Goal: Transaction & Acquisition: Purchase product/service

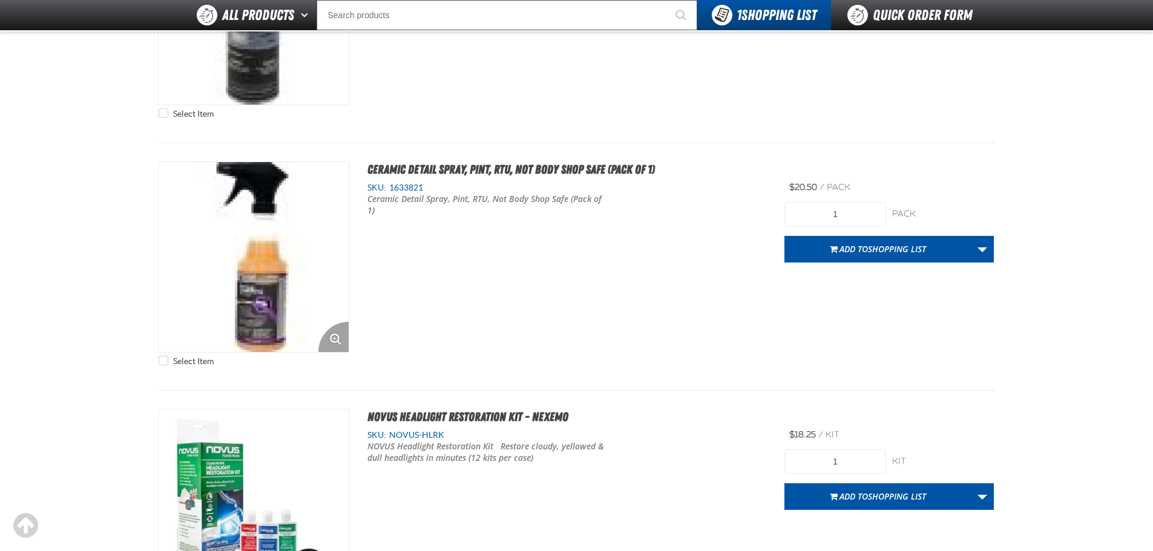
scroll to position [4235, 0]
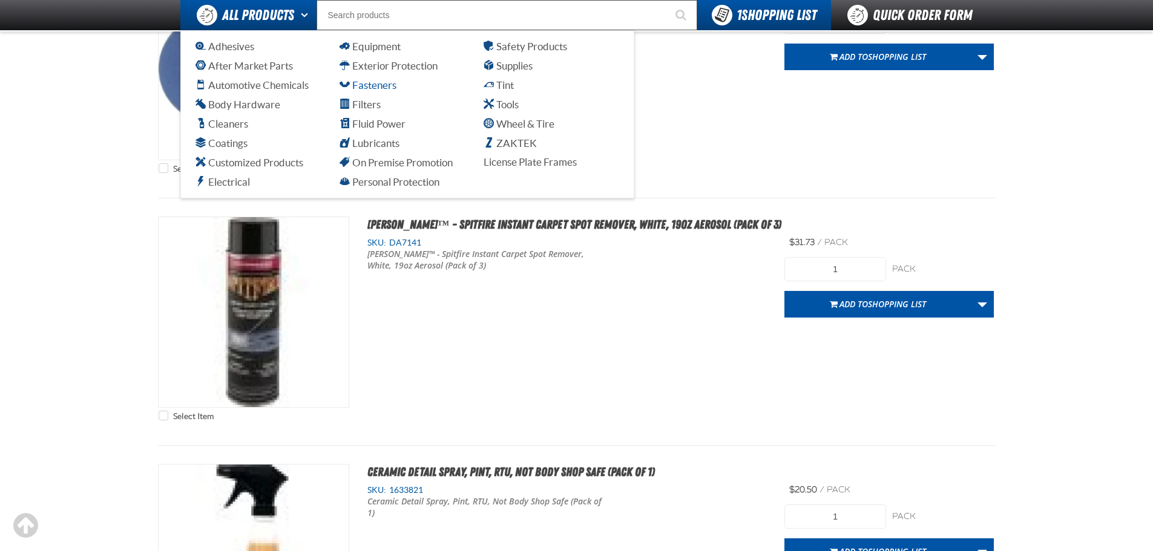
click at [358, 85] on span "Fasteners" at bounding box center [367, 84] width 57 height 11
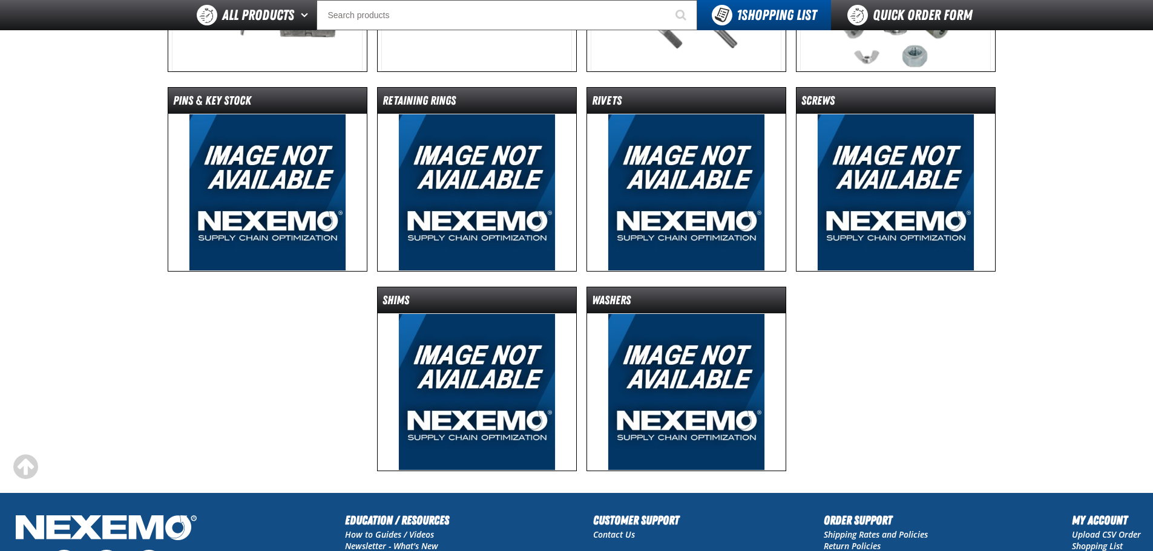
scroll to position [302, 0]
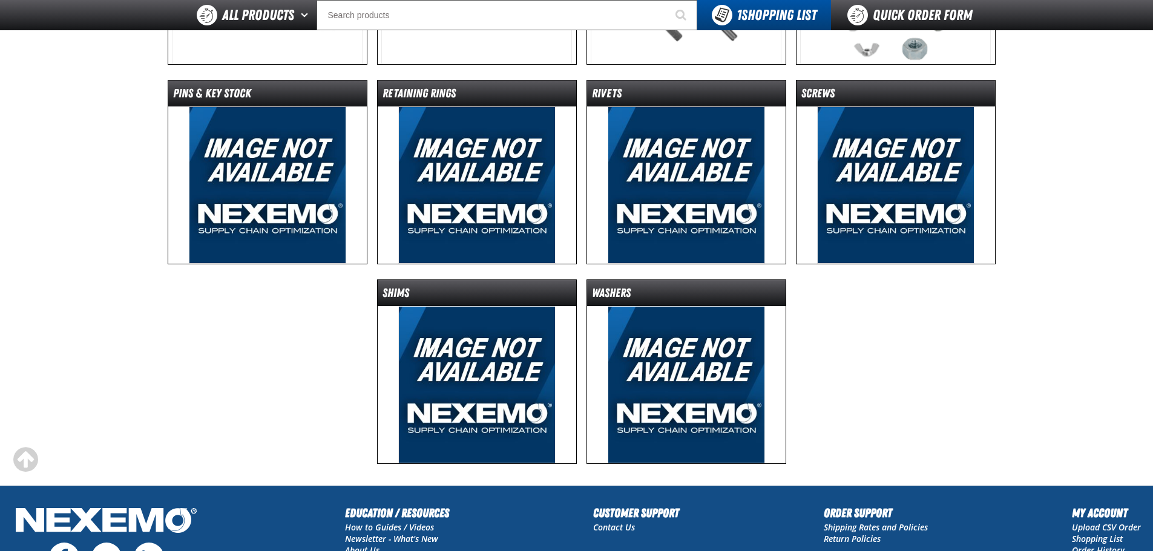
click at [456, 362] on img at bounding box center [476, 384] width 157 height 157
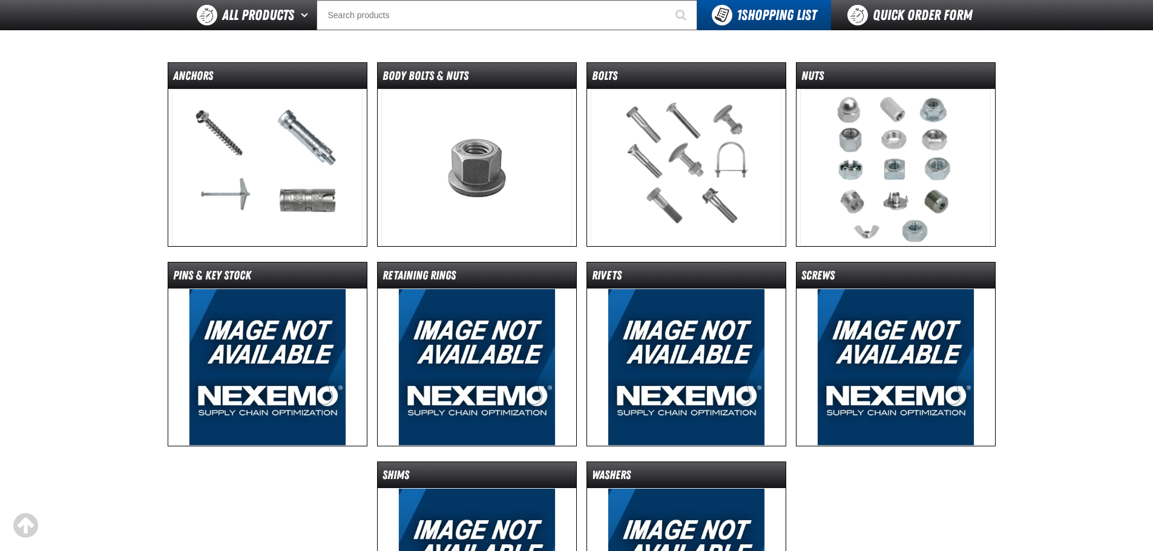
scroll to position [121, 0]
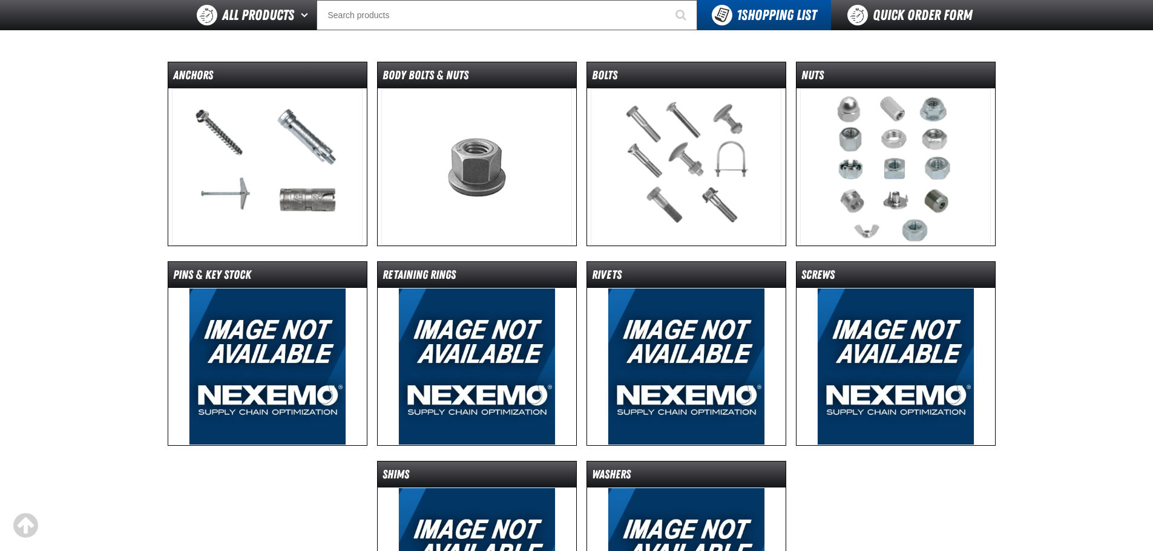
click at [865, 140] on img at bounding box center [895, 166] width 191 height 157
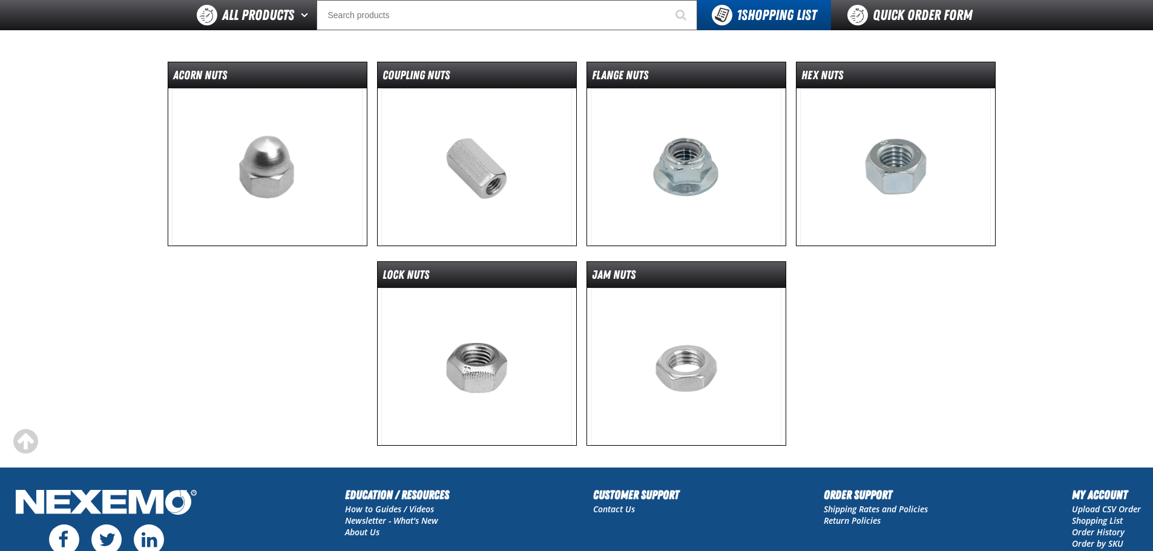
scroll to position [60, 0]
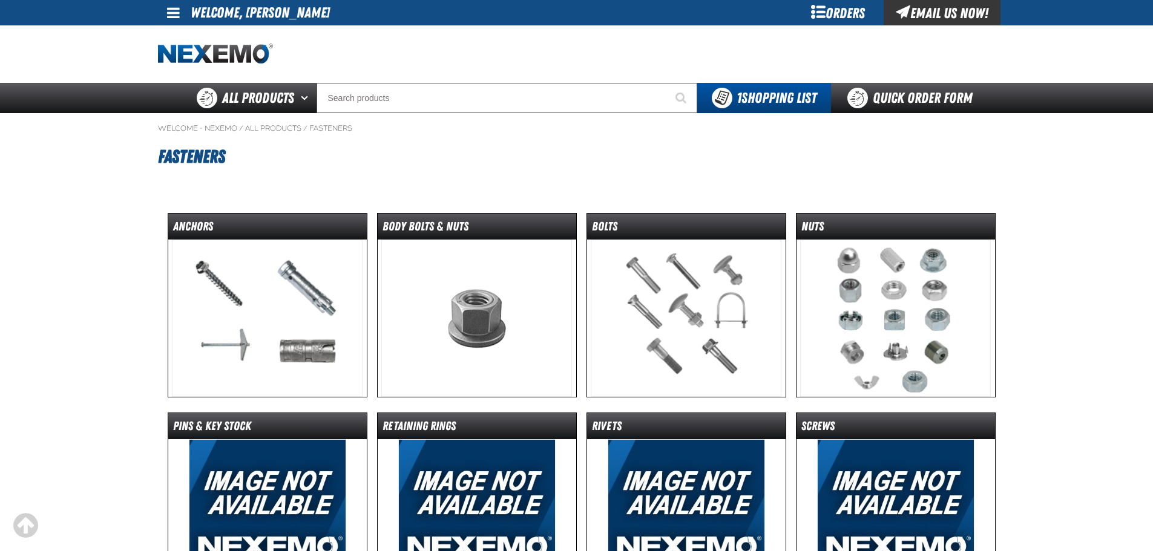
scroll to position [146, 0]
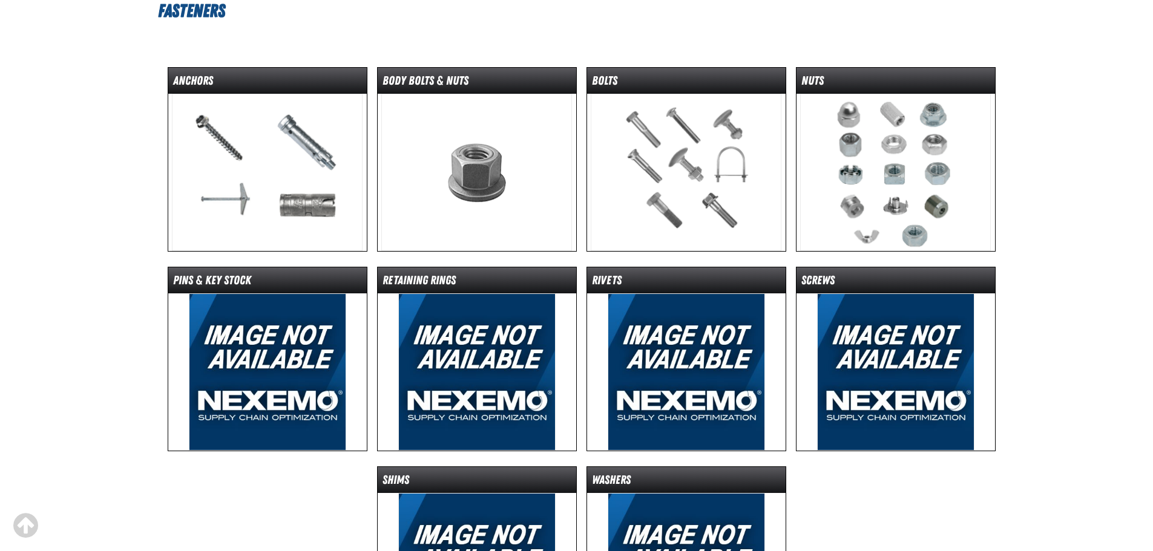
click at [678, 169] on img at bounding box center [685, 172] width 191 height 157
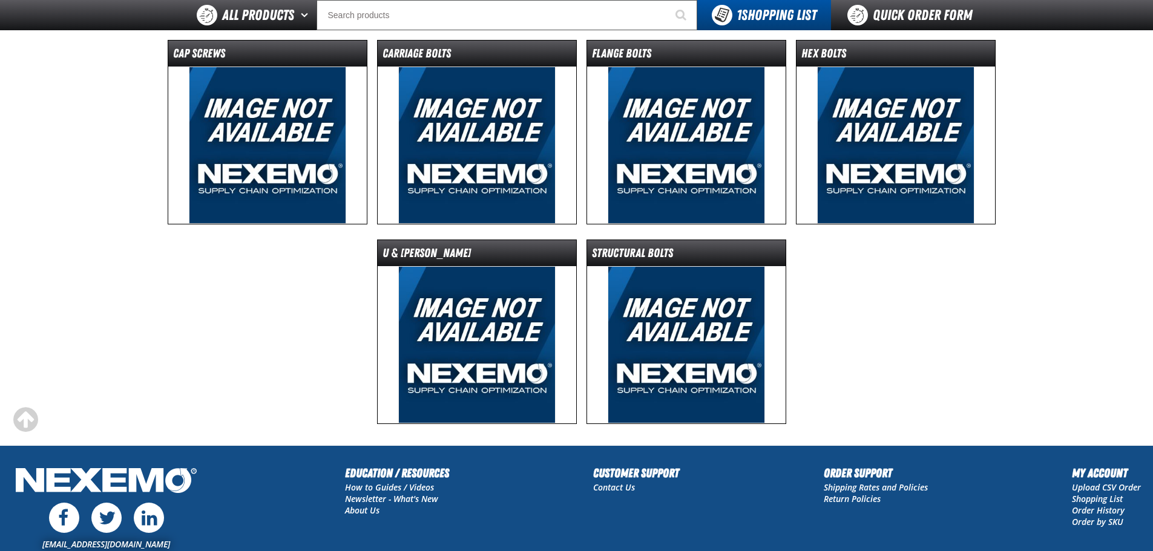
scroll to position [121, 0]
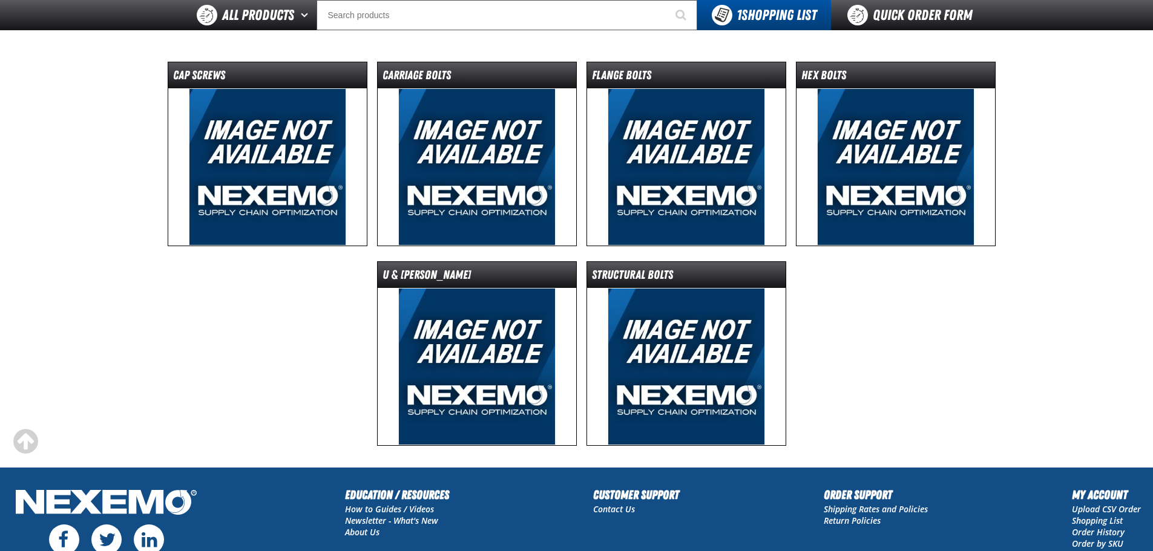
click at [842, 139] on img at bounding box center [895, 166] width 157 height 157
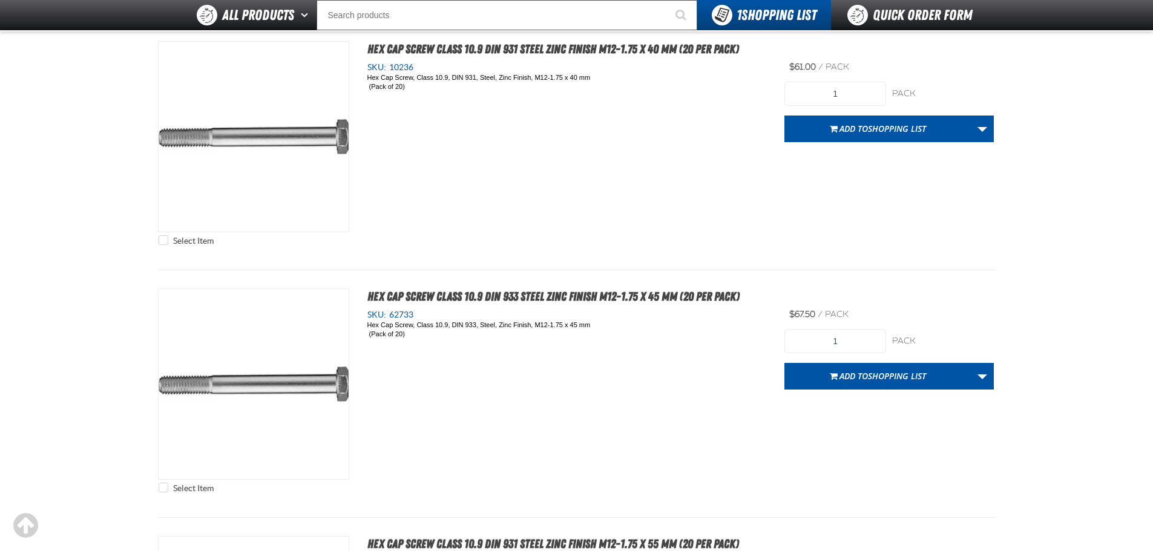
scroll to position [770, 0]
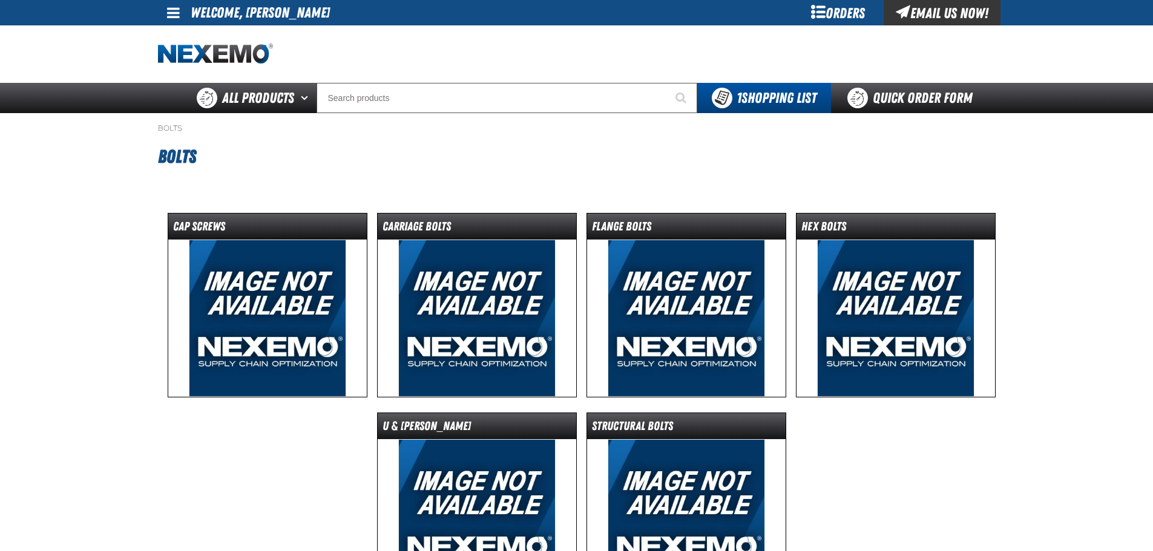
scroll to position [146, 0]
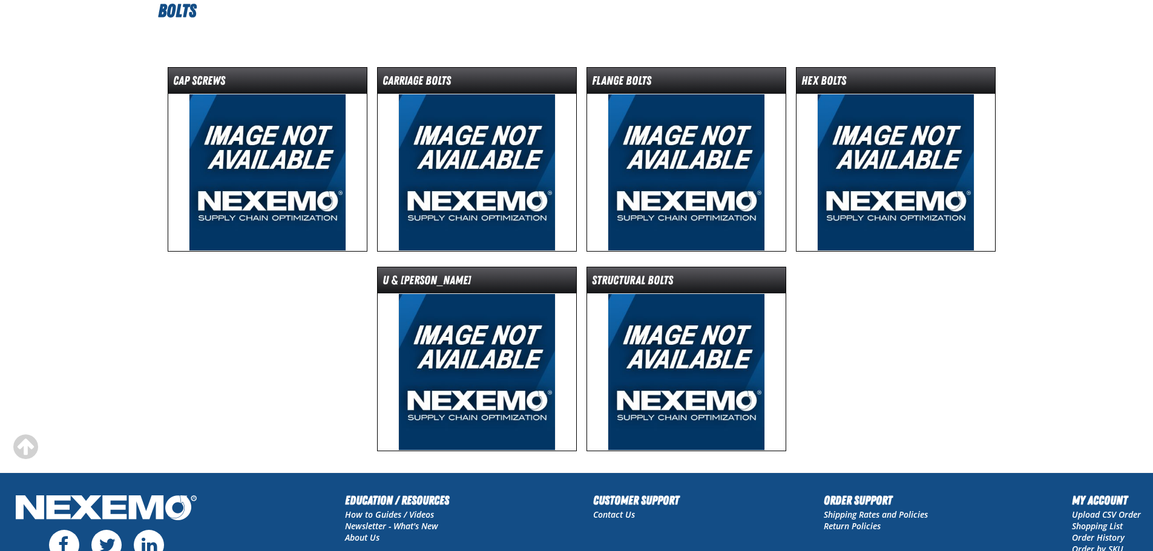
click at [835, 130] on img at bounding box center [895, 172] width 157 height 157
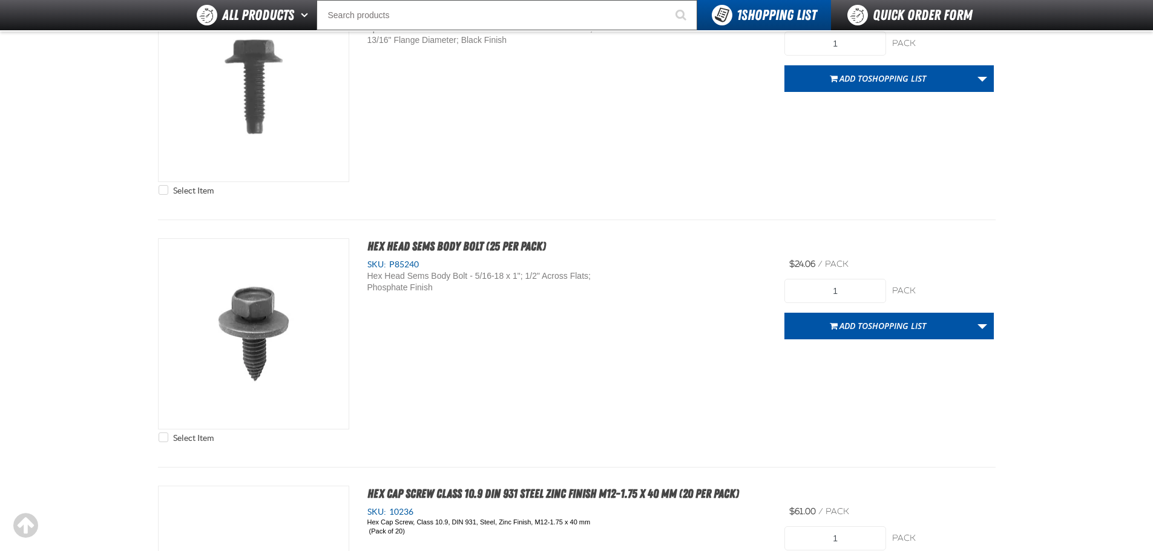
scroll to position [589, 0]
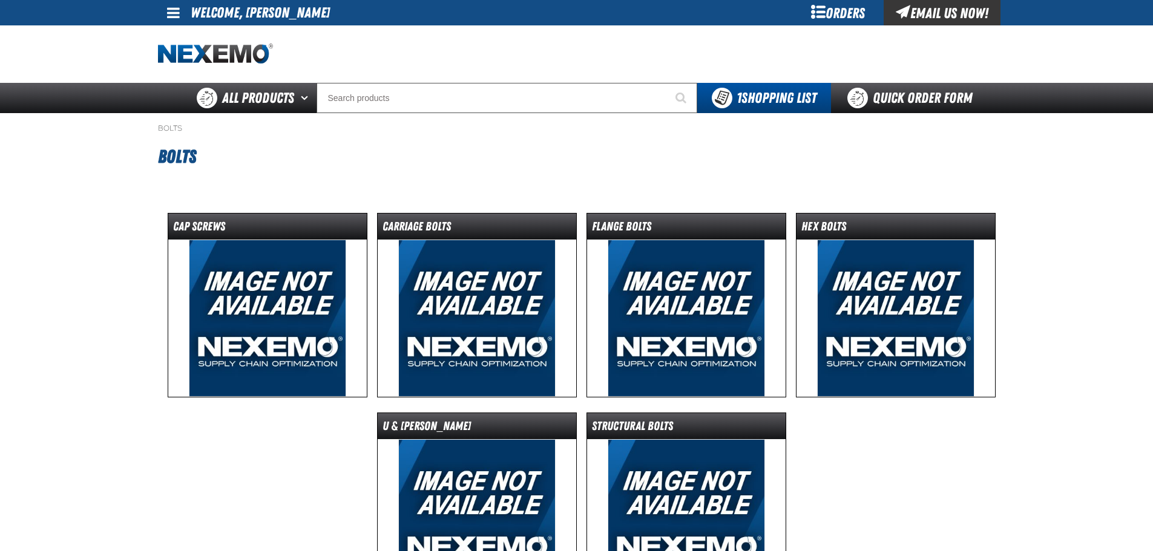
scroll to position [140, 0]
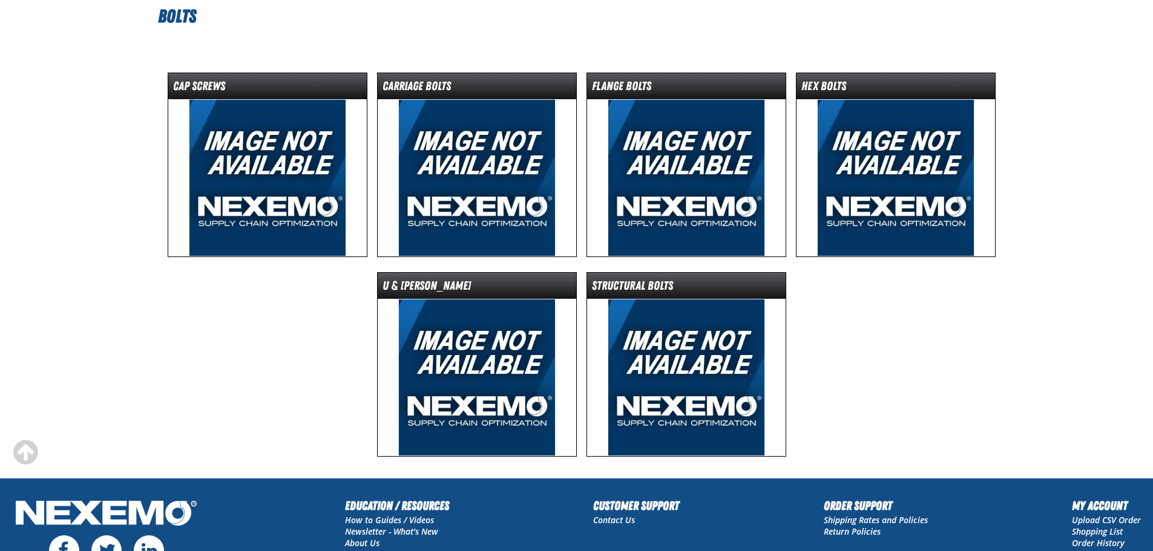
click at [227, 139] on img at bounding box center [267, 177] width 157 height 157
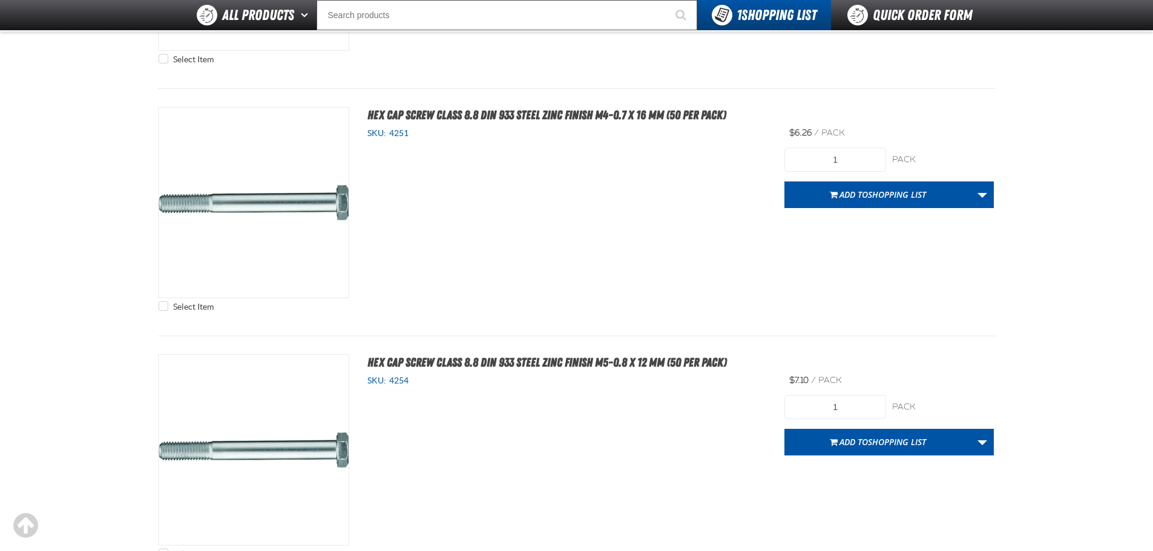
scroll to position [2662, 0]
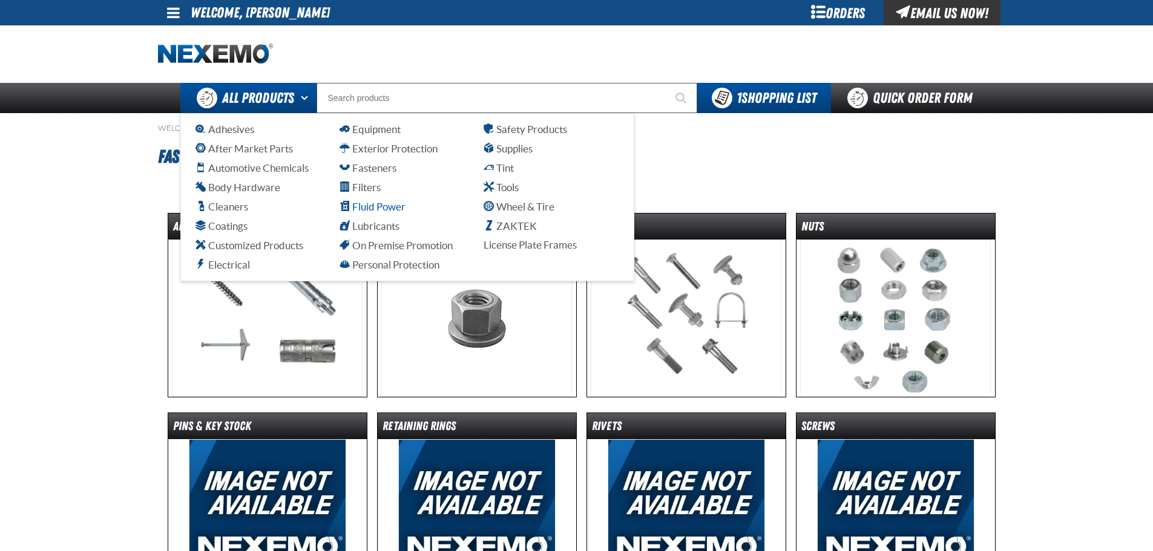
click at [375, 207] on span "Fluid Power" at bounding box center [372, 206] width 66 height 11
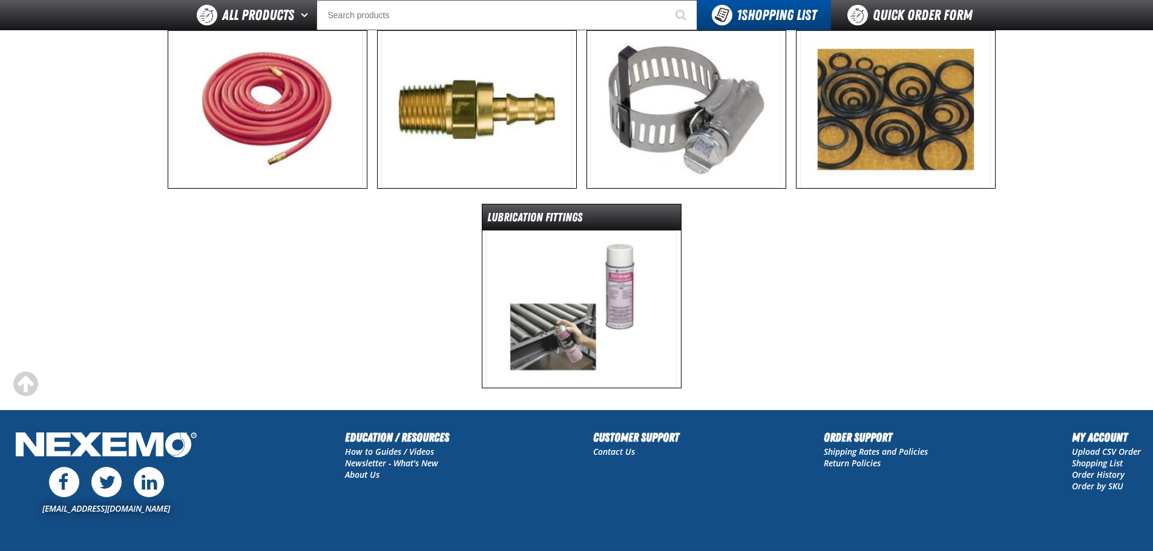
scroll to position [181, 0]
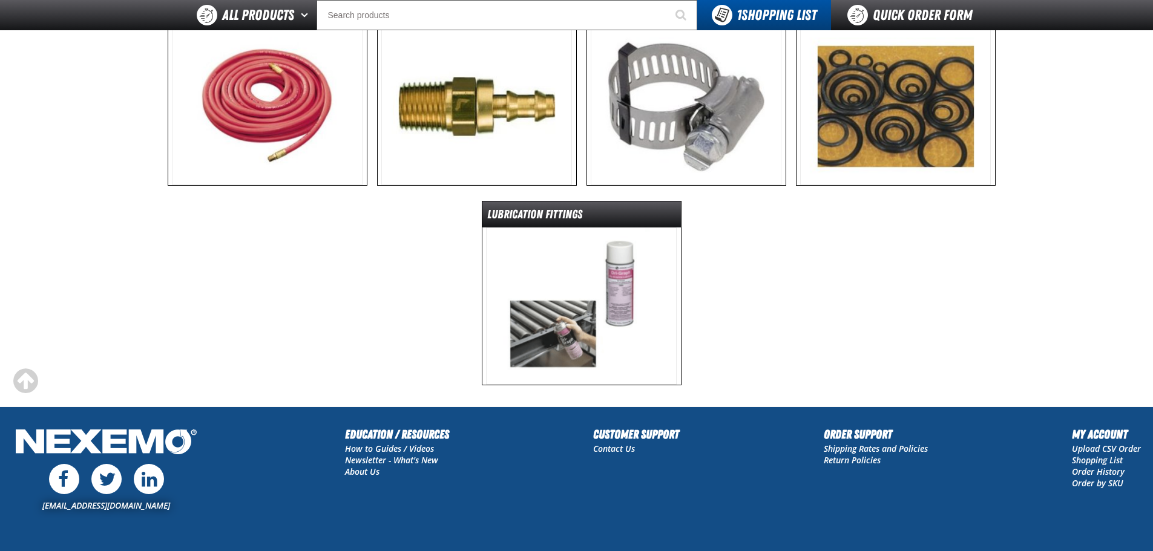
click at [566, 257] on img at bounding box center [581, 305] width 191 height 157
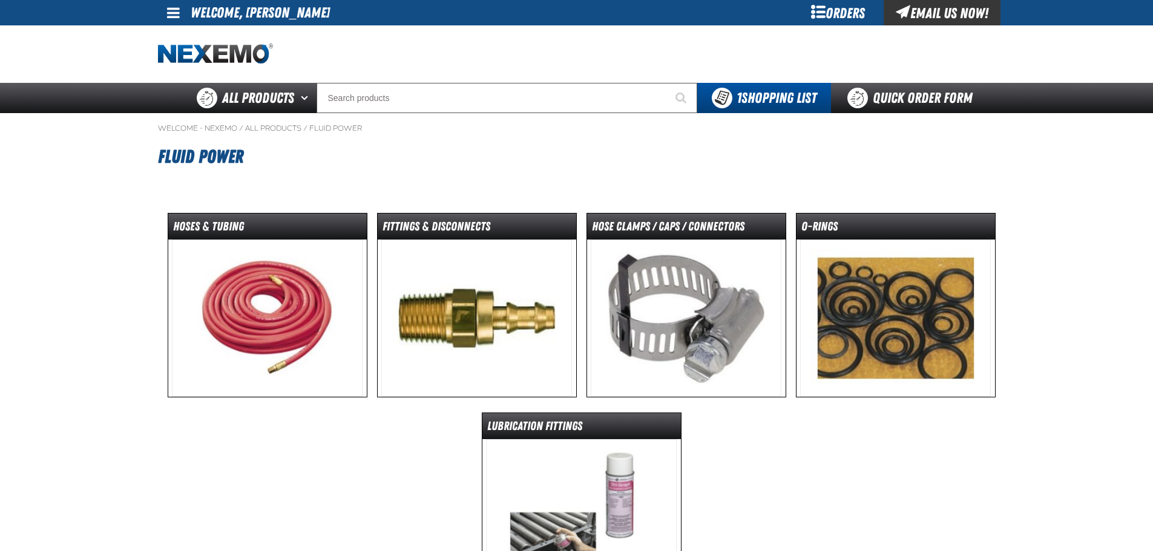
scroll to position [212, 0]
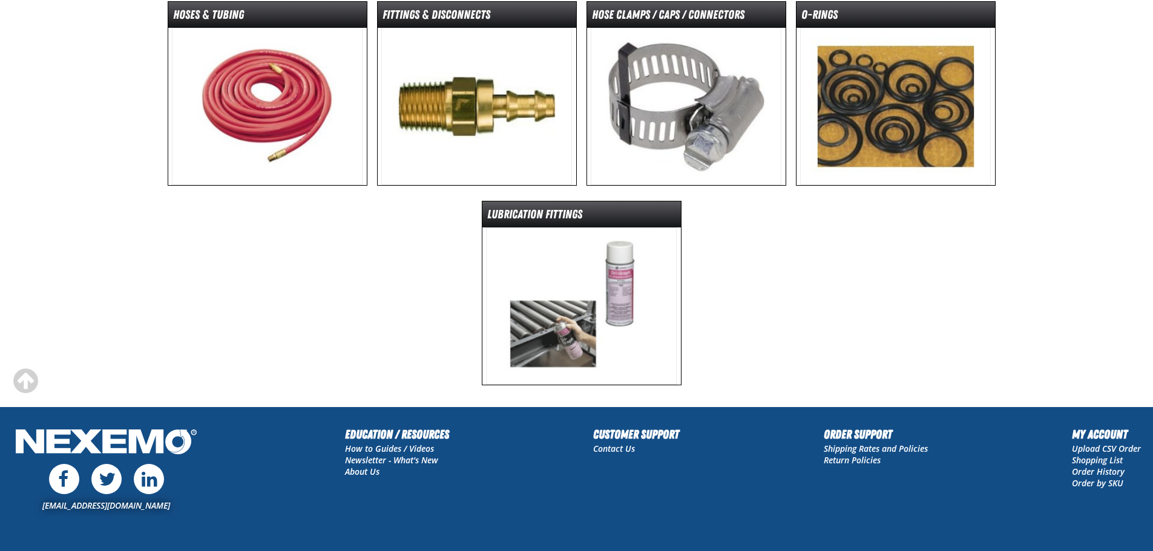
click at [891, 109] on img at bounding box center [895, 106] width 191 height 157
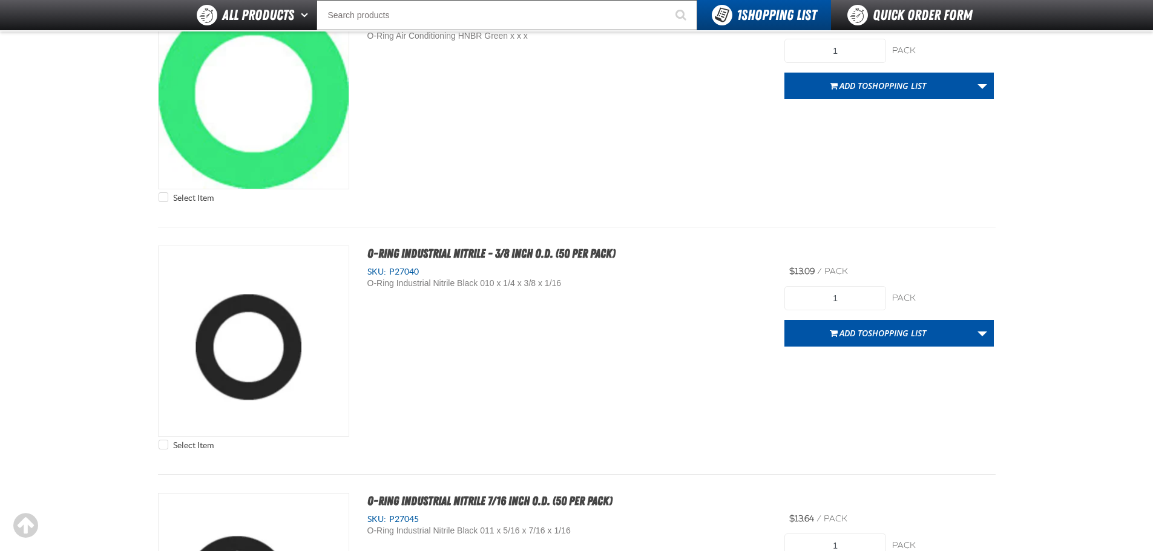
scroll to position [1512, 0]
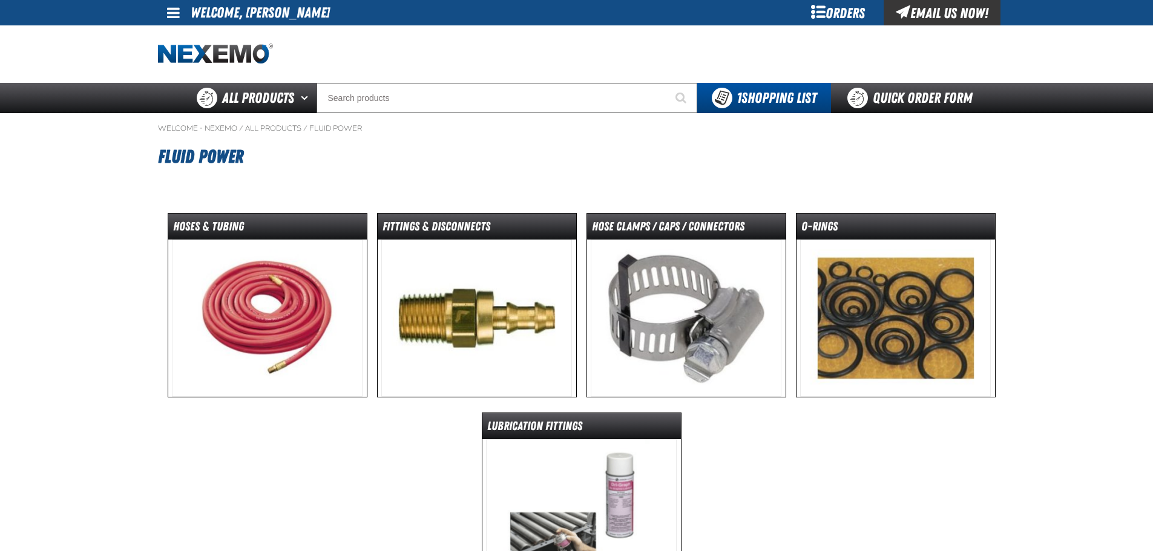
scroll to position [212, 0]
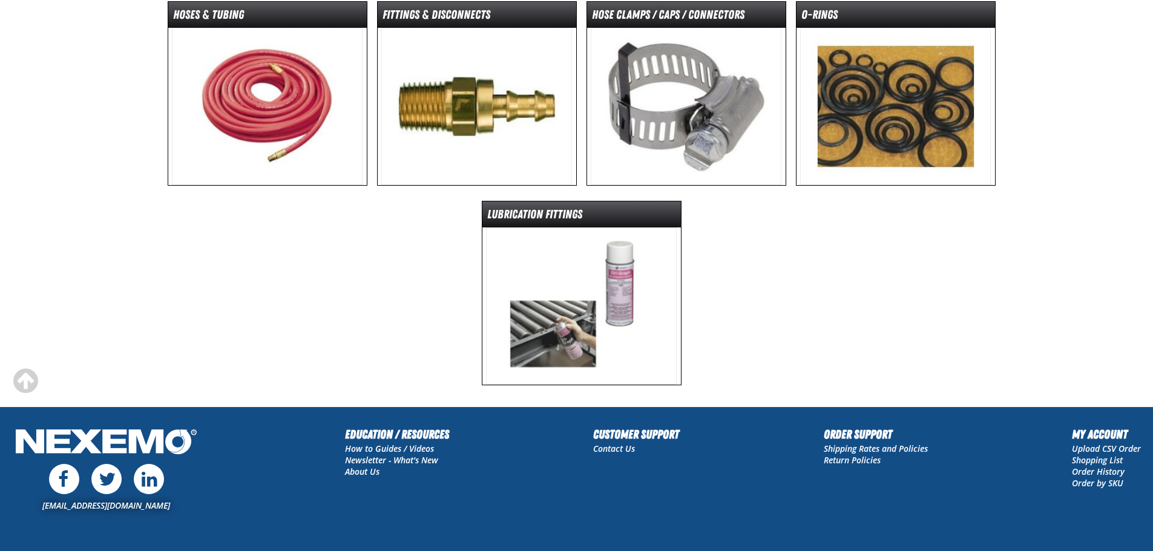
click at [469, 112] on img at bounding box center [476, 106] width 191 height 157
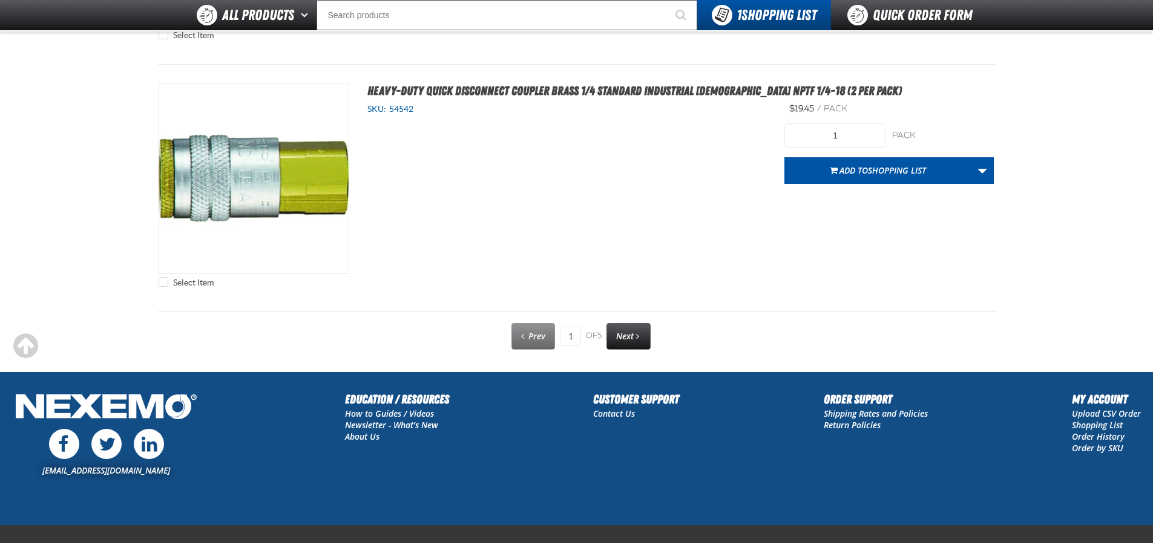
scroll to position [6153, 0]
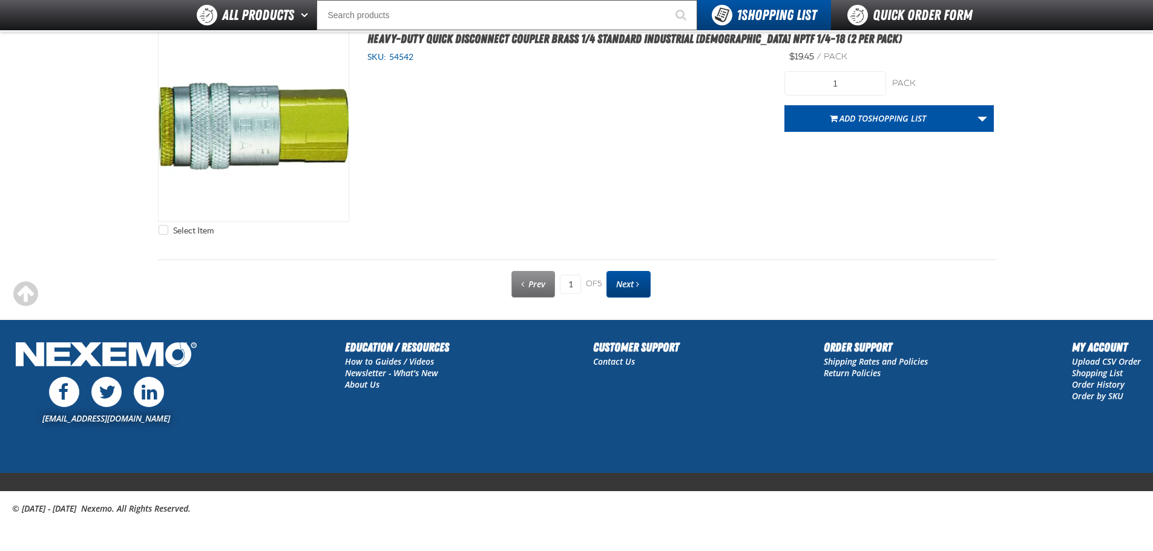
click at [633, 287] on span "Next" at bounding box center [625, 283] width 18 height 11
type input "2"
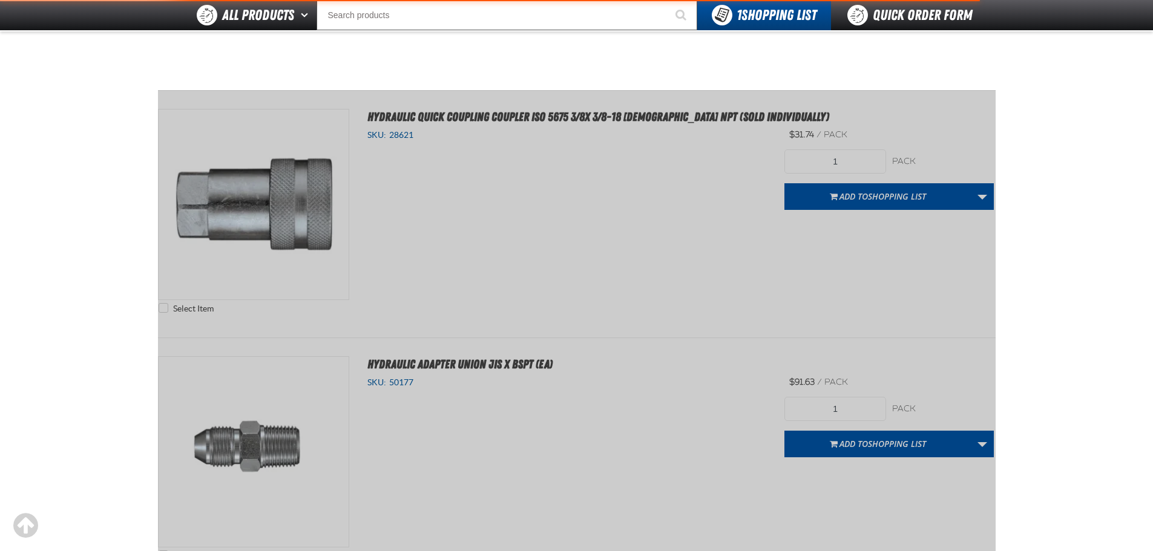
scroll to position [0, 0]
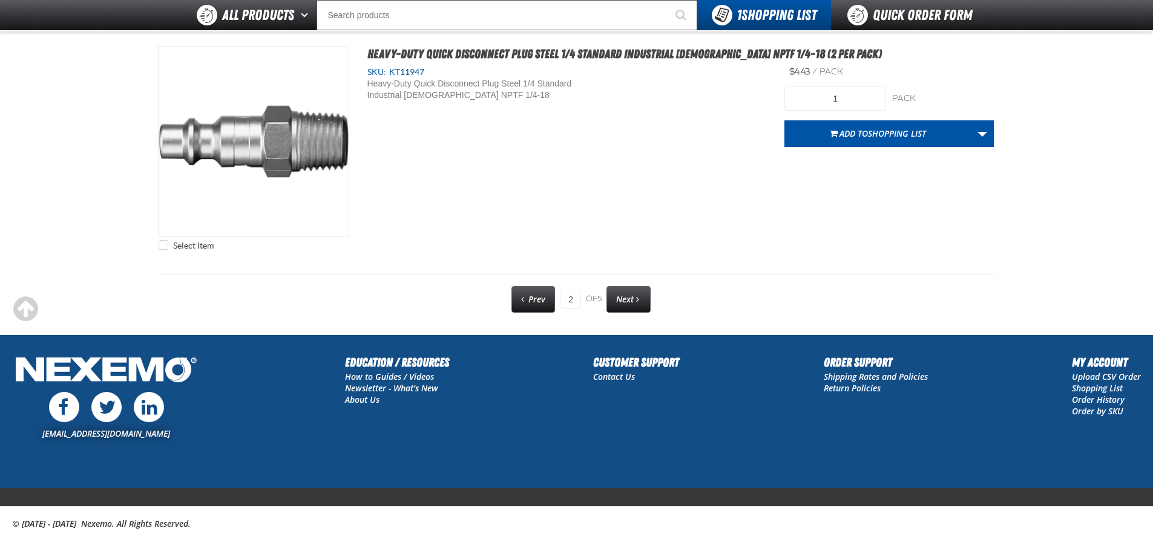
scroll to position [6153, 0]
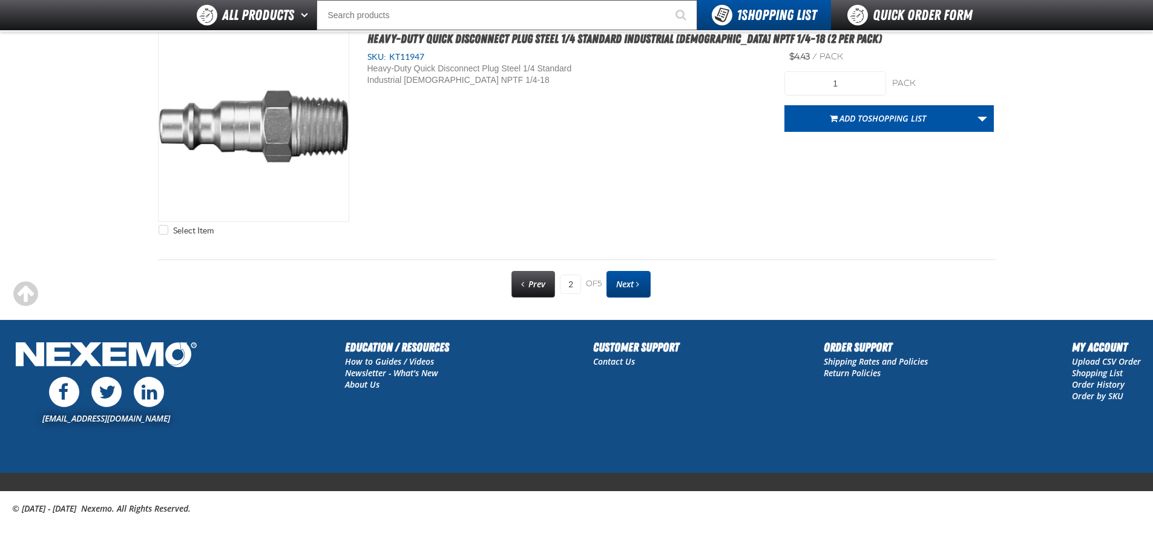
click at [630, 278] on link "Next" at bounding box center [628, 284] width 44 height 27
type input "3"
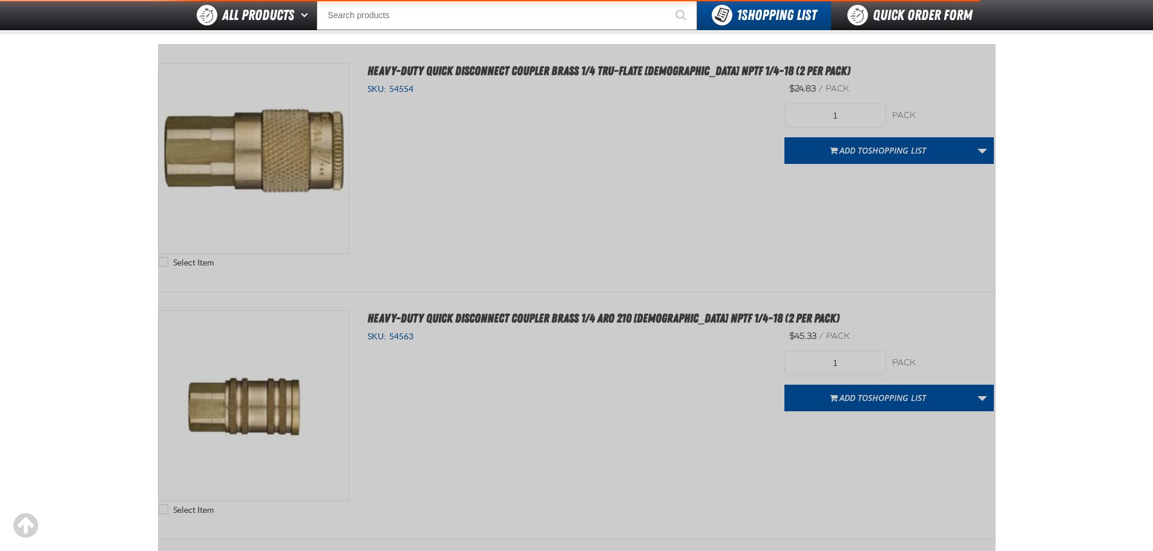
scroll to position [0, 0]
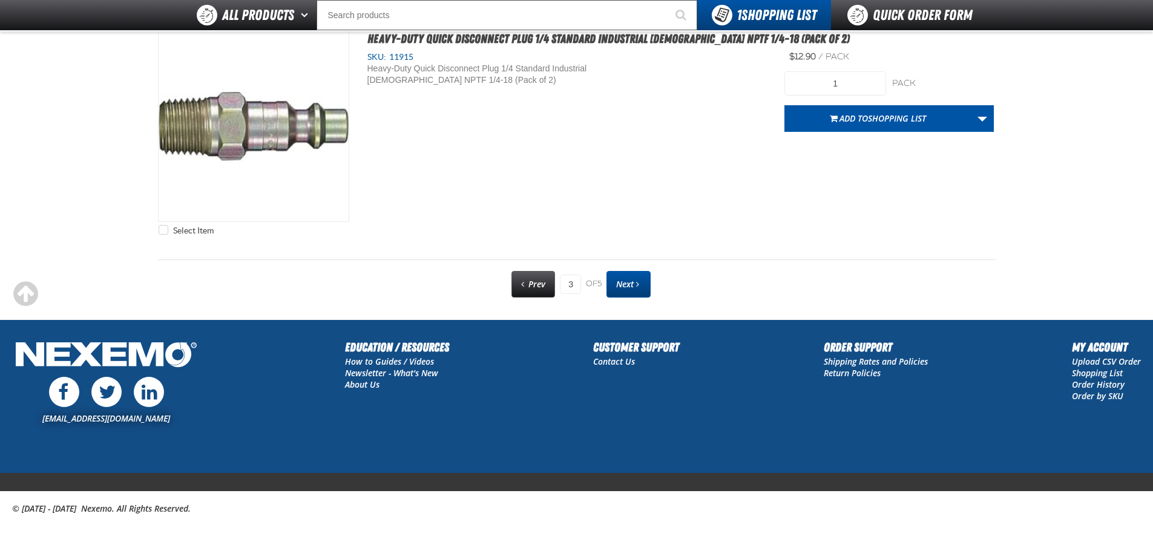
click at [638, 286] on span "Next page" at bounding box center [637, 284] width 3 height 8
type input "4"
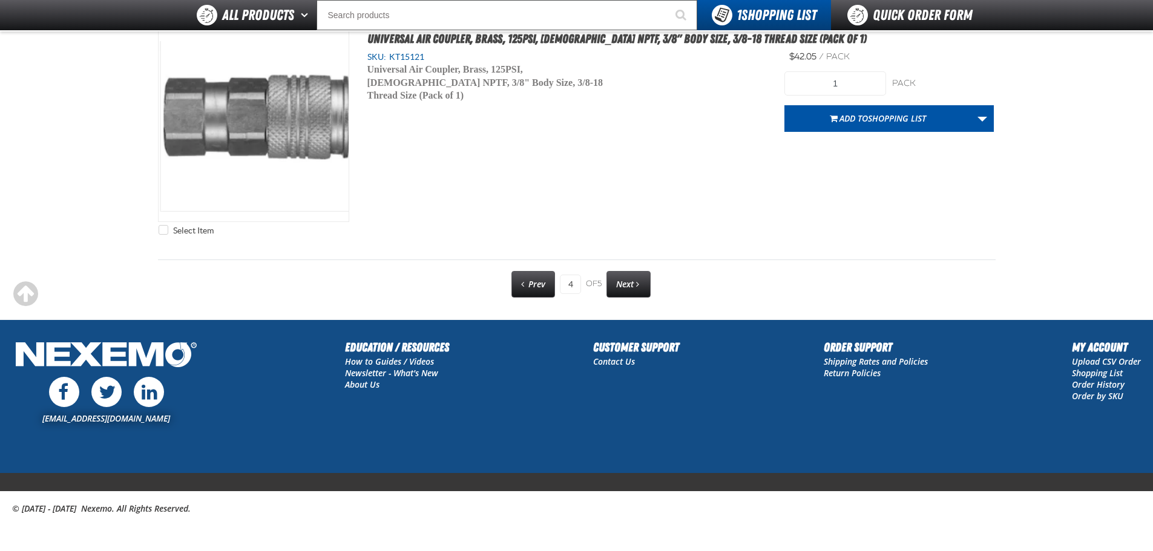
click at [617, 279] on span "Next" at bounding box center [625, 283] width 18 height 11
type input "5"
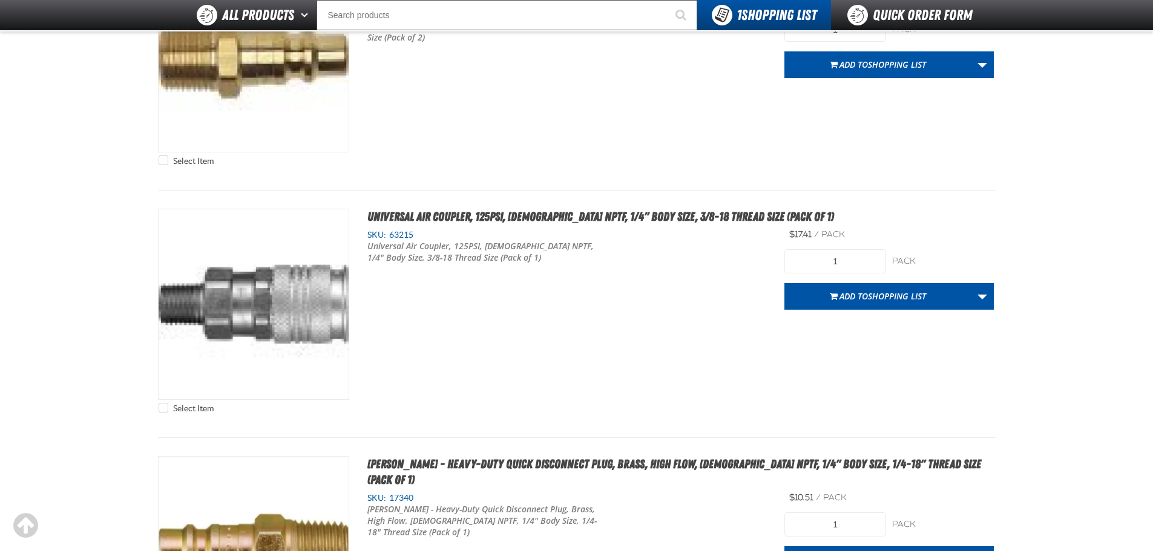
scroll to position [3266, 0]
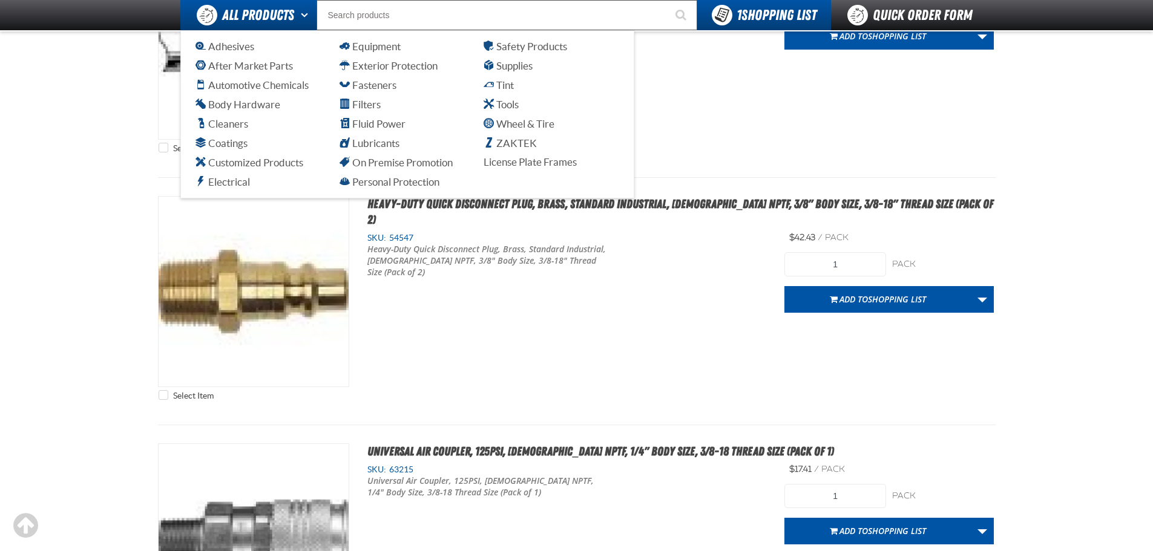
click at [269, 18] on span "All Products" at bounding box center [258, 15] width 72 height 22
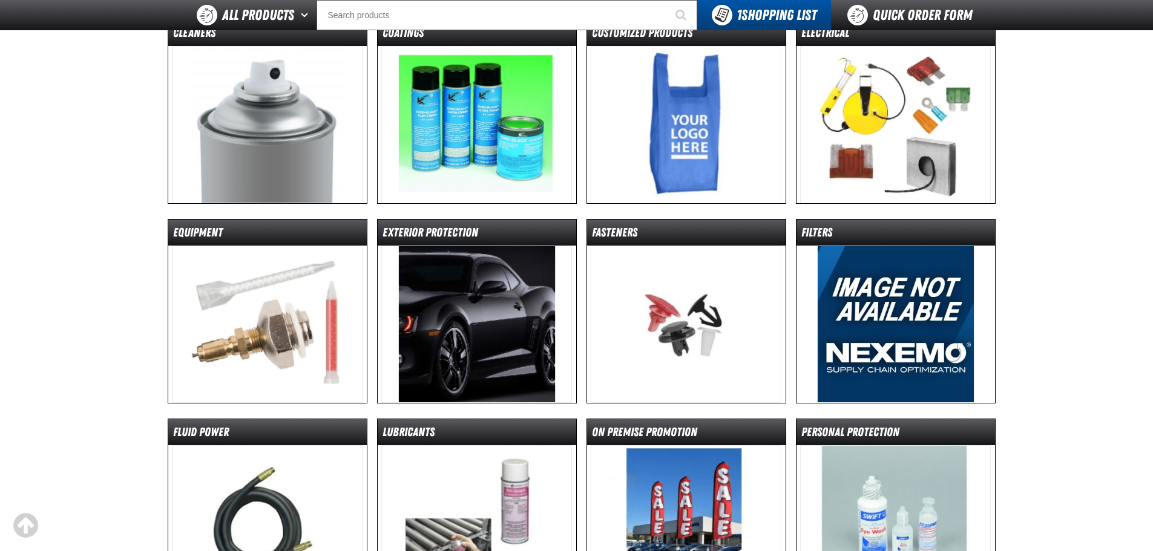
scroll to position [60, 0]
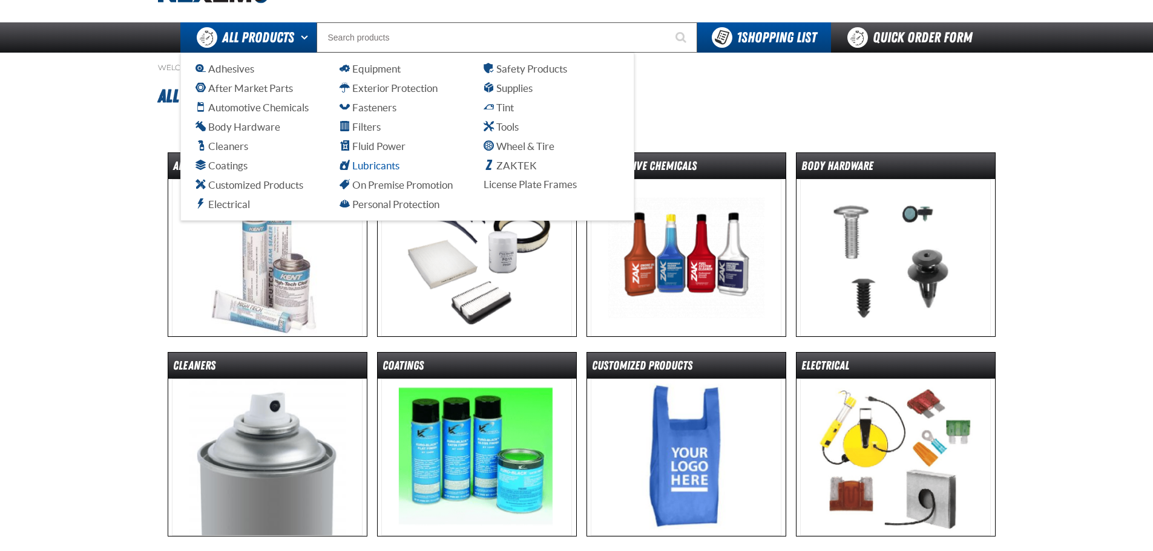
click at [376, 165] on span "Lubricants" at bounding box center [369, 165] width 60 height 11
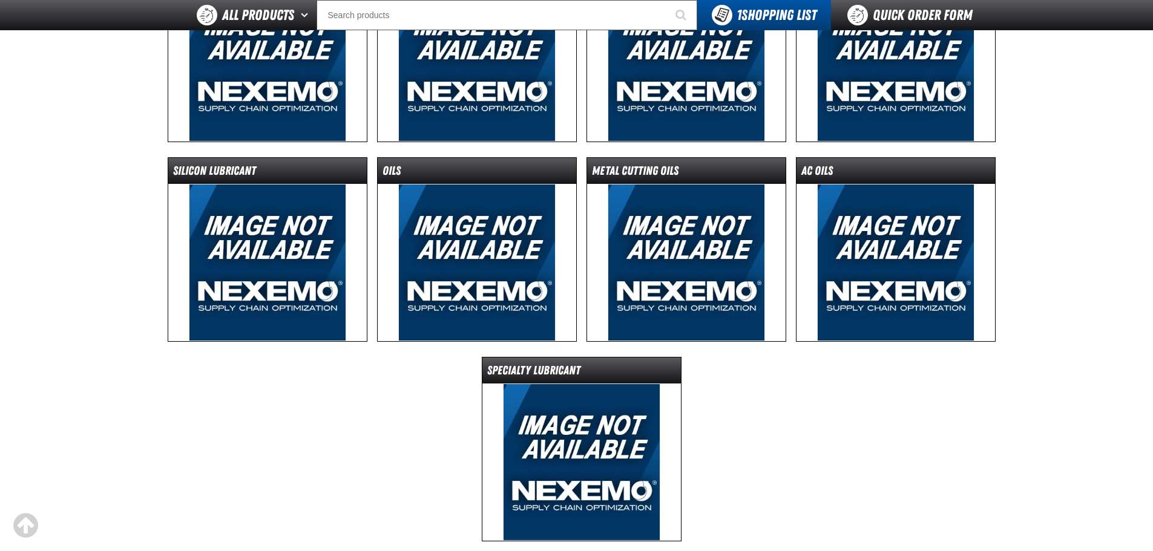
scroll to position [242, 0]
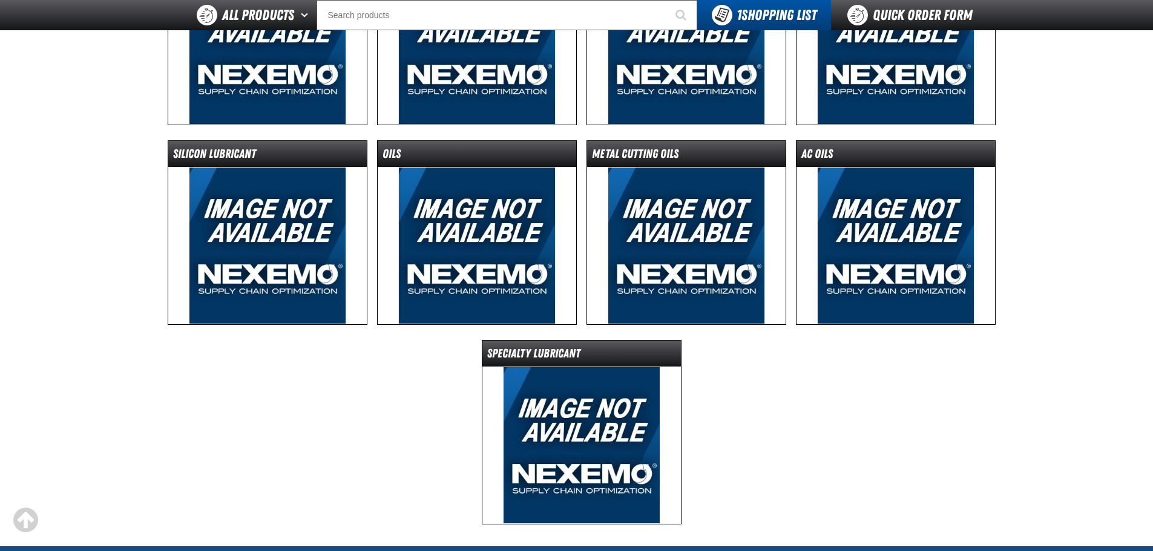
click at [577, 416] on img at bounding box center [581, 445] width 157 height 157
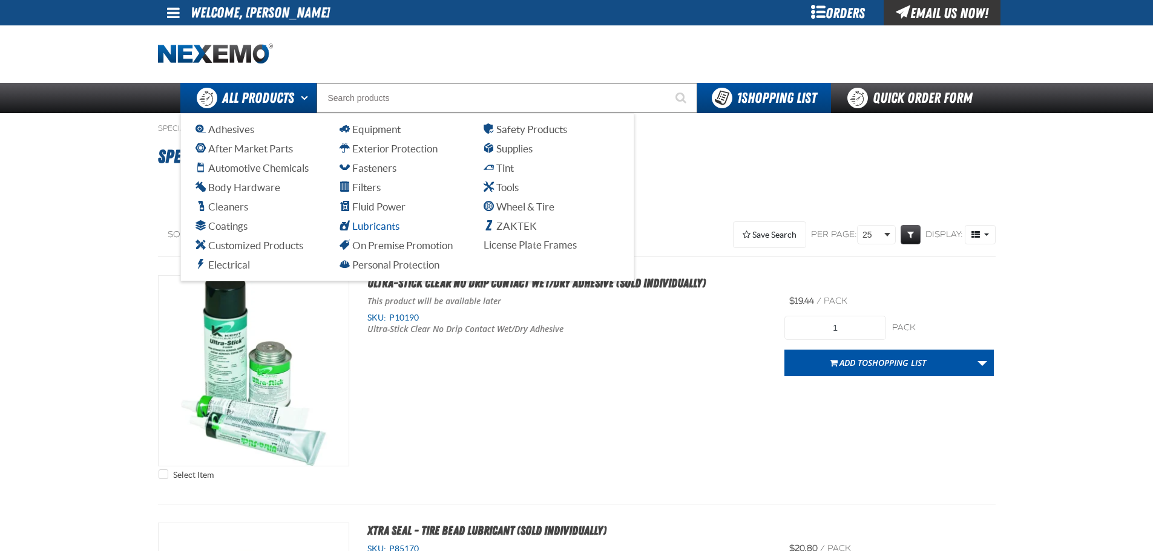
click at [371, 228] on span "Lubricants" at bounding box center [369, 225] width 60 height 11
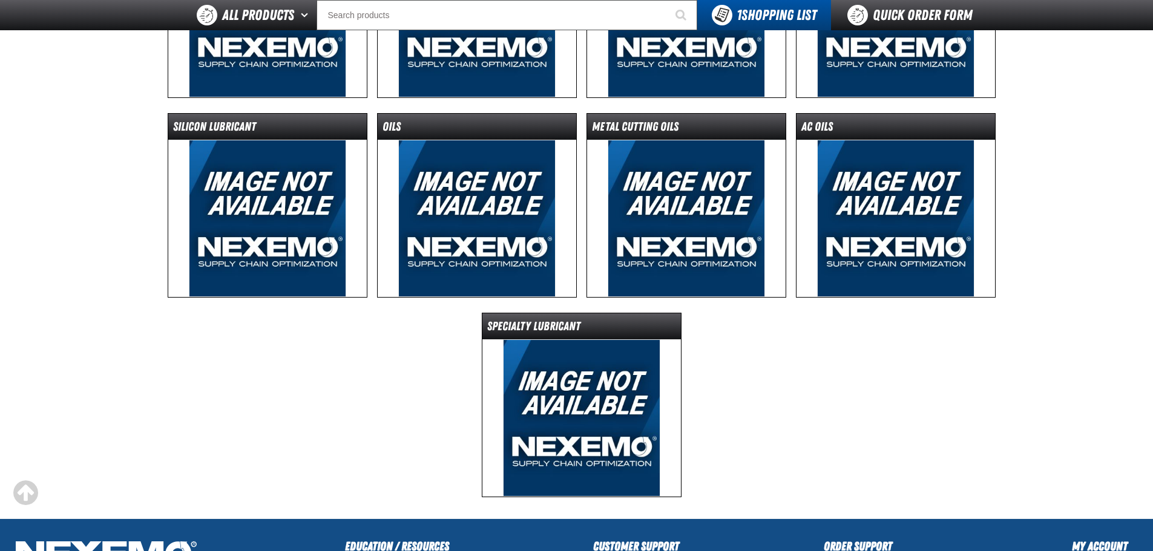
scroll to position [242, 0]
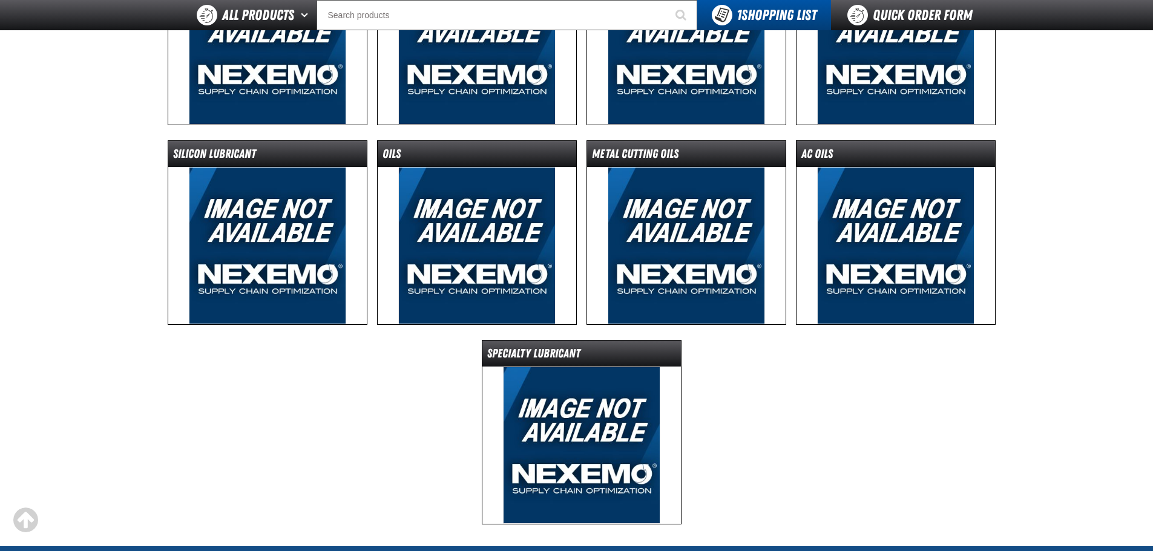
click at [671, 227] on img at bounding box center [685, 245] width 157 height 157
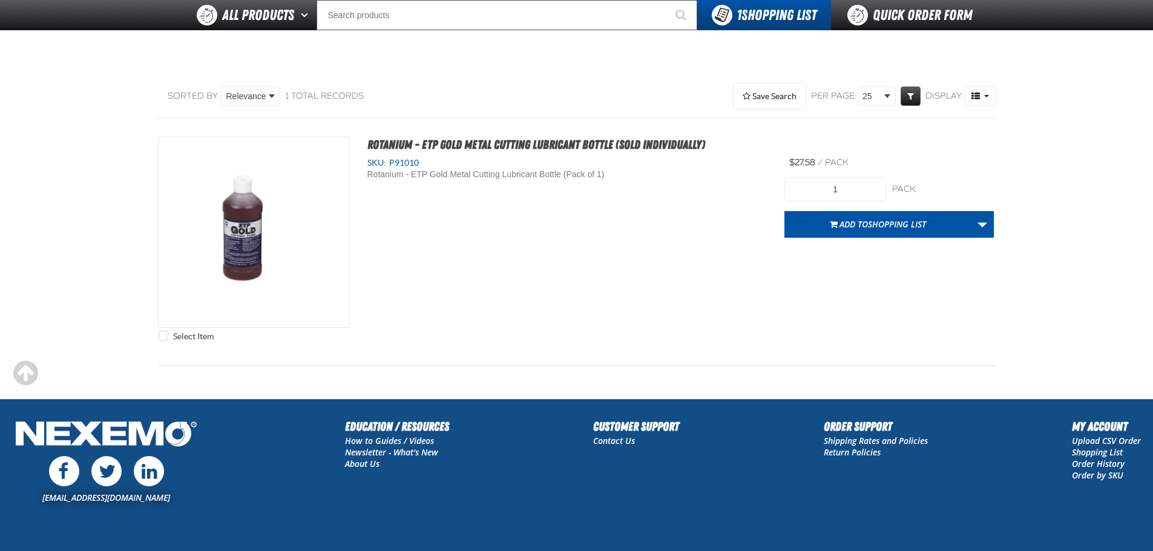
scroll to position [121, 0]
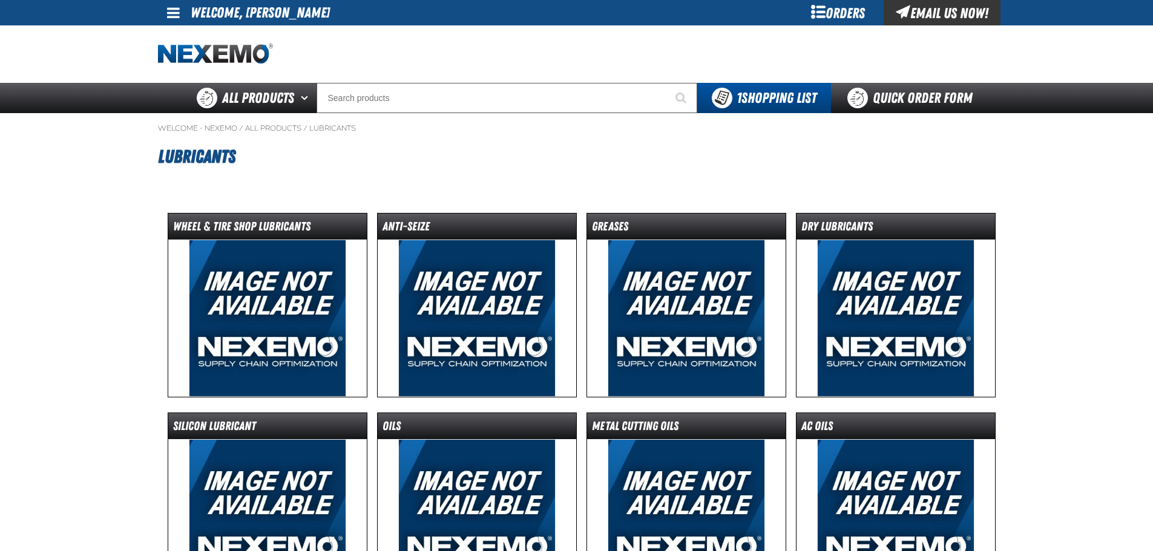
scroll to position [272, 0]
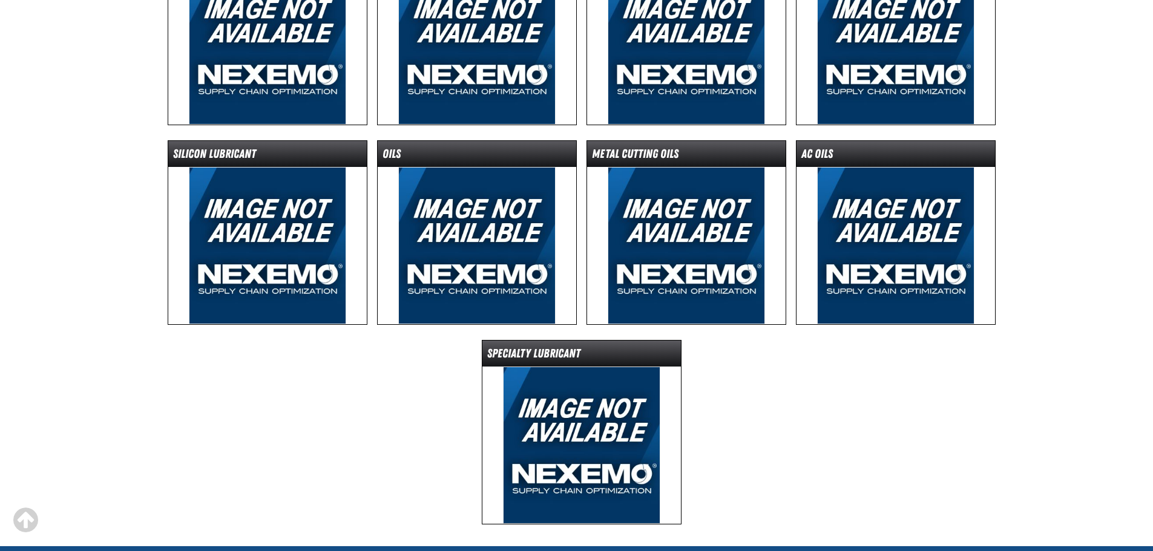
click at [450, 224] on img at bounding box center [476, 245] width 157 height 157
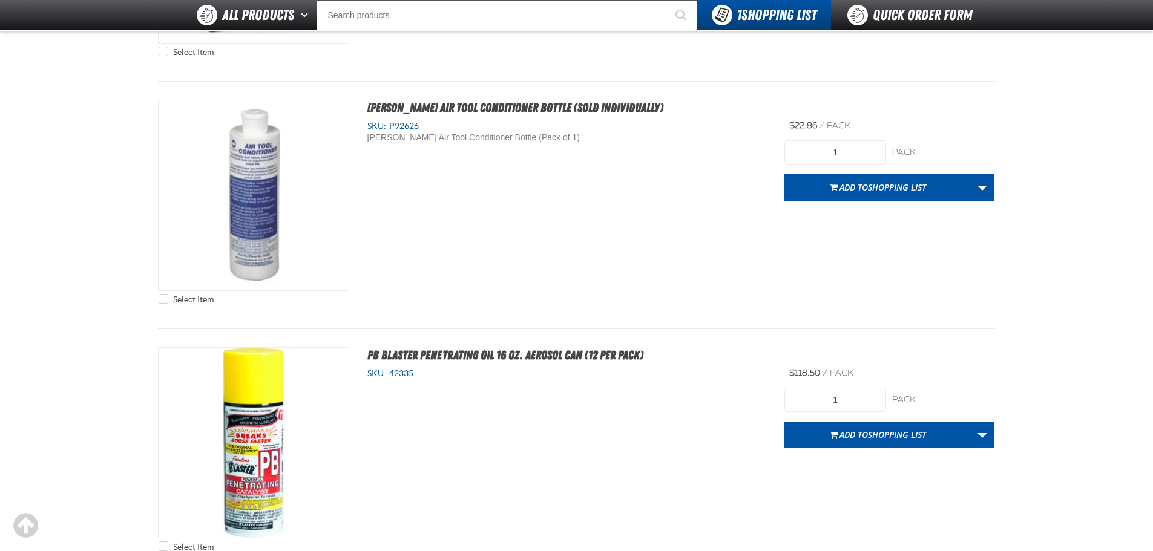
scroll to position [407, 0]
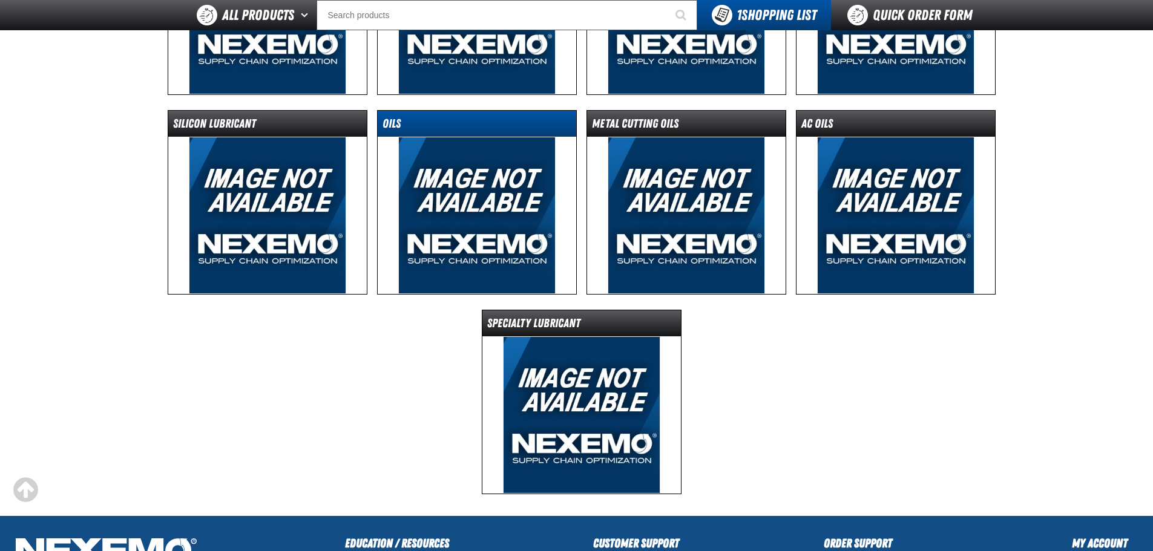
scroll to position [91, 0]
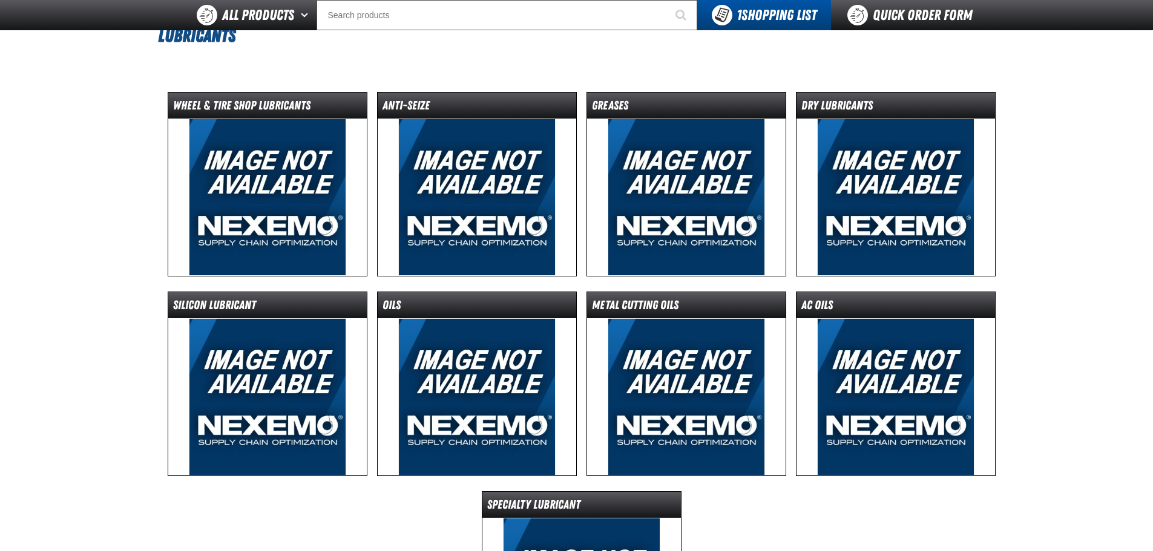
click at [903, 160] on img at bounding box center [895, 197] width 157 height 157
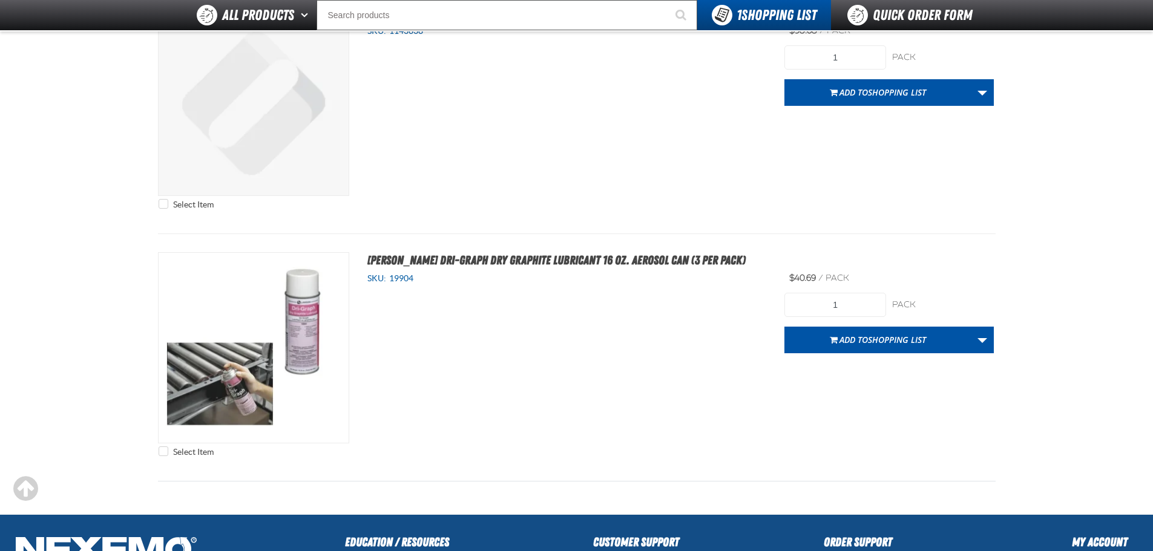
scroll to position [242, 0]
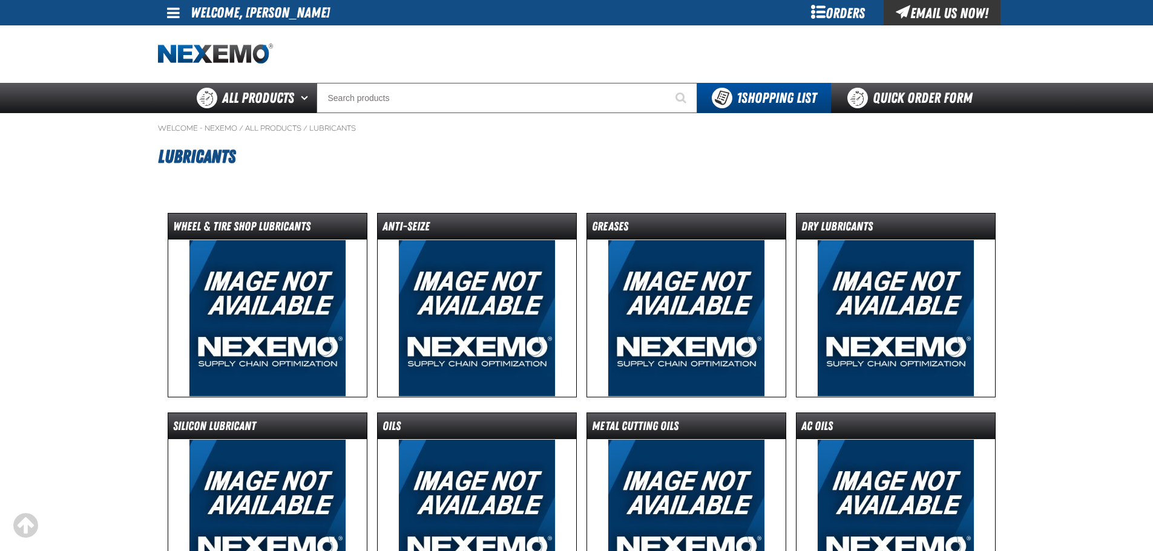
scroll to position [121, 0]
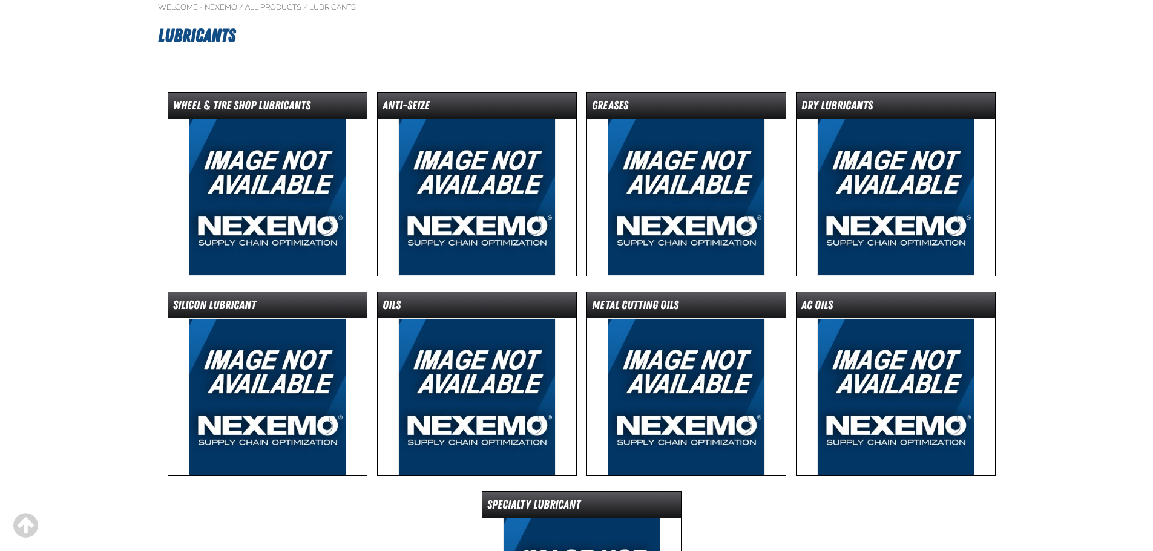
click at [670, 166] on img at bounding box center [685, 197] width 157 height 157
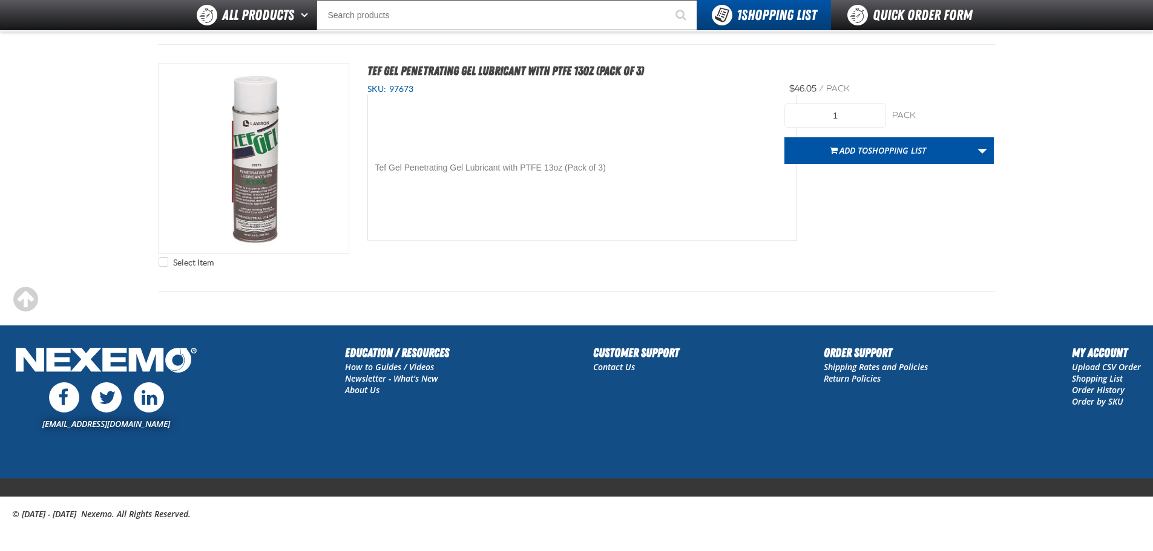
scroll to position [4394, 0]
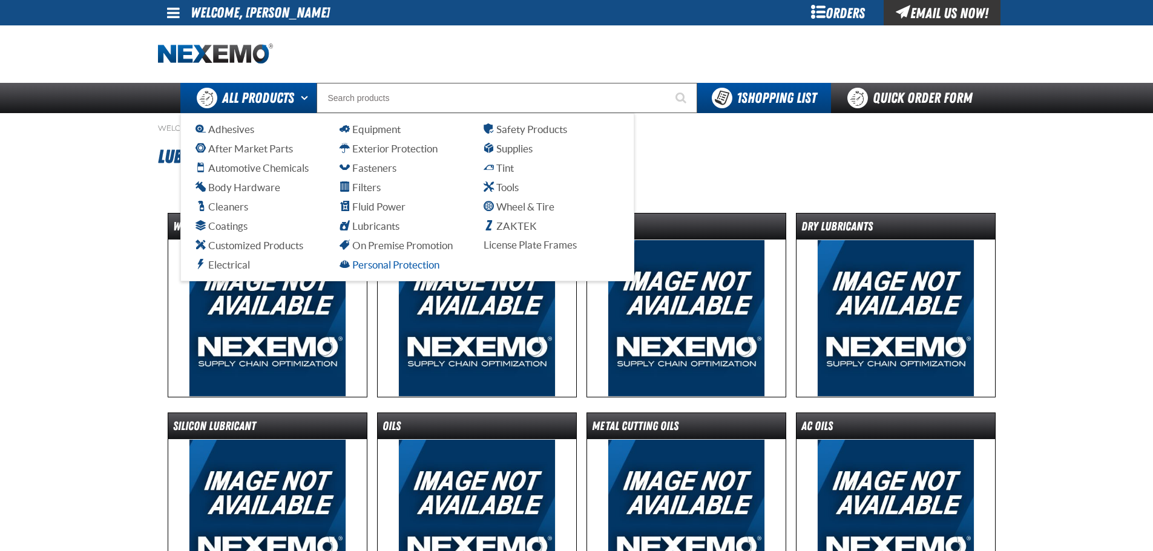
click at [393, 265] on span "Personal Protection" at bounding box center [389, 264] width 100 height 11
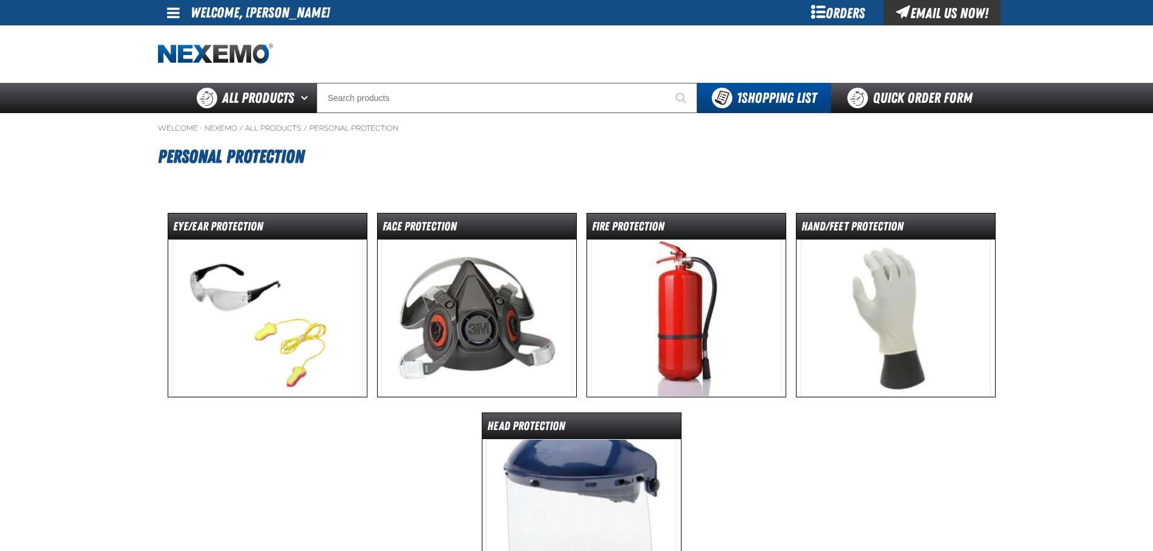
click at [250, 306] on img at bounding box center [267, 318] width 191 height 157
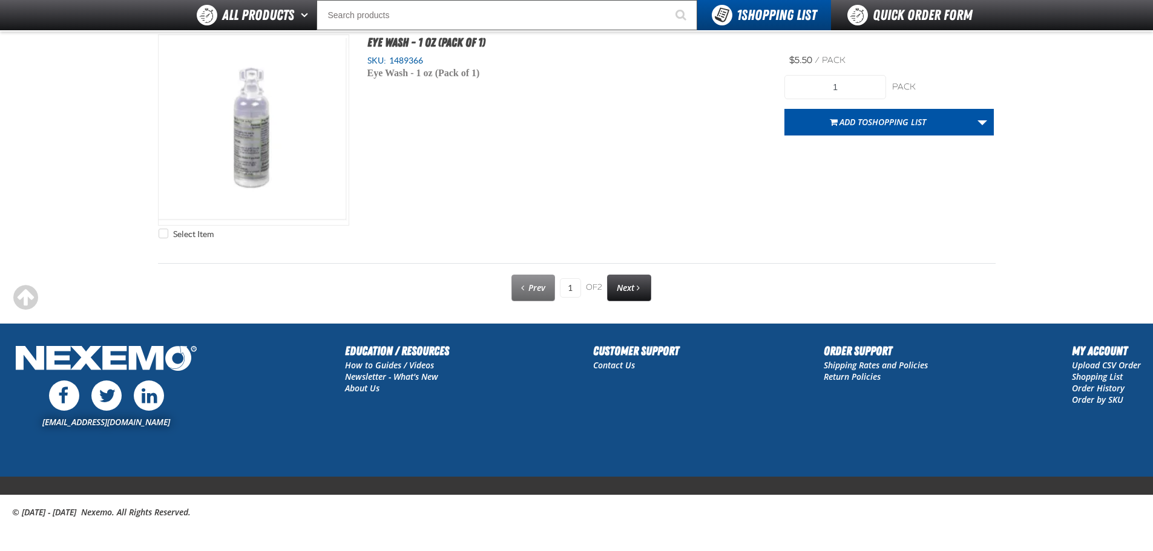
scroll to position [6153, 0]
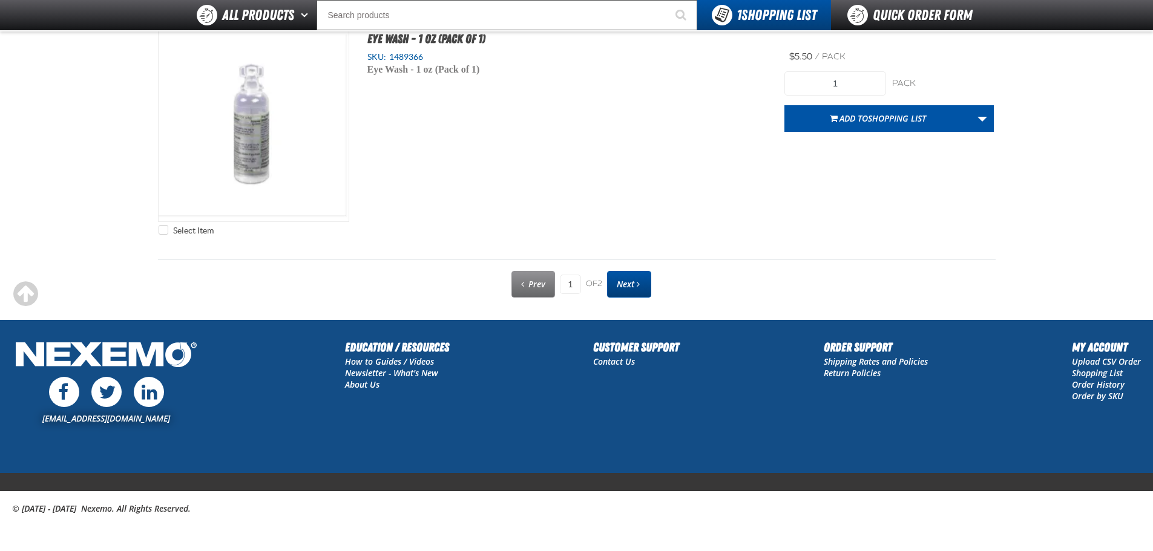
click at [623, 288] on span "Next" at bounding box center [625, 283] width 18 height 11
type input "2"
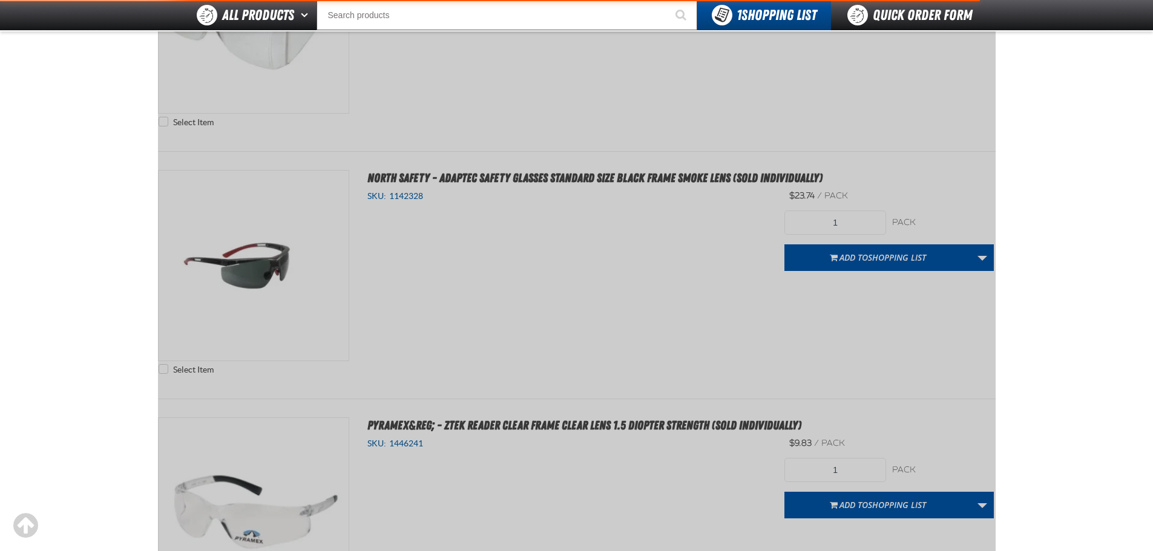
scroll to position [0, 0]
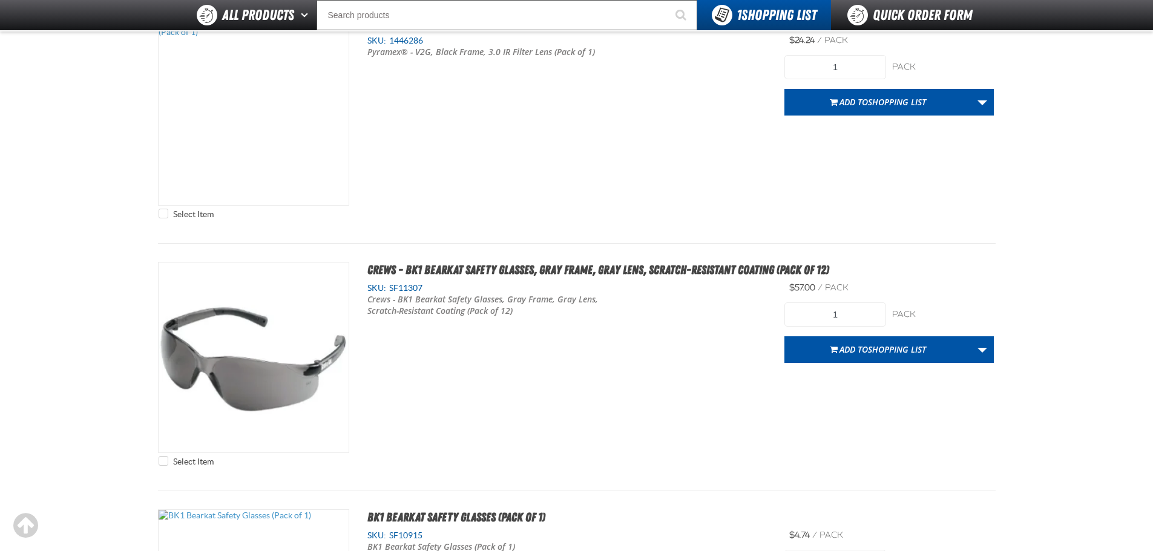
scroll to position [1331, 0]
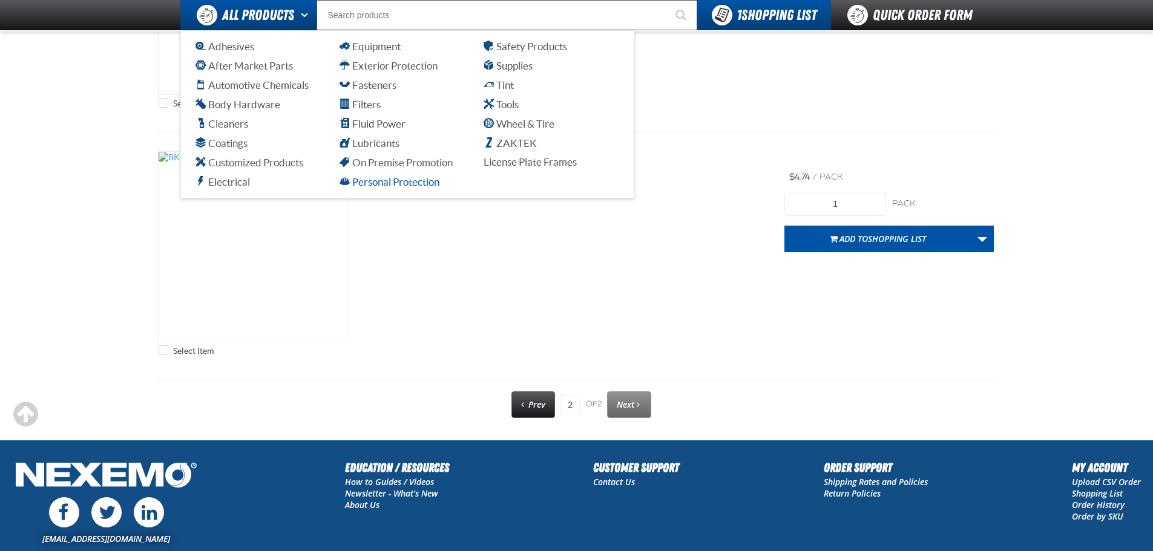
click at [373, 179] on span "Personal Protection" at bounding box center [389, 181] width 100 height 11
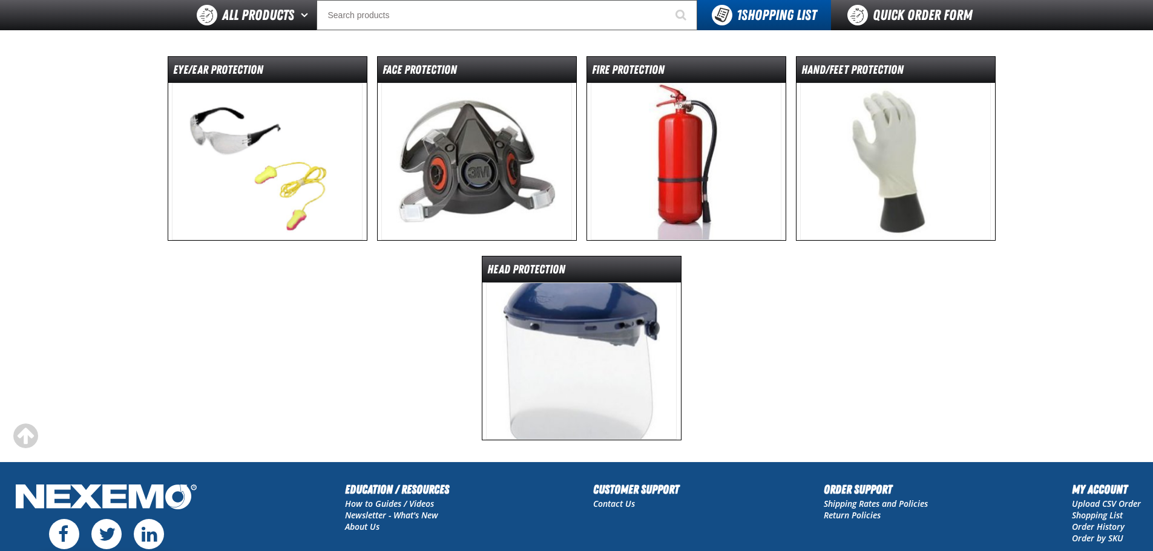
scroll to position [121, 0]
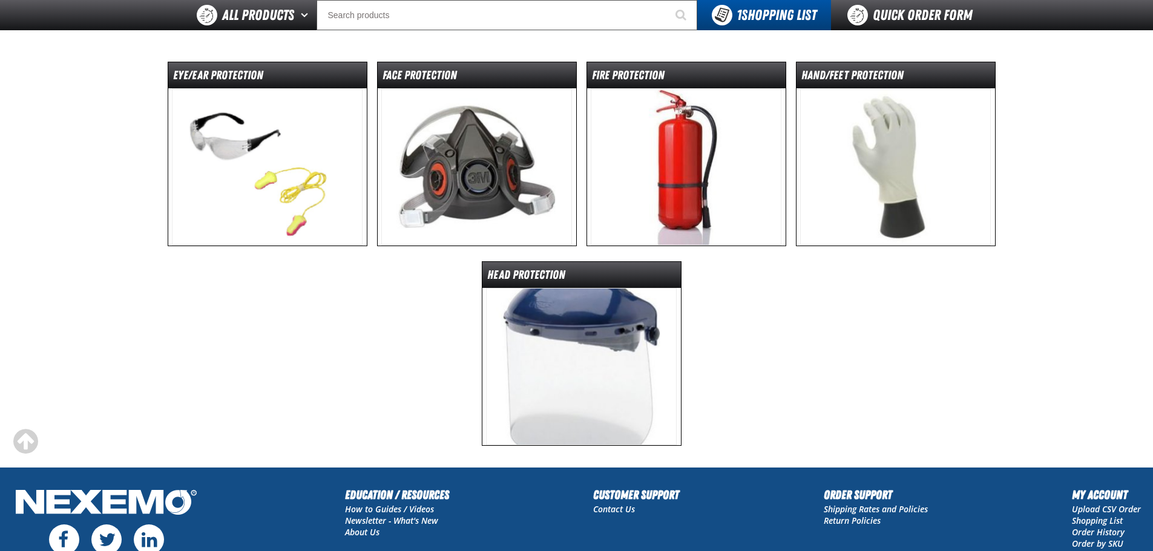
click at [576, 316] on img at bounding box center [581, 366] width 191 height 157
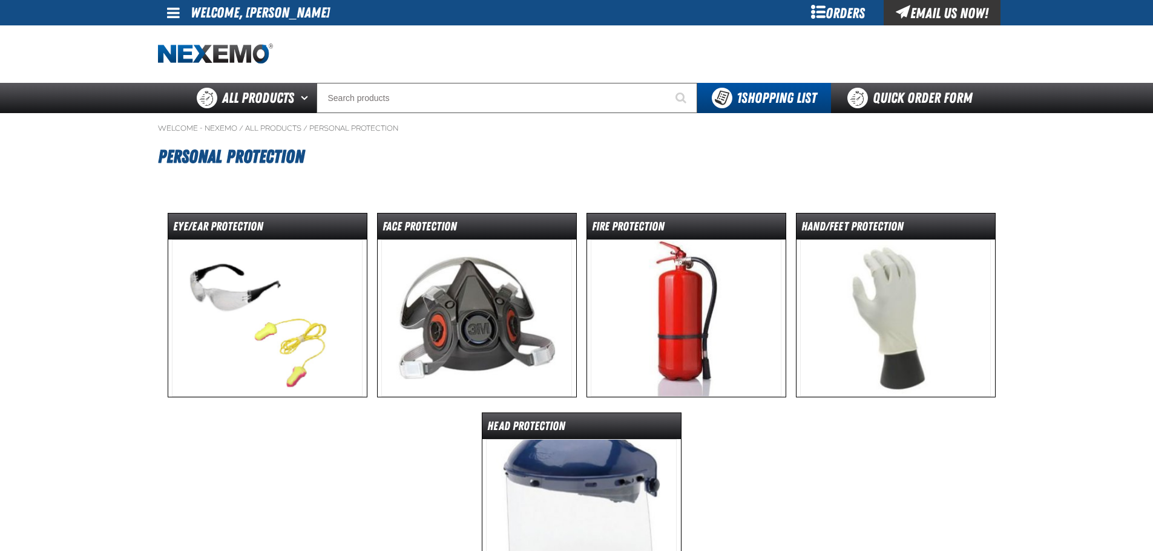
scroll to position [146, 0]
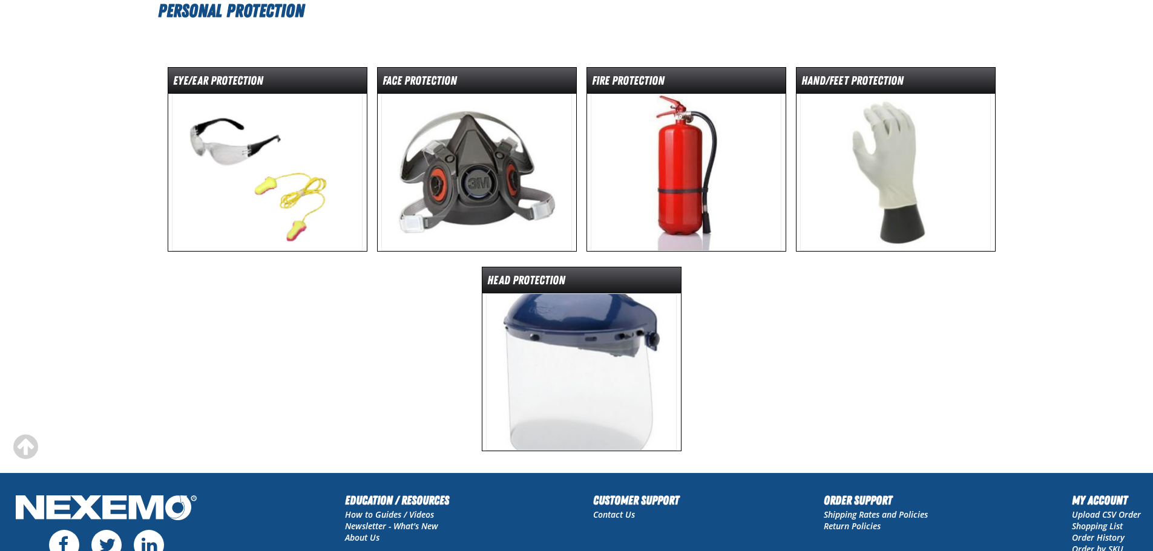
click at [936, 162] on img at bounding box center [895, 172] width 191 height 157
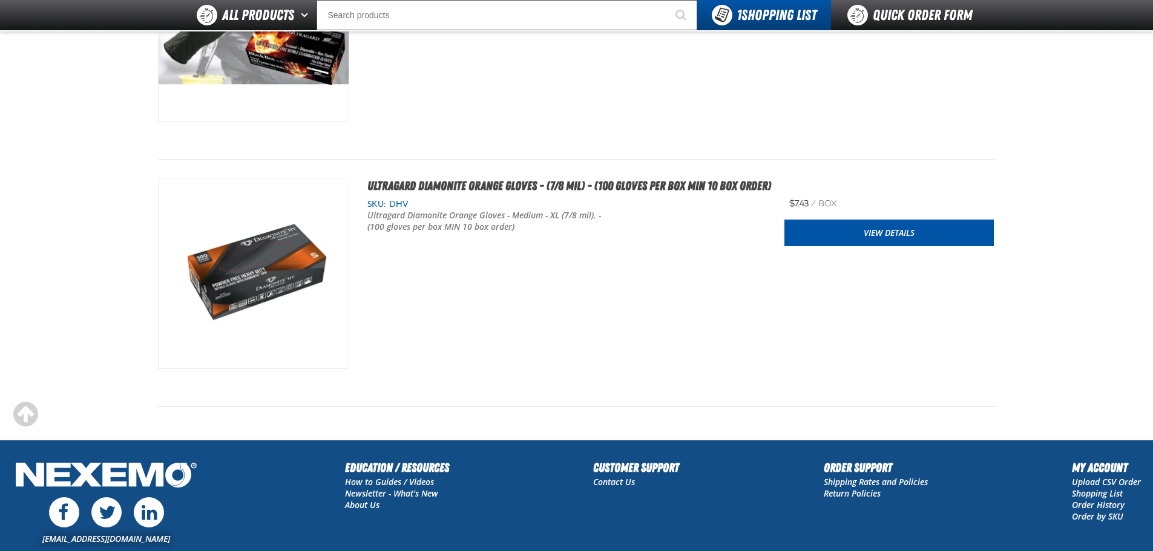
scroll to position [1122, 0]
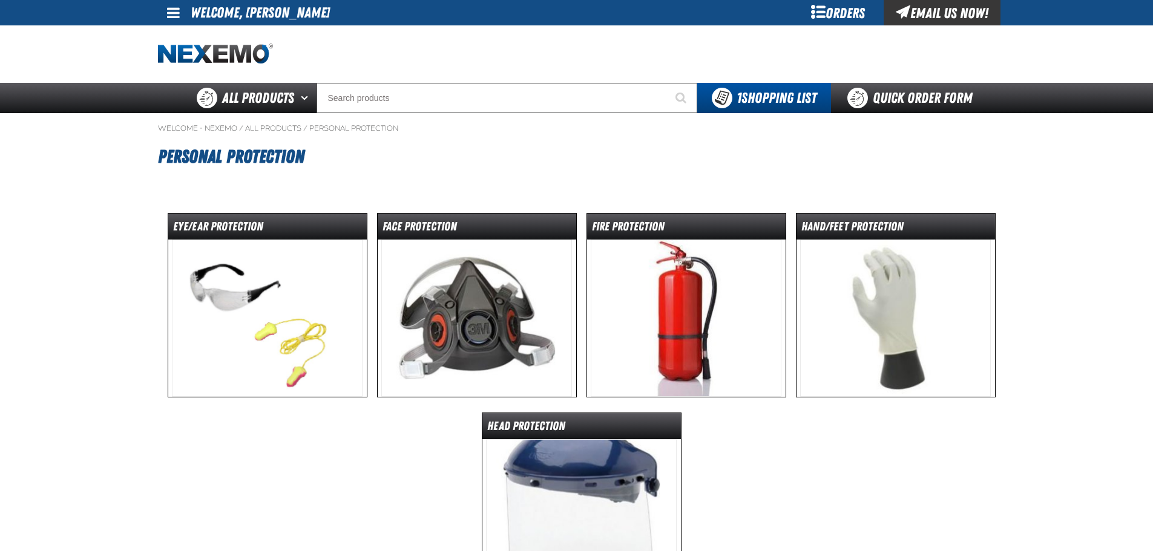
scroll to position [140, 0]
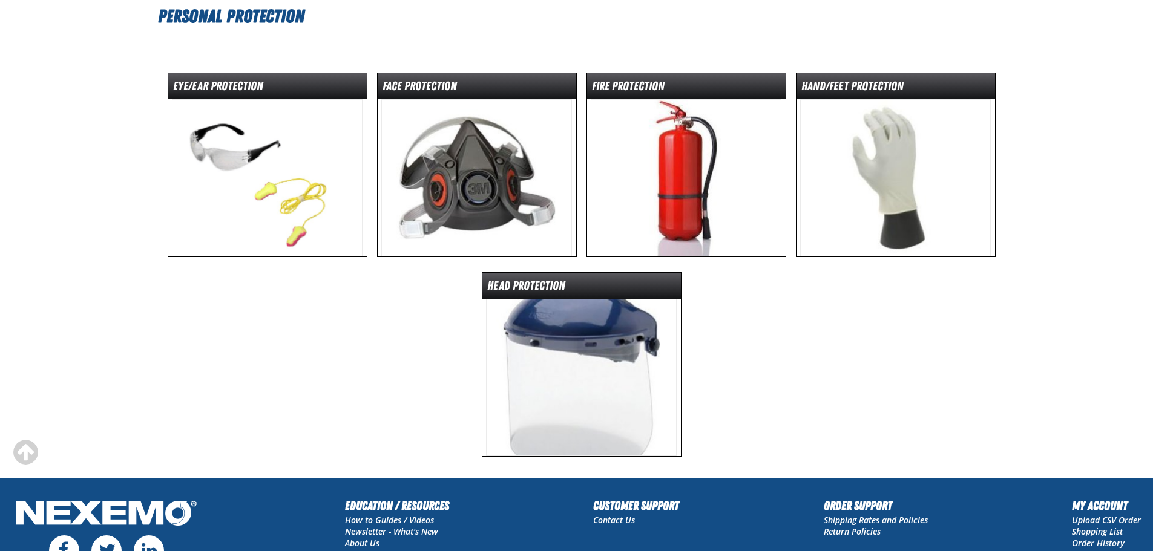
click at [682, 175] on img at bounding box center [685, 177] width 191 height 157
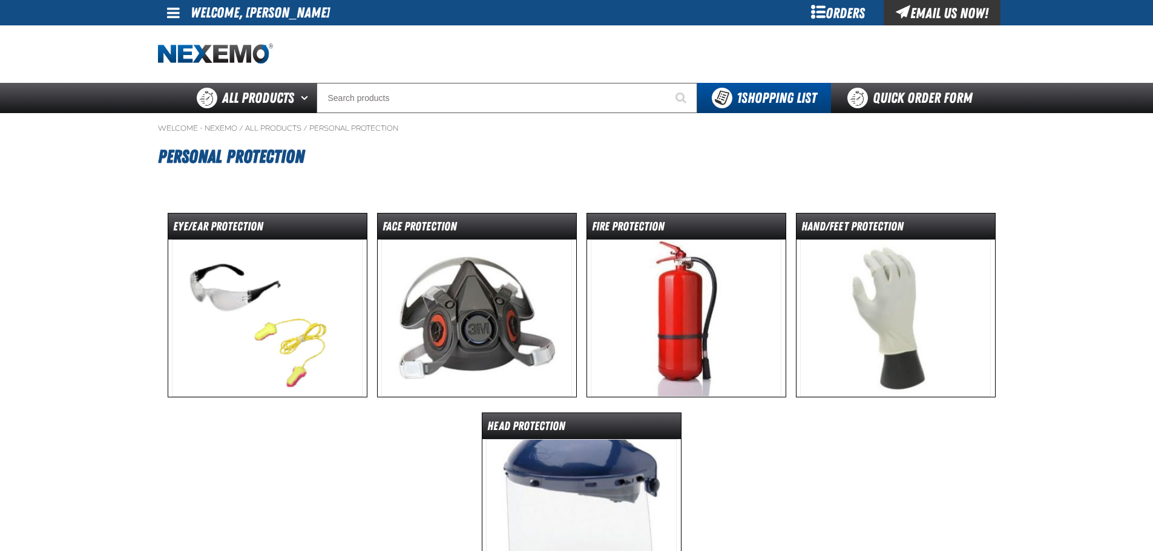
scroll to position [140, 0]
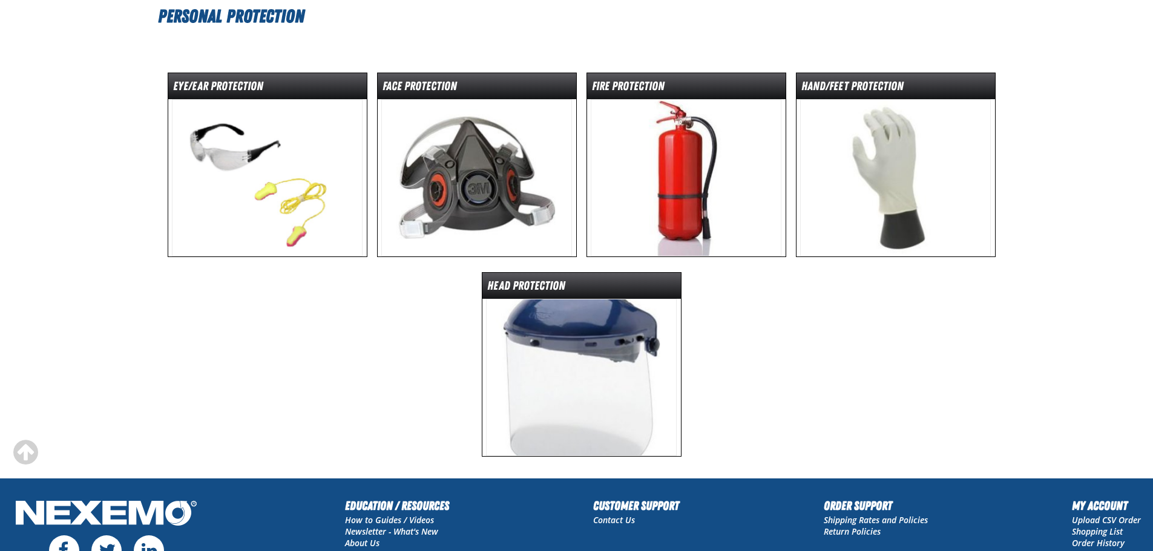
click at [505, 203] on img at bounding box center [476, 177] width 191 height 157
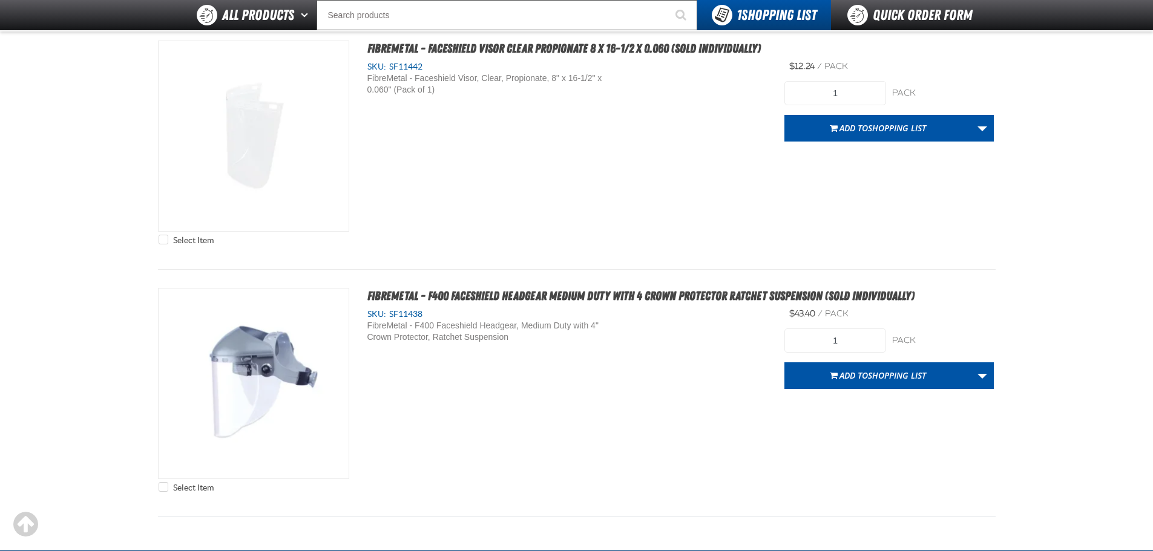
scroll to position [380, 0]
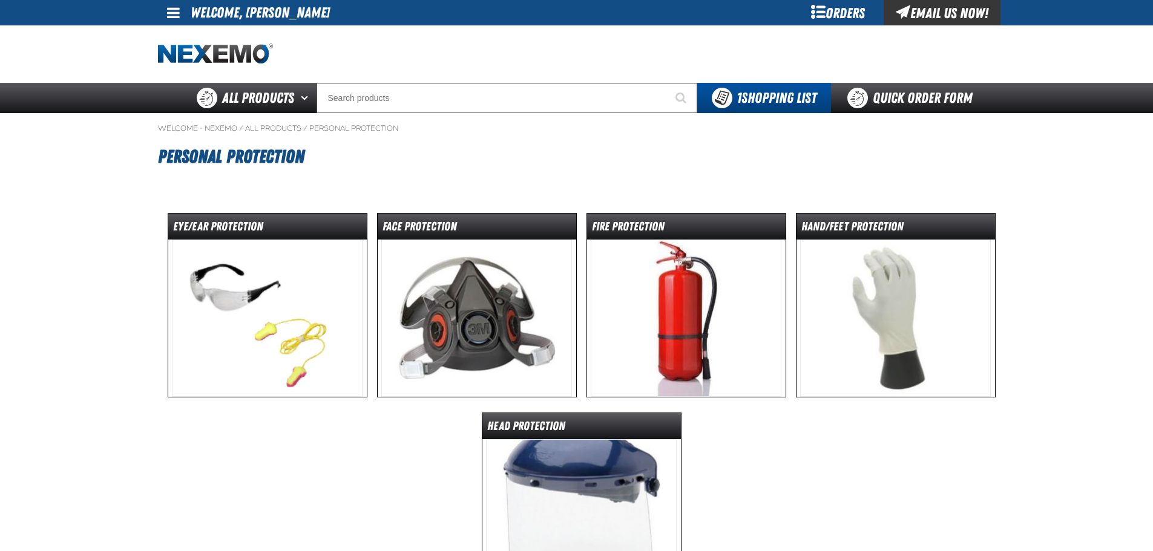
scroll to position [140, 0]
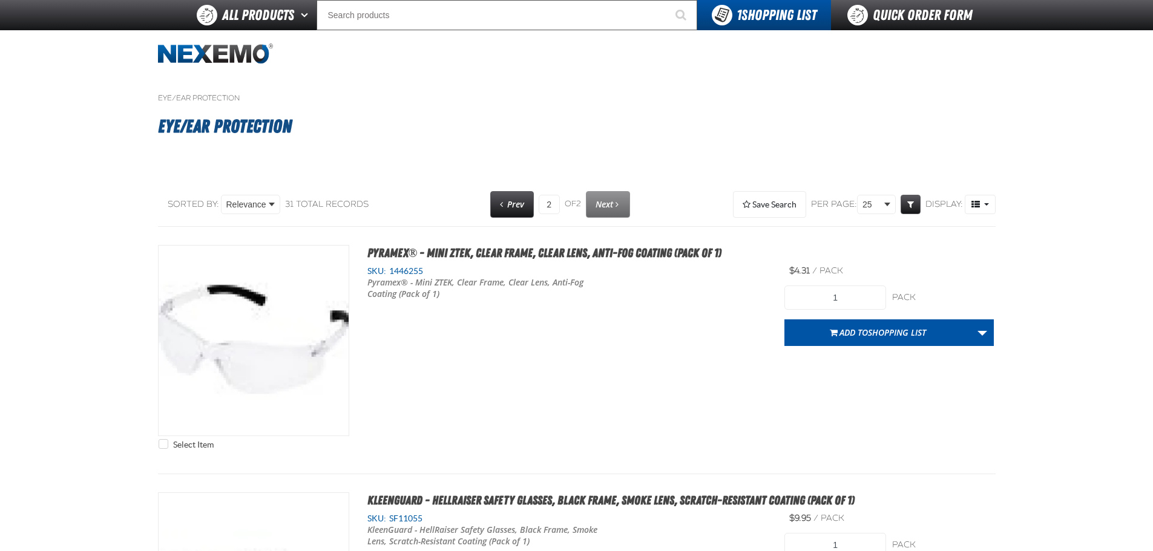
scroll to position [1331, 0]
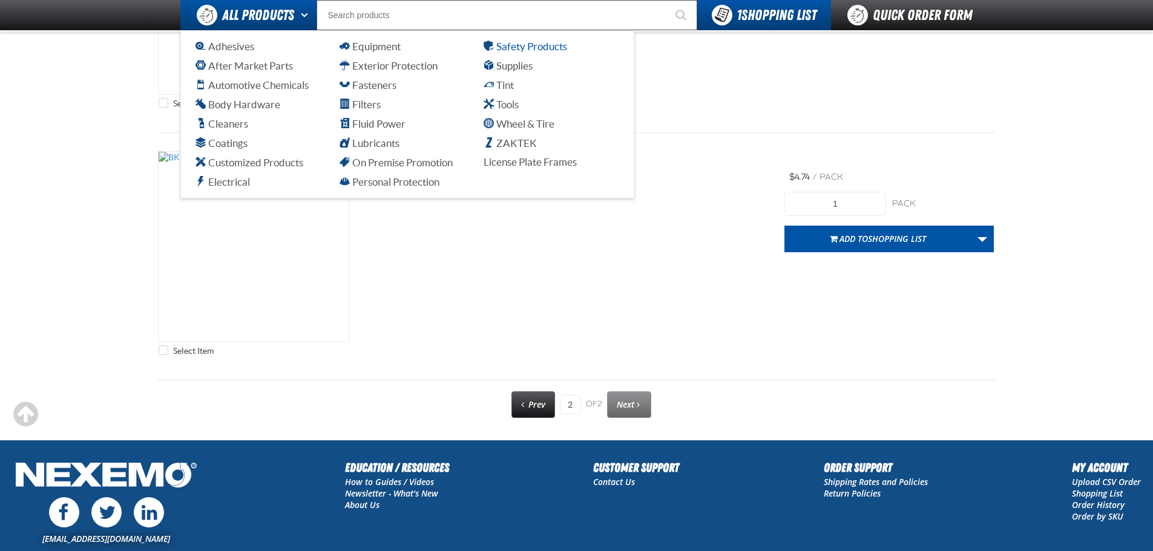
click at [524, 45] on span "Safety Products" at bounding box center [524, 46] width 83 height 11
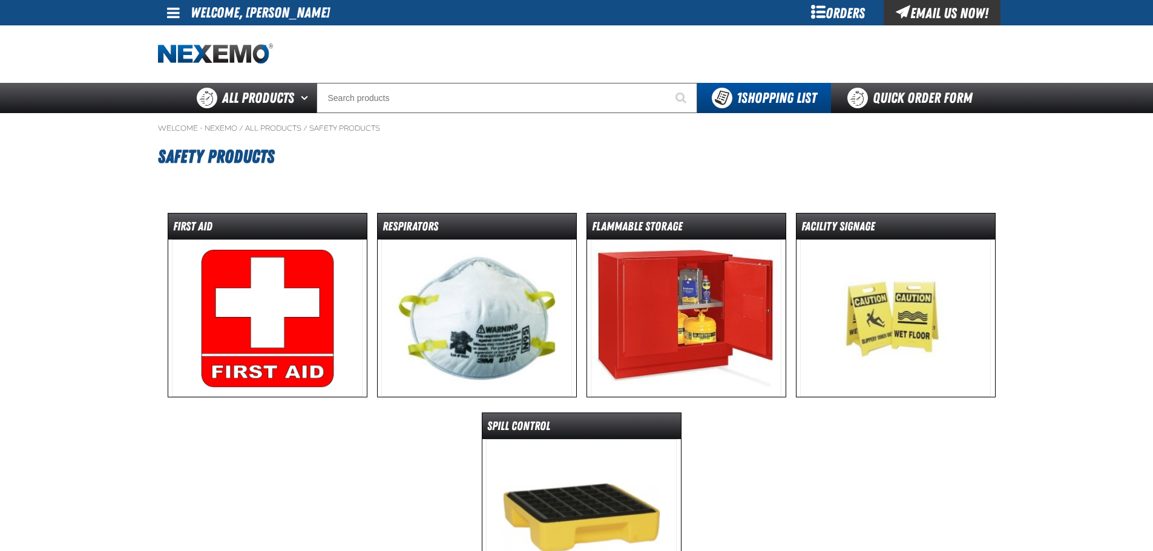
click at [482, 316] on img at bounding box center [476, 318] width 191 height 157
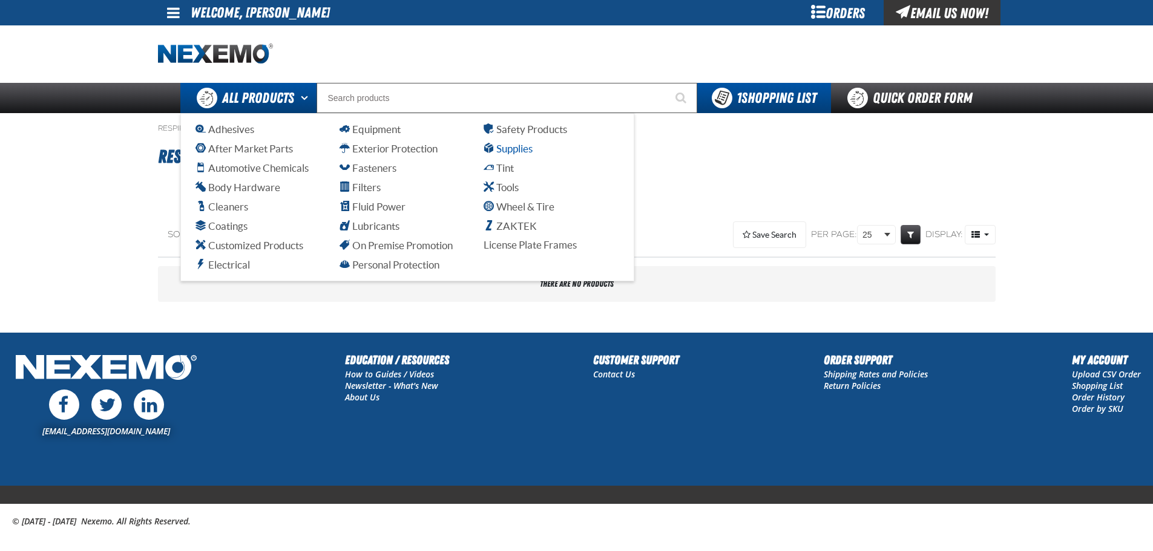
click at [511, 146] on span "Supplies" at bounding box center [507, 148] width 49 height 11
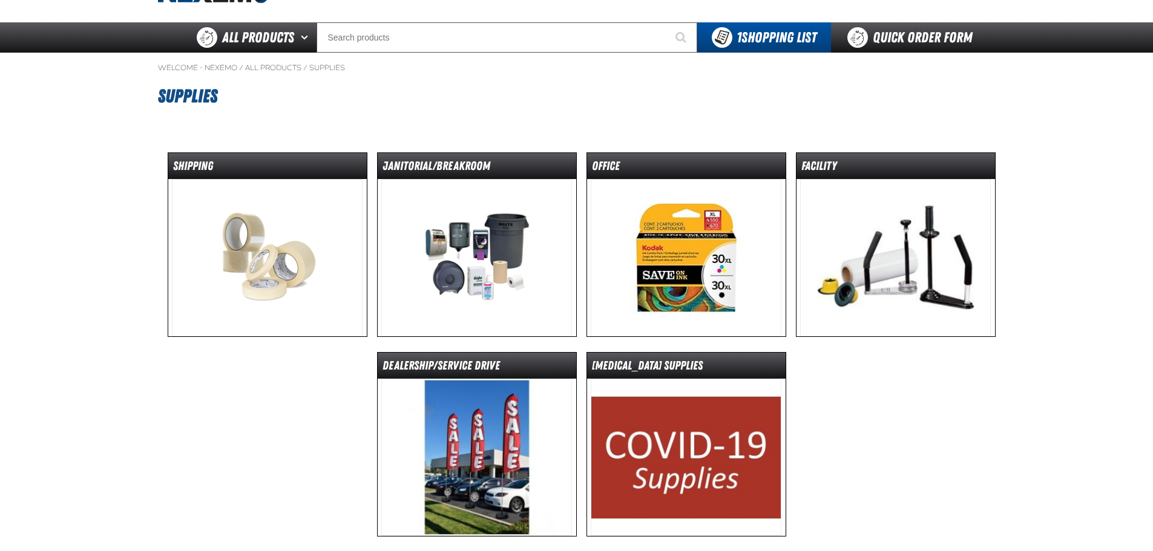
scroll to position [121, 0]
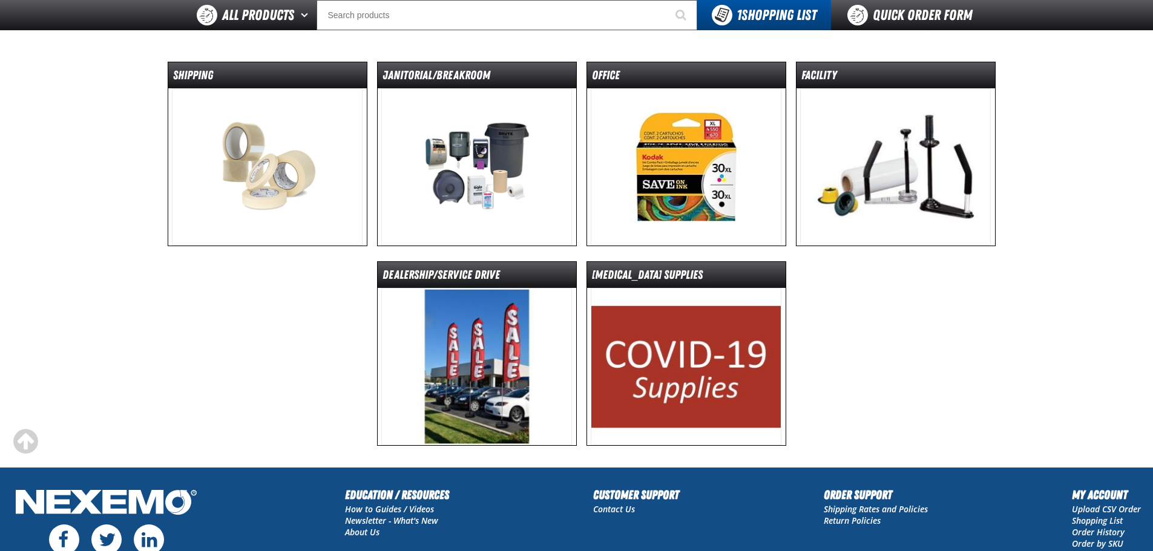
click at [693, 351] on img at bounding box center [685, 366] width 191 height 157
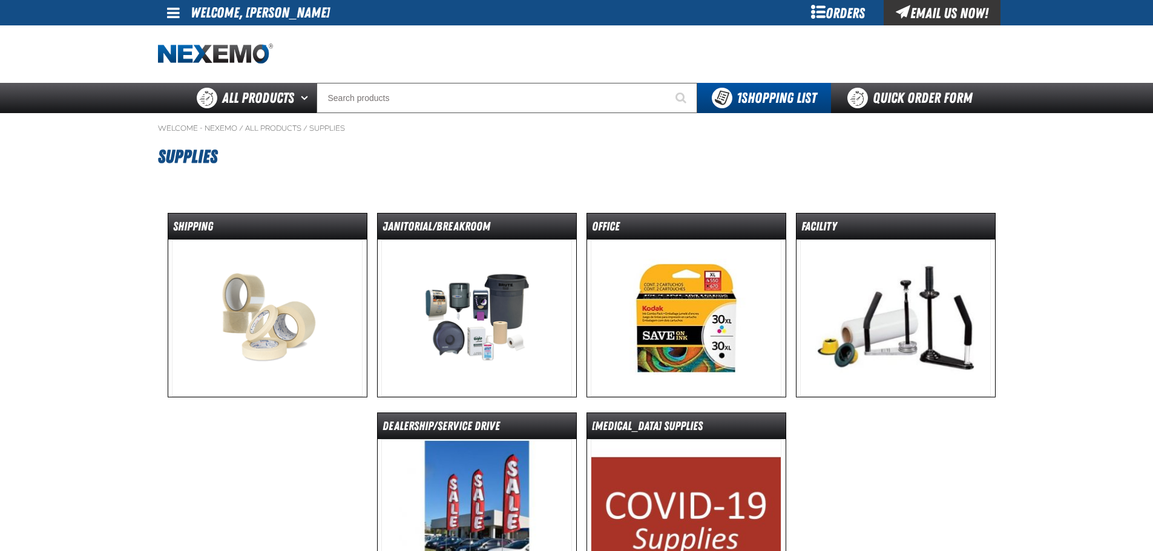
scroll to position [146, 0]
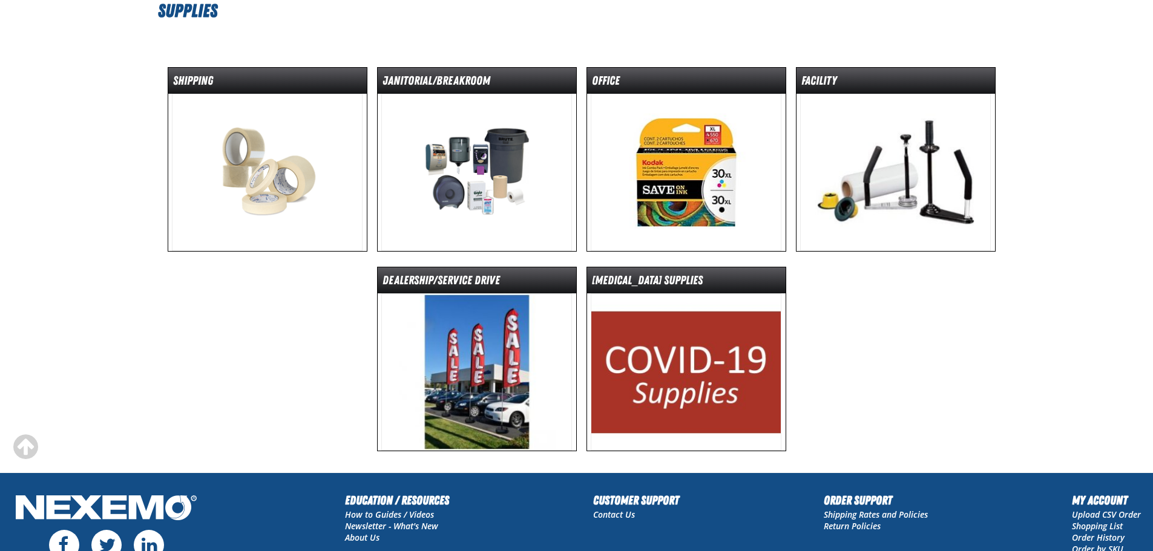
click at [514, 384] on img at bounding box center [476, 371] width 191 height 157
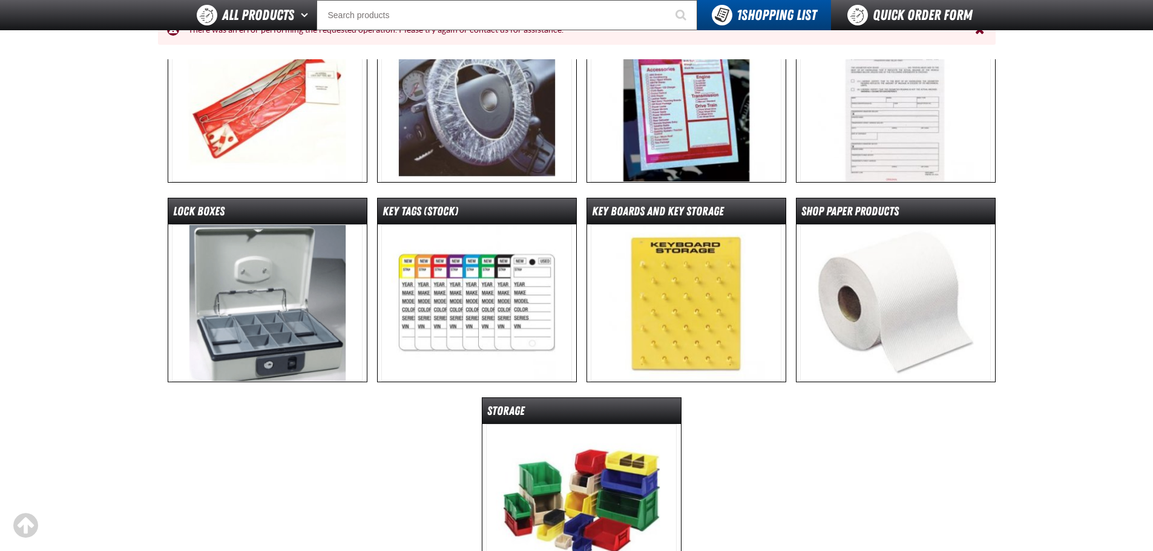
scroll to position [422, 0]
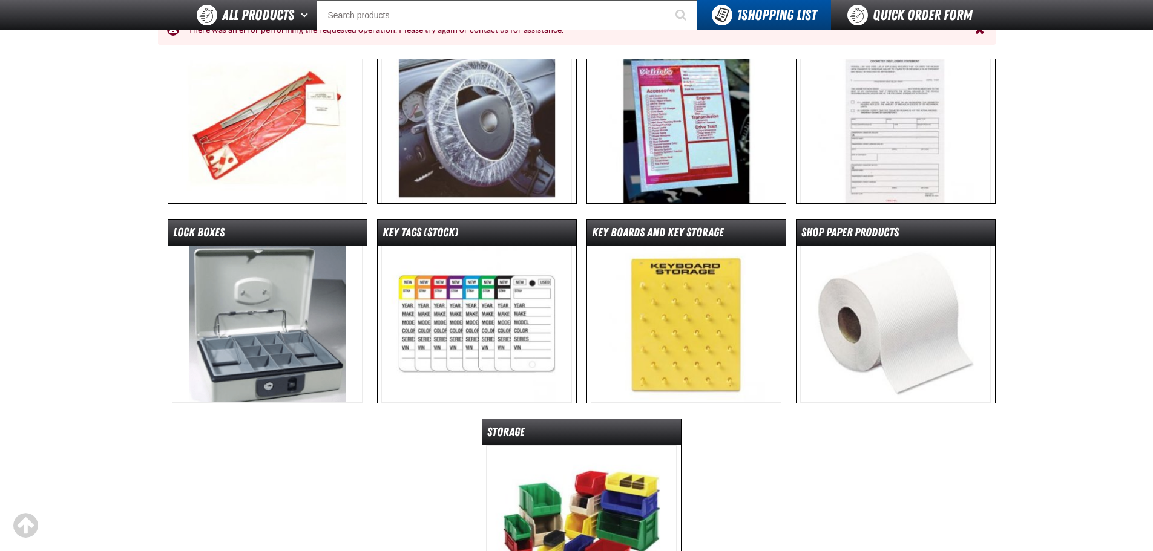
click at [668, 301] on img at bounding box center [685, 324] width 191 height 157
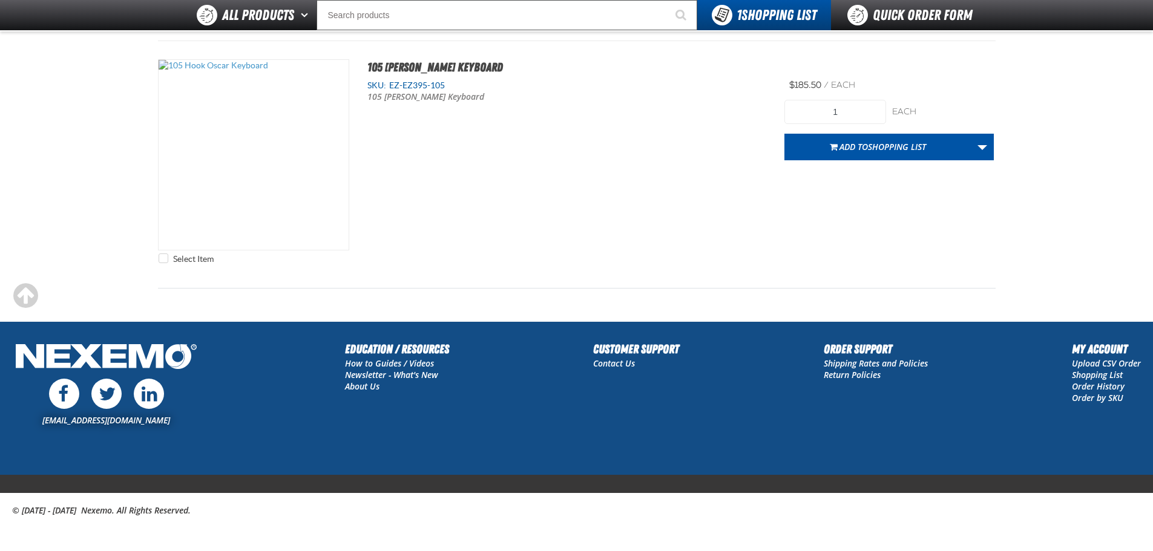
scroll to position [4394, 0]
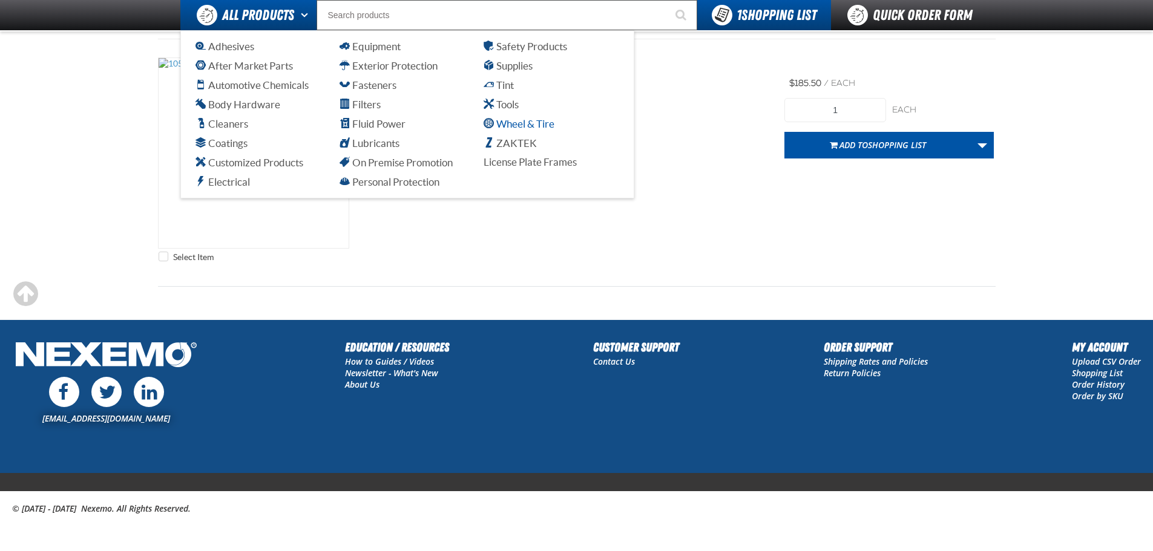
click at [506, 124] on span "Wheel & Tire" at bounding box center [518, 123] width 71 height 11
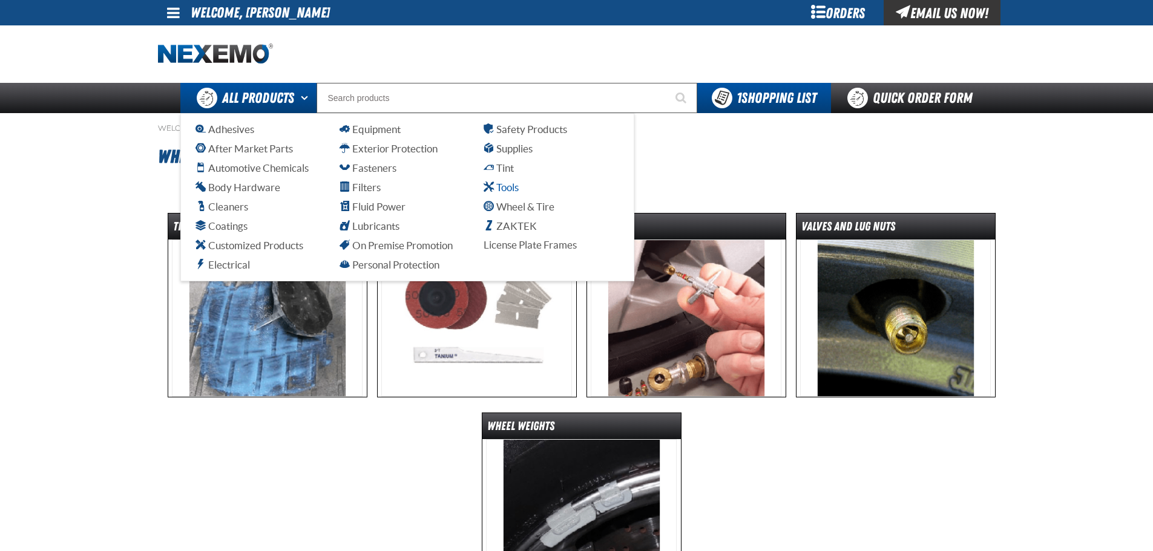
click at [509, 186] on span "Tools" at bounding box center [500, 186] width 35 height 11
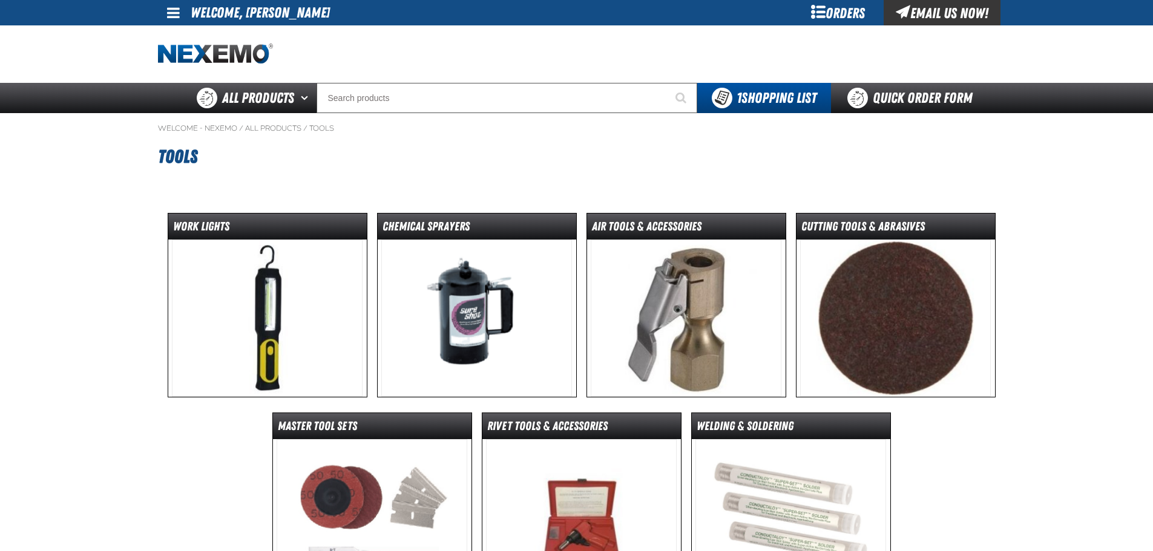
click at [266, 296] on img at bounding box center [267, 318] width 191 height 157
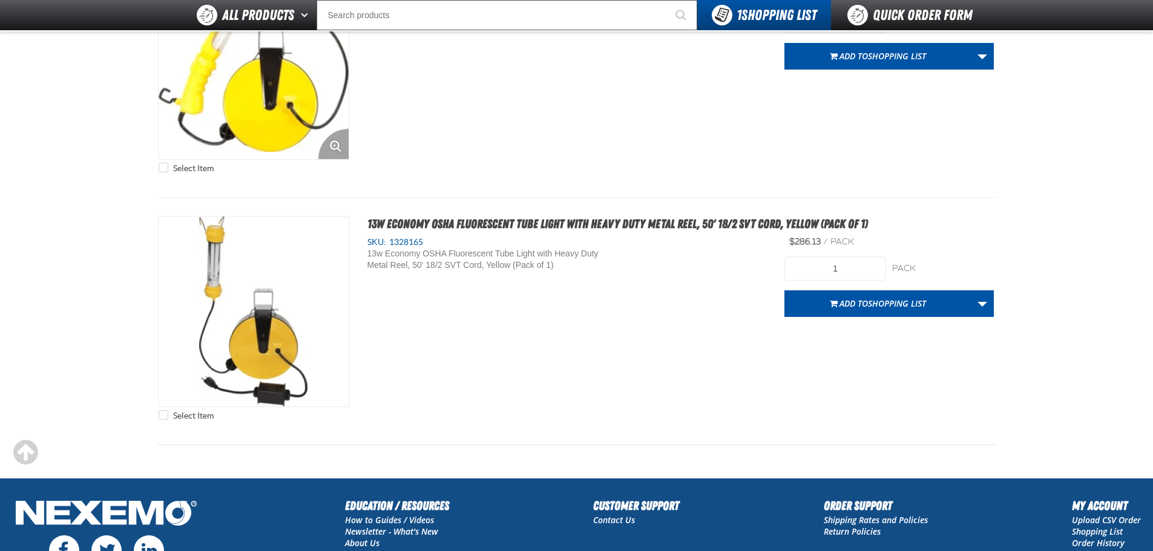
scroll to position [1062, 0]
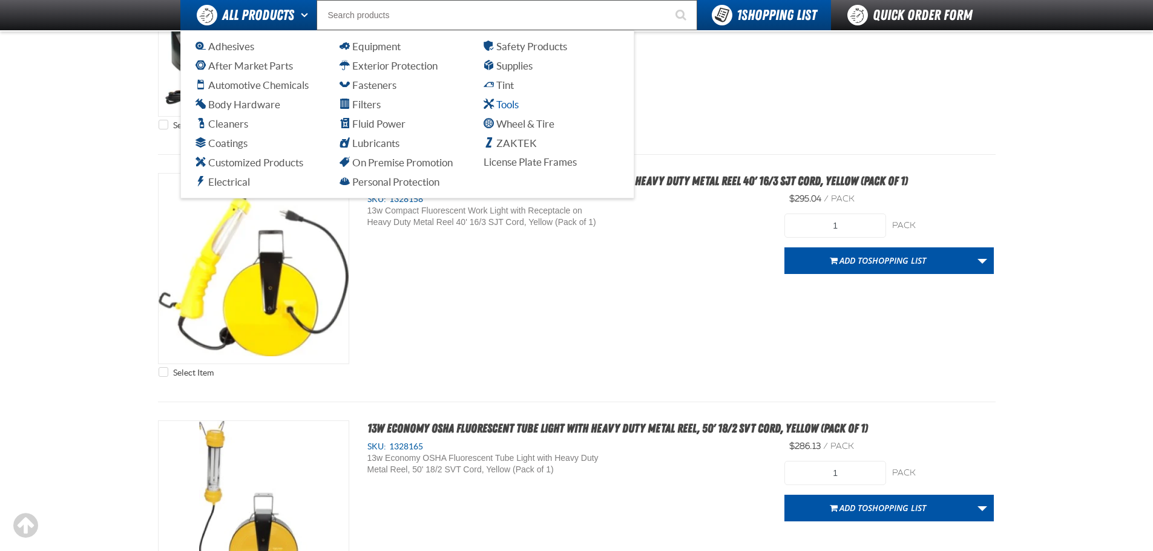
click at [503, 105] on span "Tools" at bounding box center [500, 104] width 35 height 11
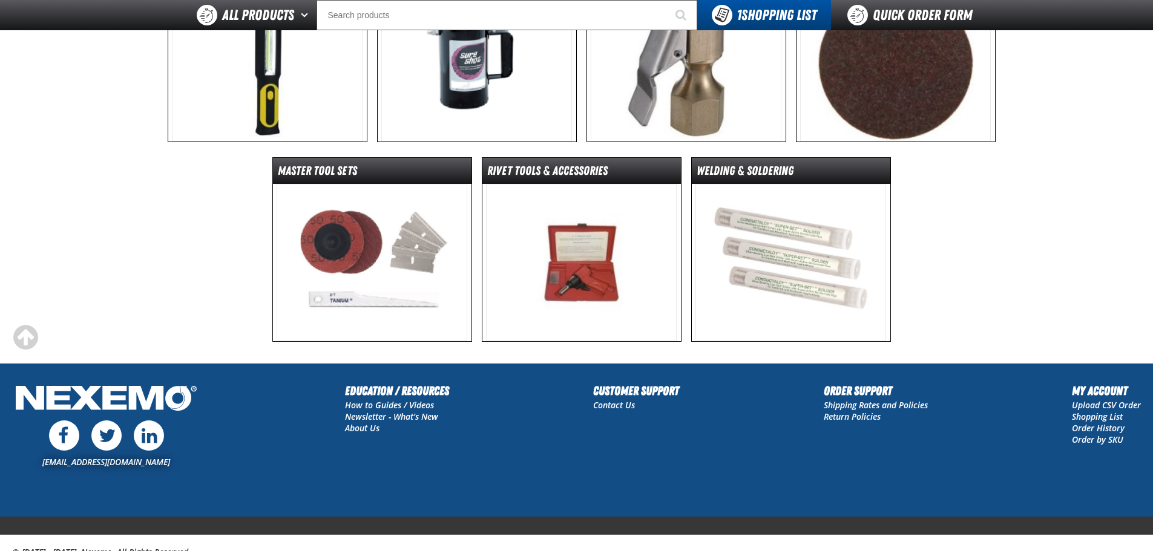
scroll to position [242, 0]
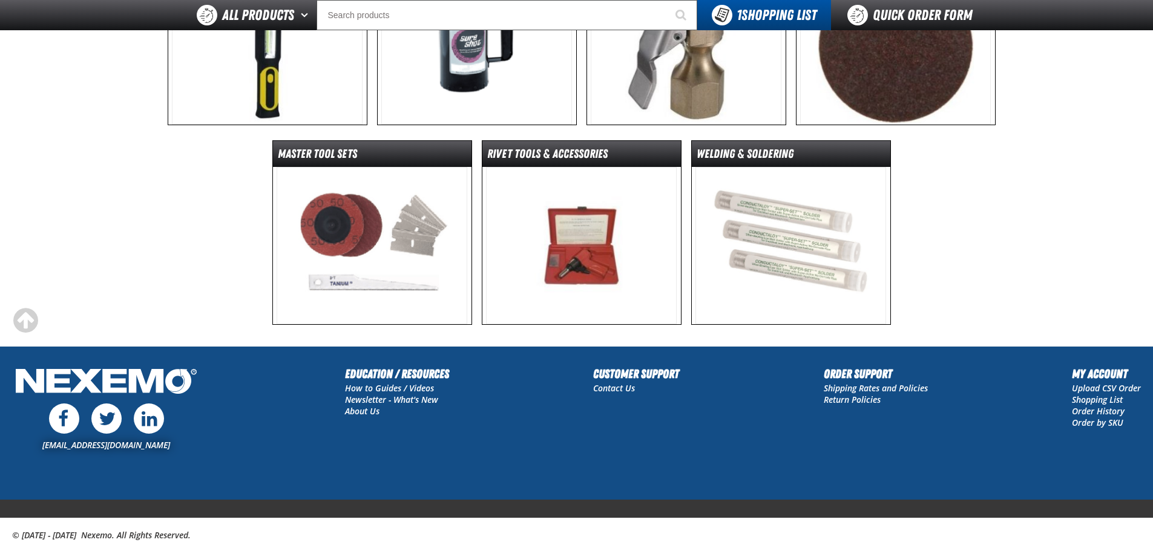
click at [788, 229] on img at bounding box center [790, 245] width 191 height 157
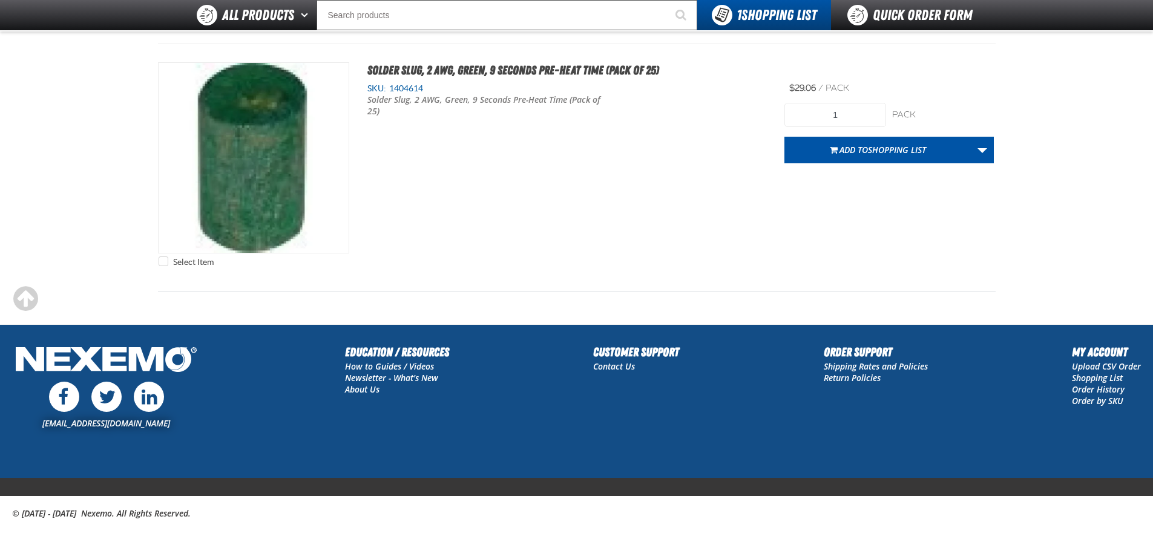
scroll to position [3652, 0]
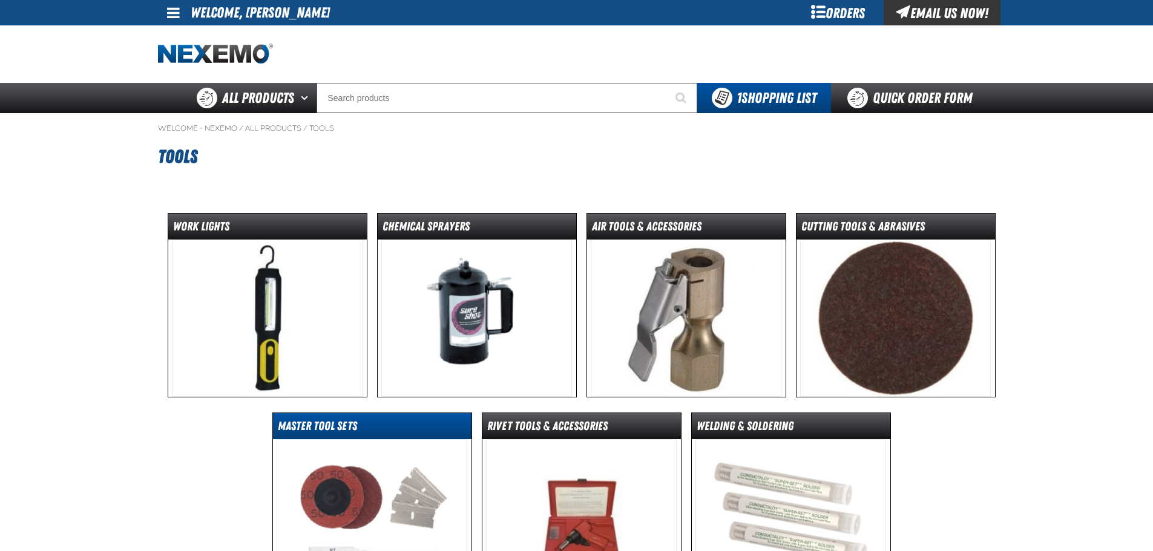
scroll to position [272, 0]
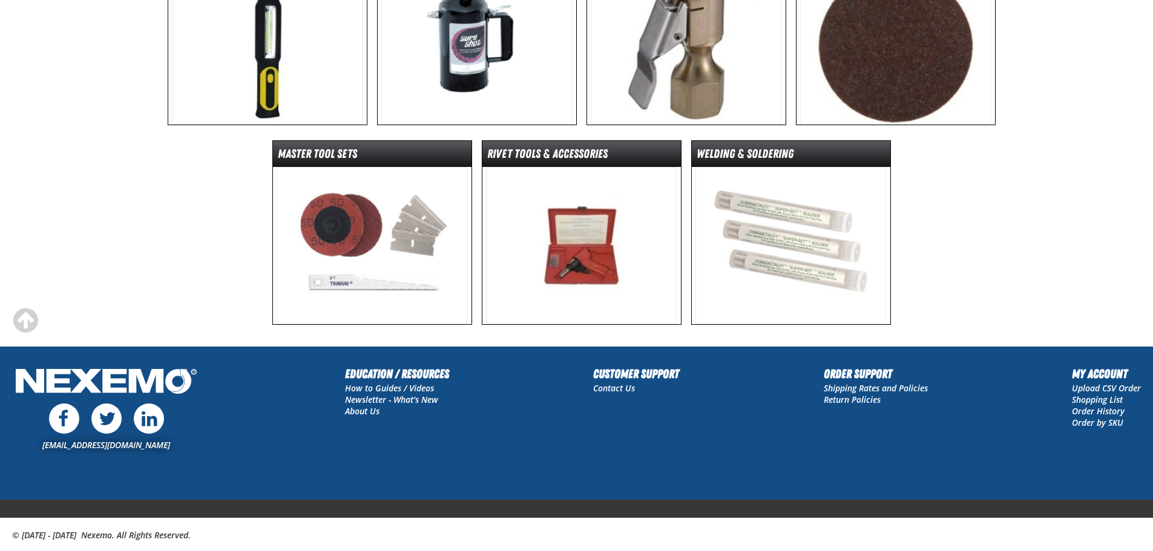
click at [516, 223] on img at bounding box center [581, 245] width 191 height 157
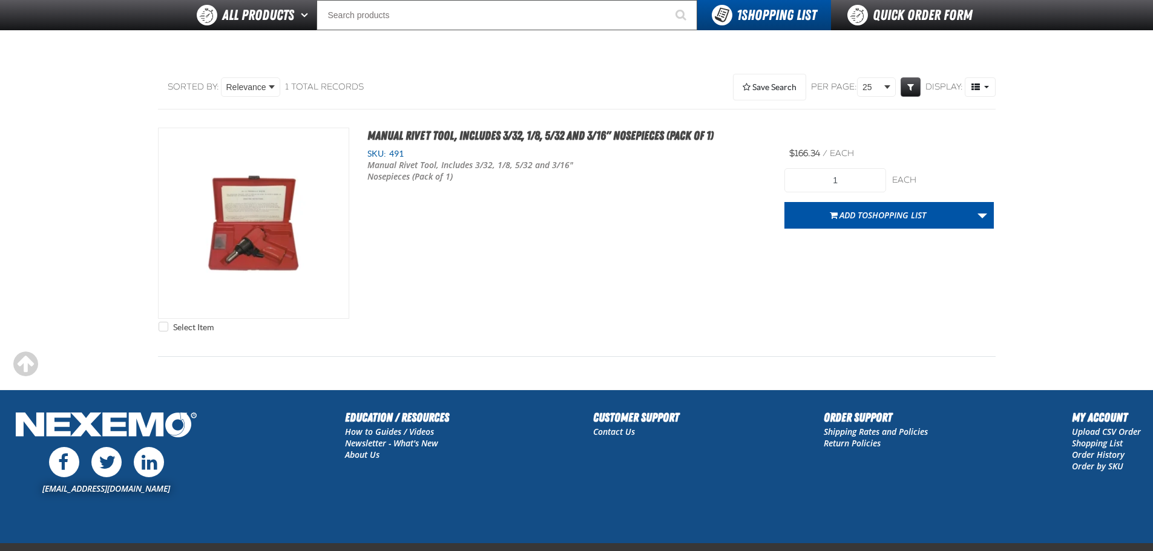
scroll to position [6, 0]
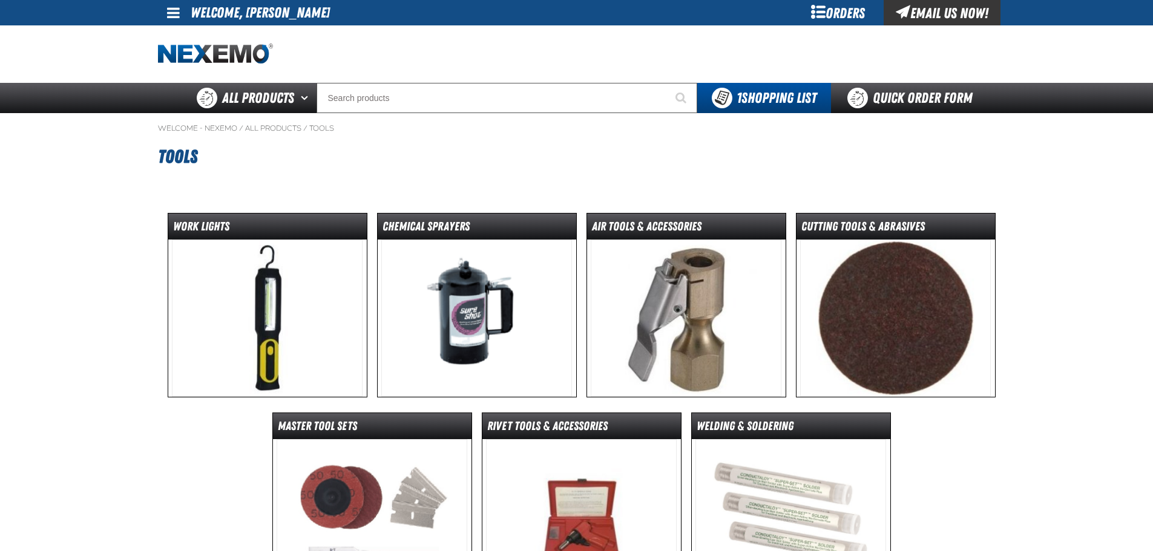
scroll to position [272, 0]
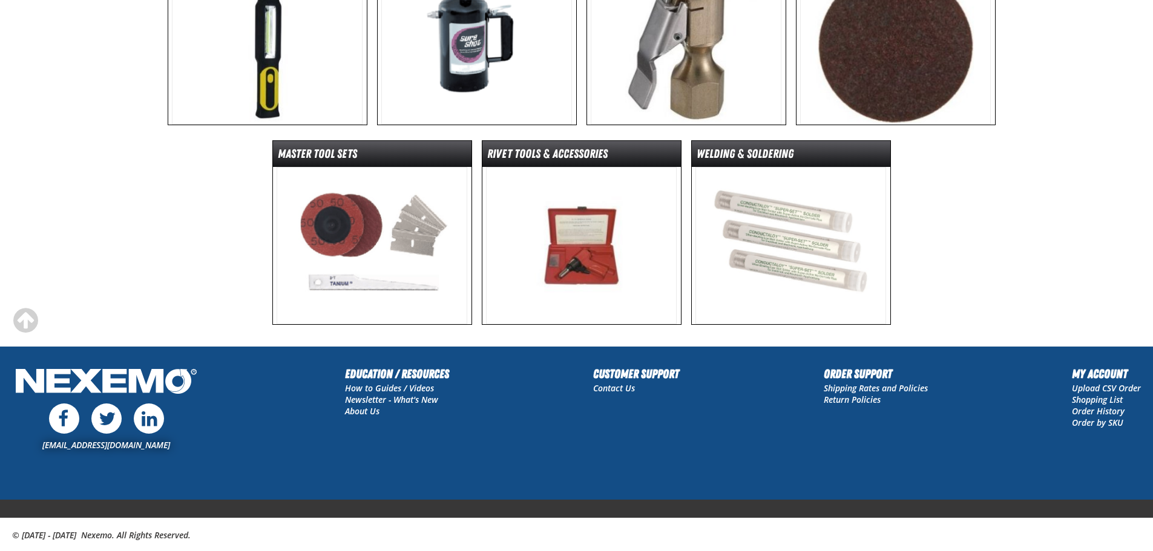
click at [362, 212] on img at bounding box center [371, 245] width 191 height 157
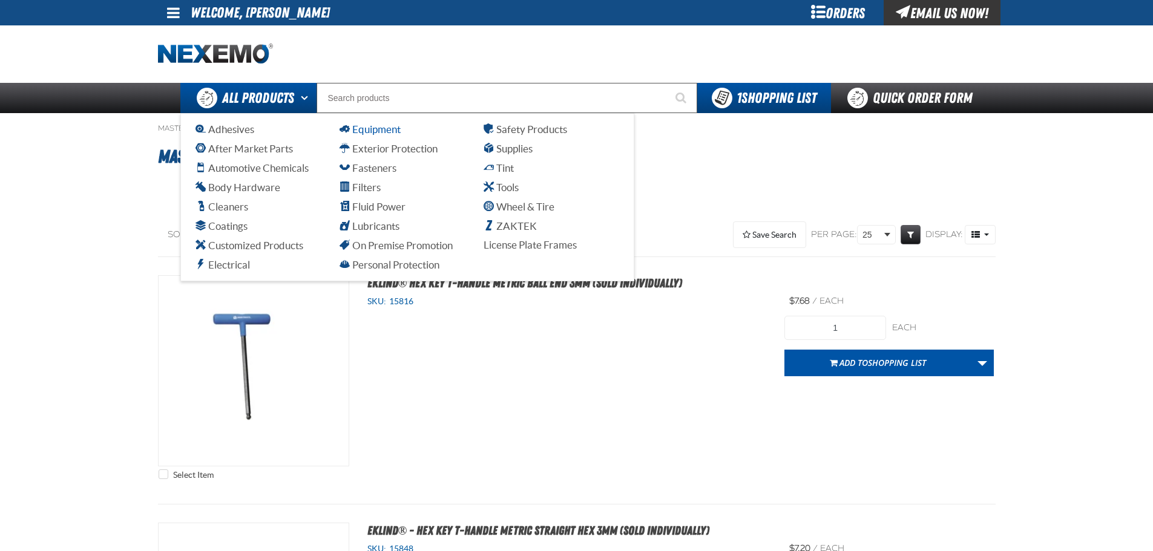
click at [359, 128] on span "Equipment" at bounding box center [369, 128] width 61 height 11
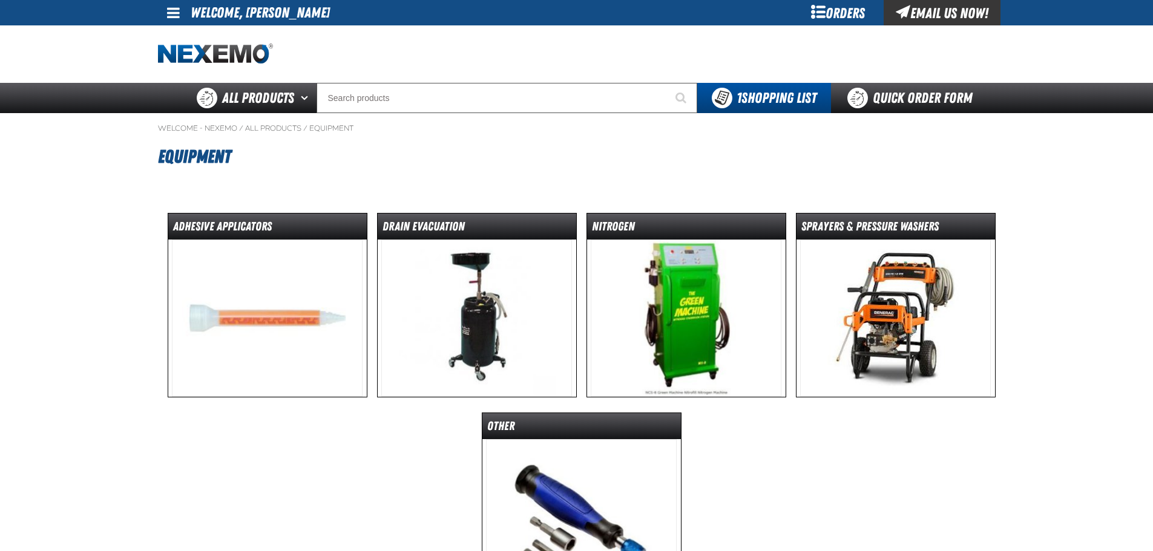
click at [252, 288] on img at bounding box center [267, 318] width 191 height 157
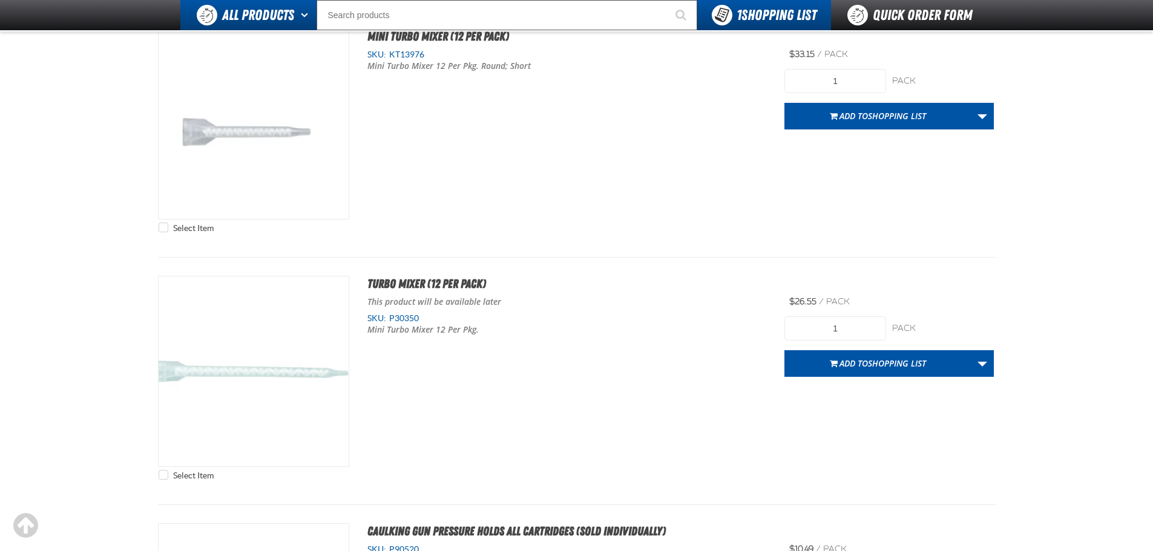
scroll to position [325, 0]
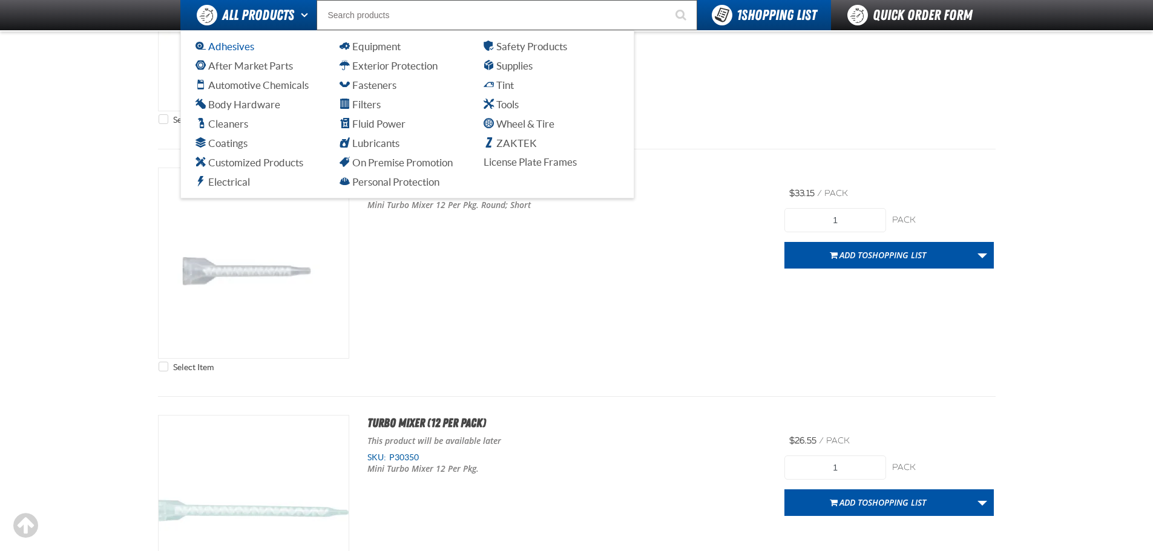
click at [234, 48] on span "Adhesives" at bounding box center [224, 46] width 59 height 11
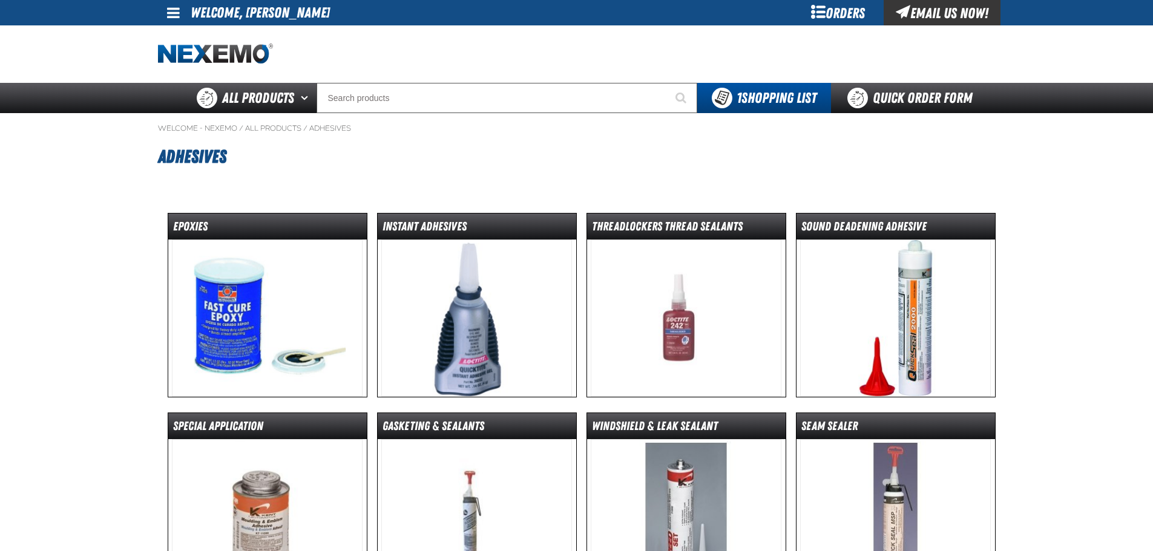
click at [232, 327] on img at bounding box center [267, 318] width 191 height 157
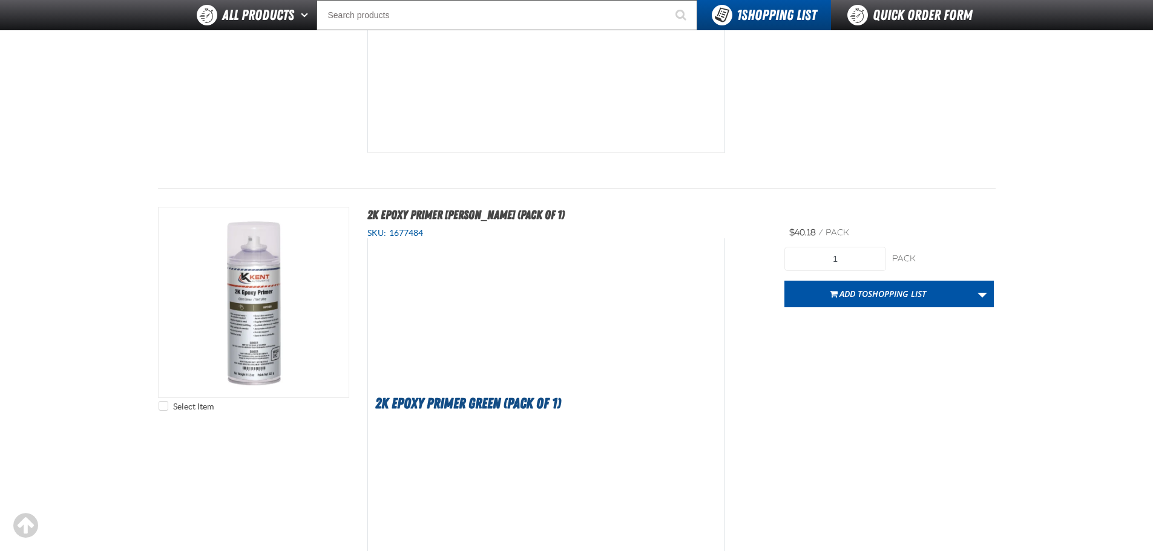
scroll to position [2420, 0]
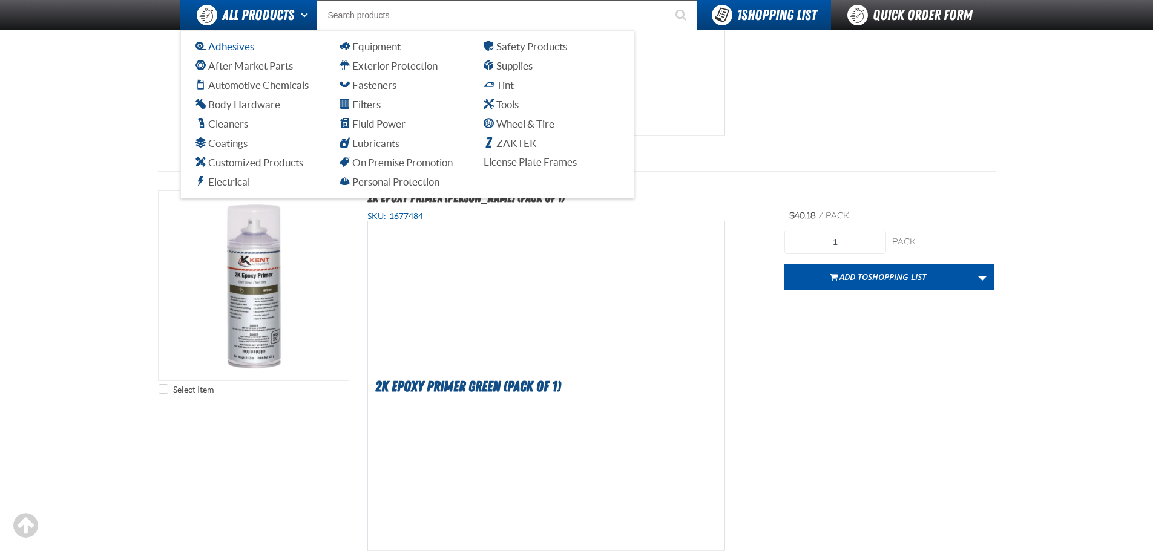
click at [221, 42] on span "Adhesives" at bounding box center [224, 46] width 59 height 11
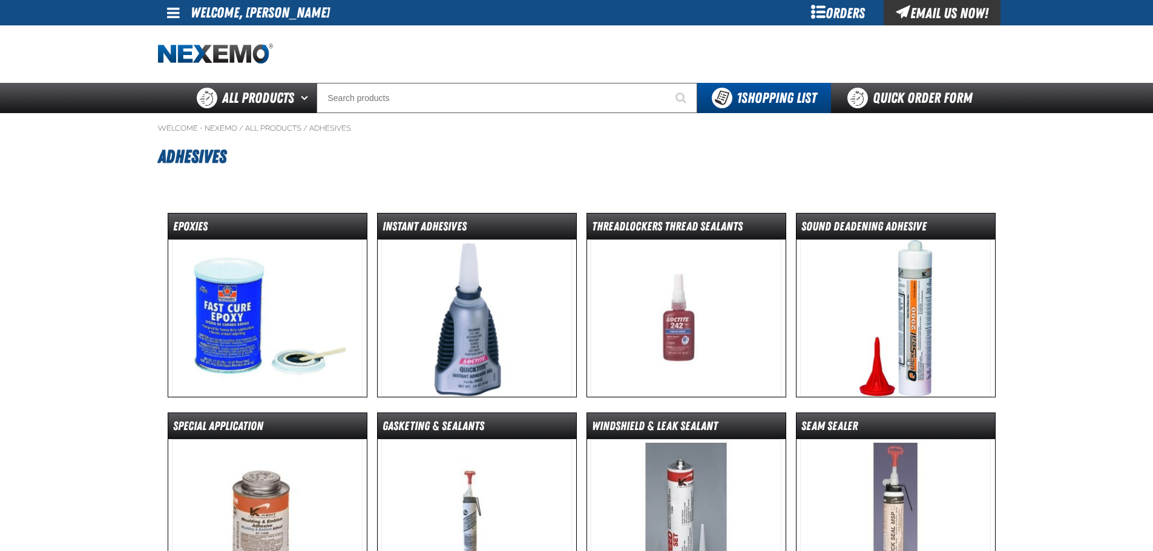
click at [684, 306] on img at bounding box center [685, 318] width 191 height 157
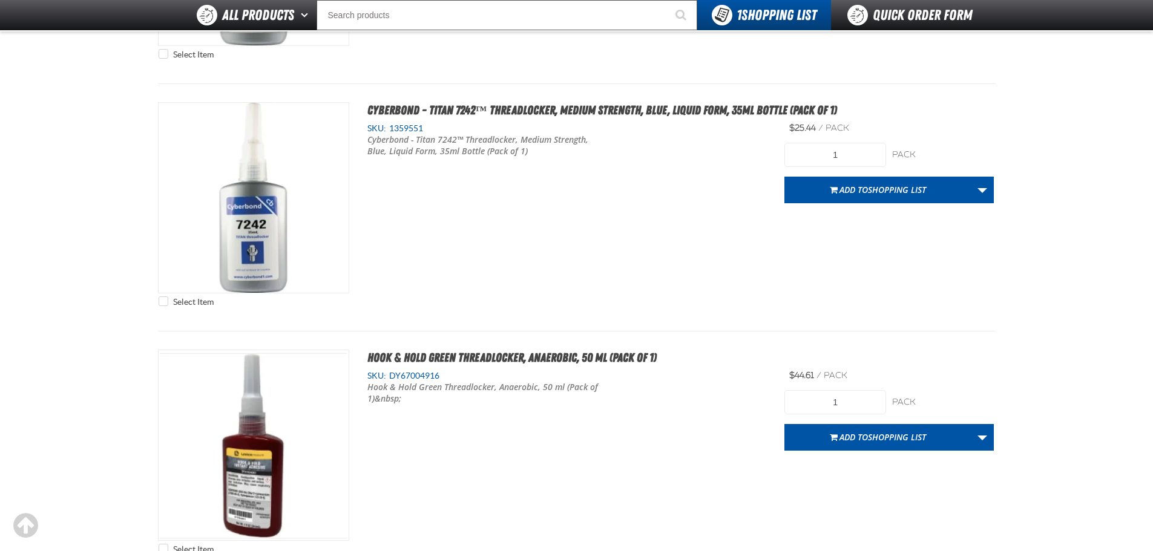
scroll to position [4295, 0]
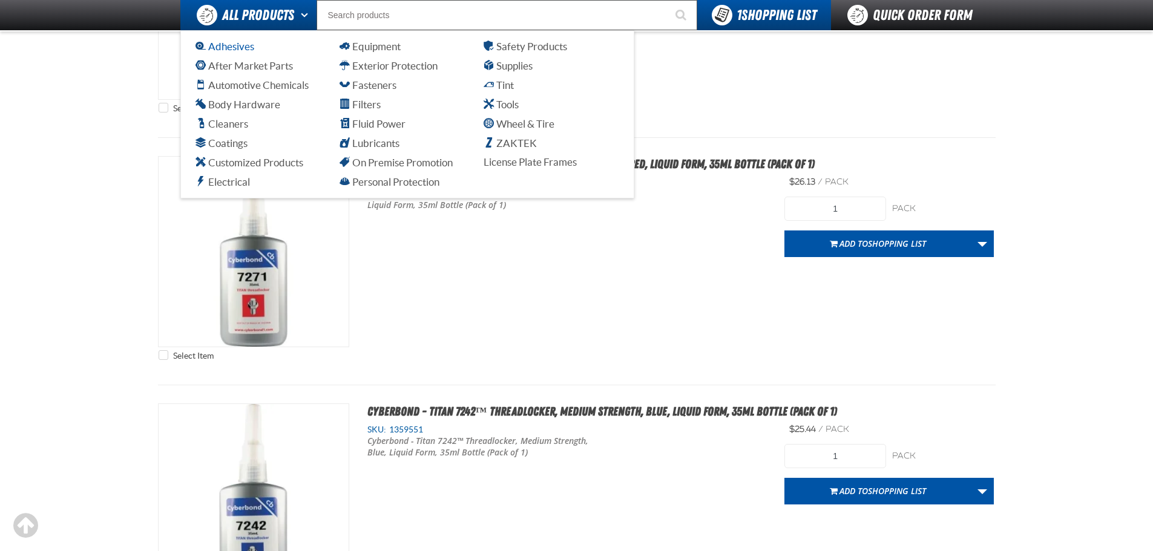
click at [218, 44] on span "Adhesives" at bounding box center [224, 46] width 59 height 11
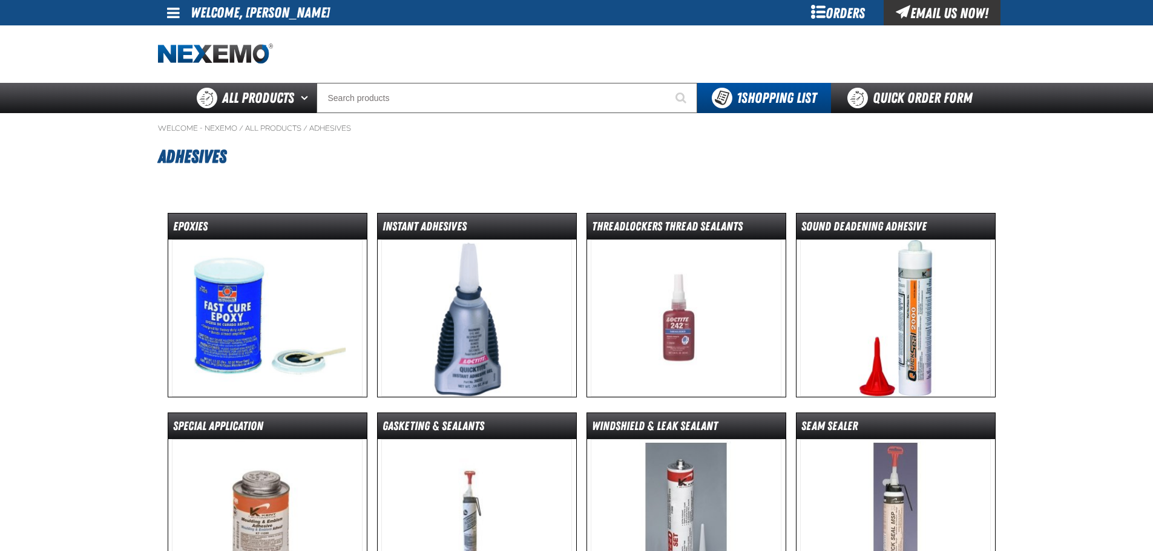
click at [889, 310] on img at bounding box center [895, 318] width 191 height 157
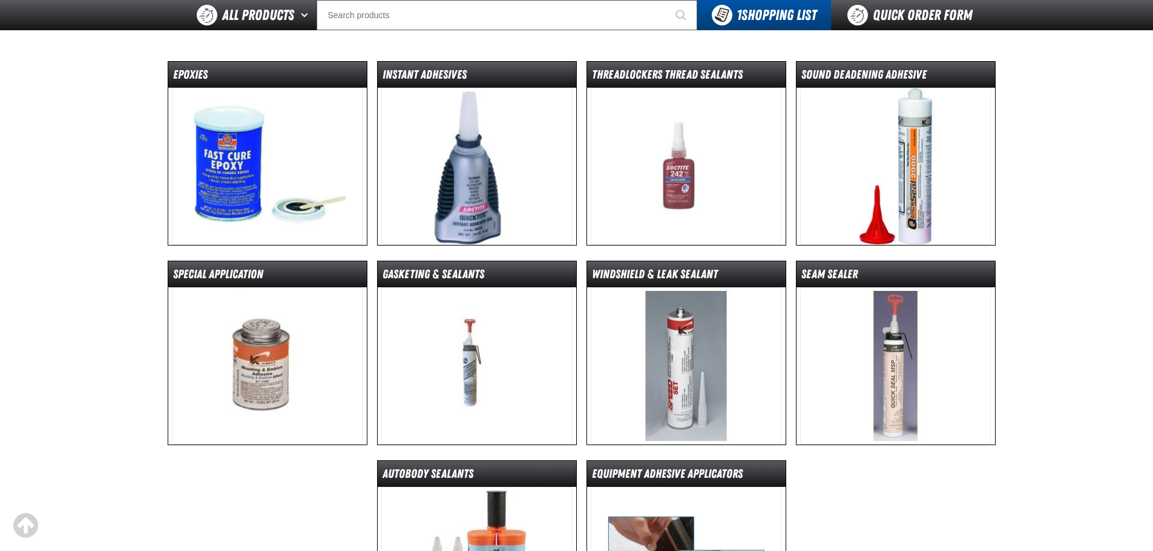
scroll to position [121, 0]
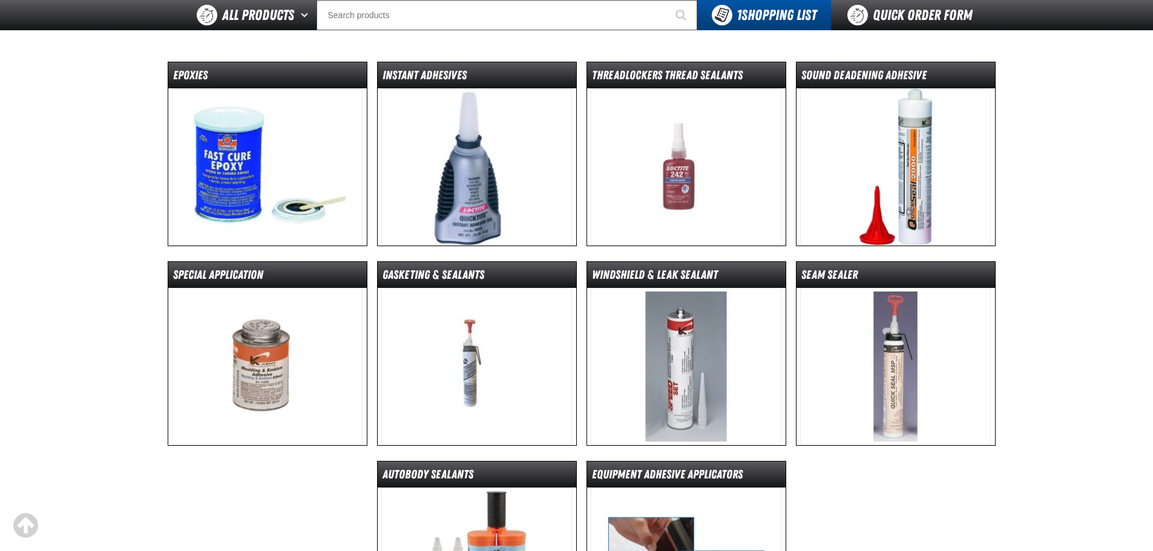
click at [258, 367] on img at bounding box center [267, 366] width 191 height 157
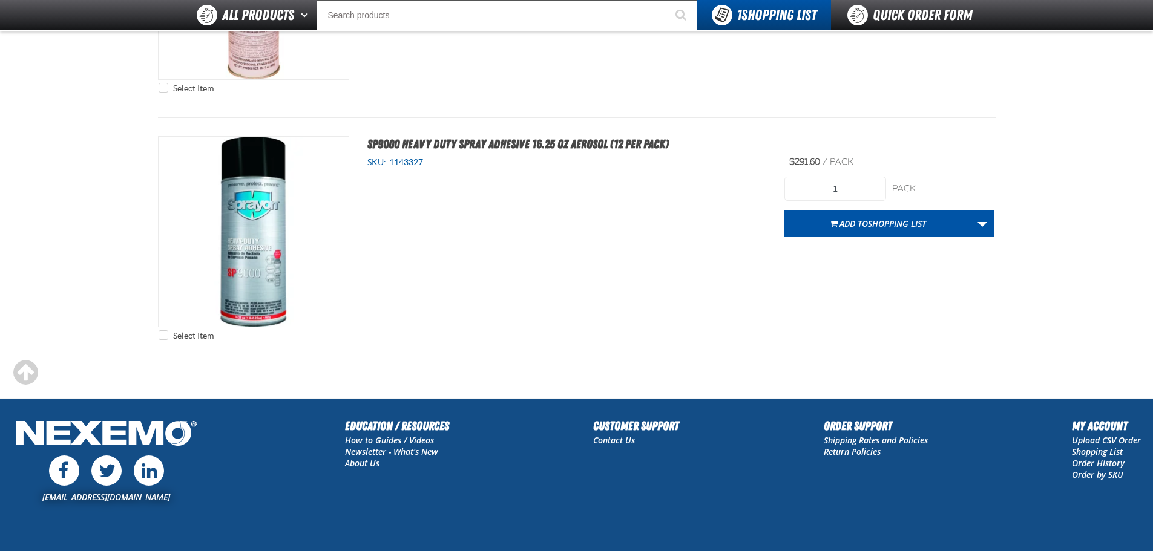
scroll to position [605, 0]
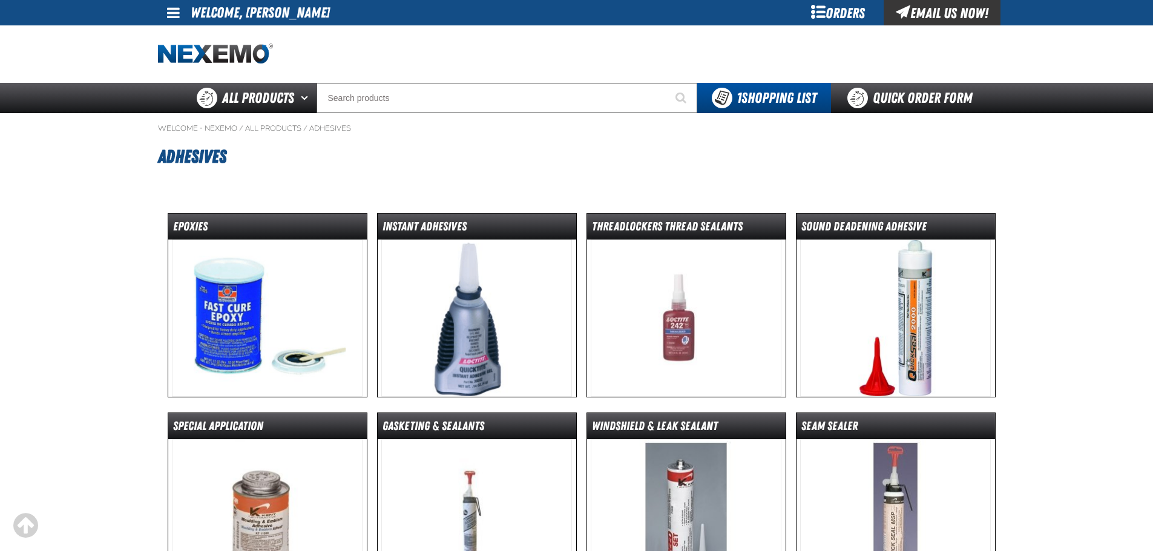
scroll to position [146, 0]
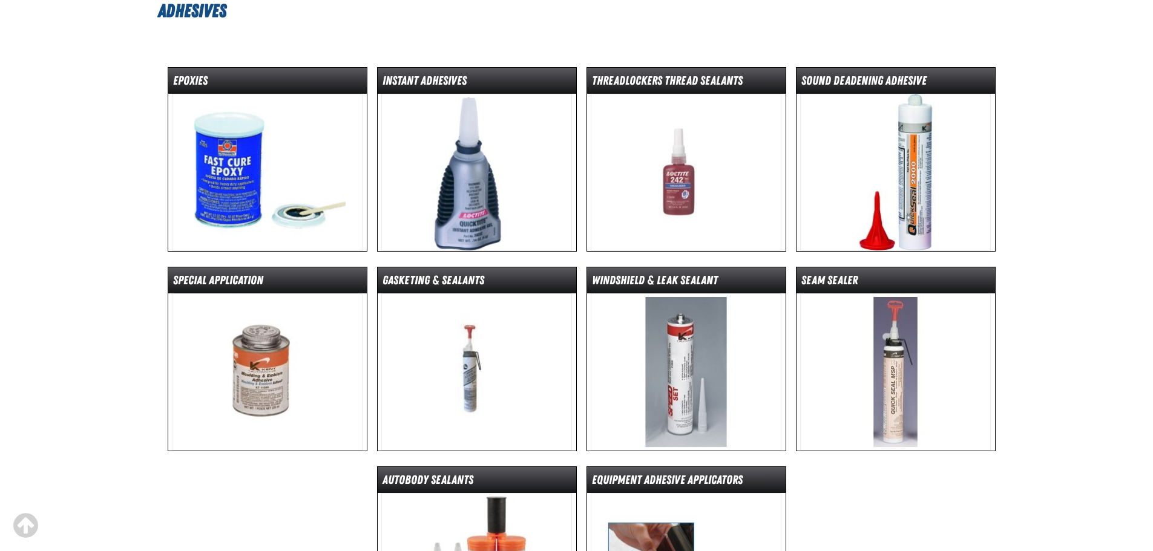
click at [480, 367] on img at bounding box center [476, 371] width 191 height 157
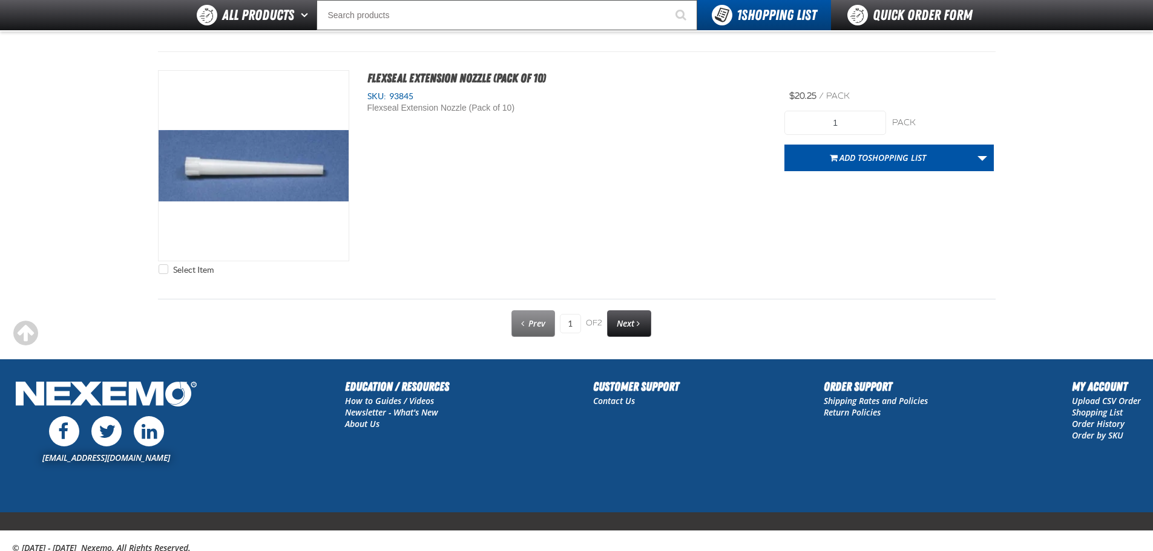
scroll to position [6092, 0]
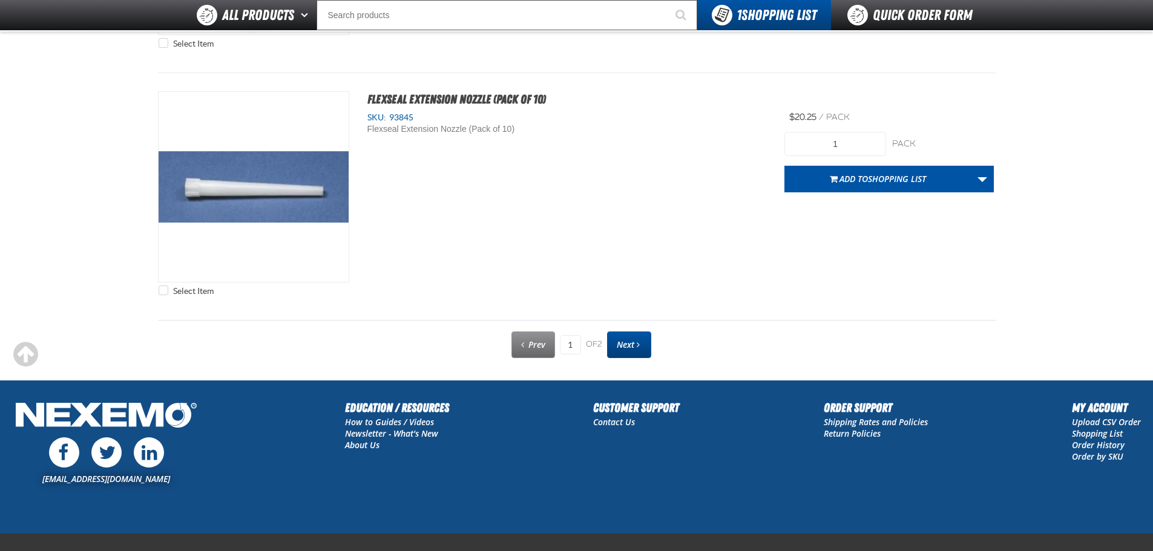
click at [628, 338] on link "Next" at bounding box center [629, 345] width 44 height 27
type input "2"
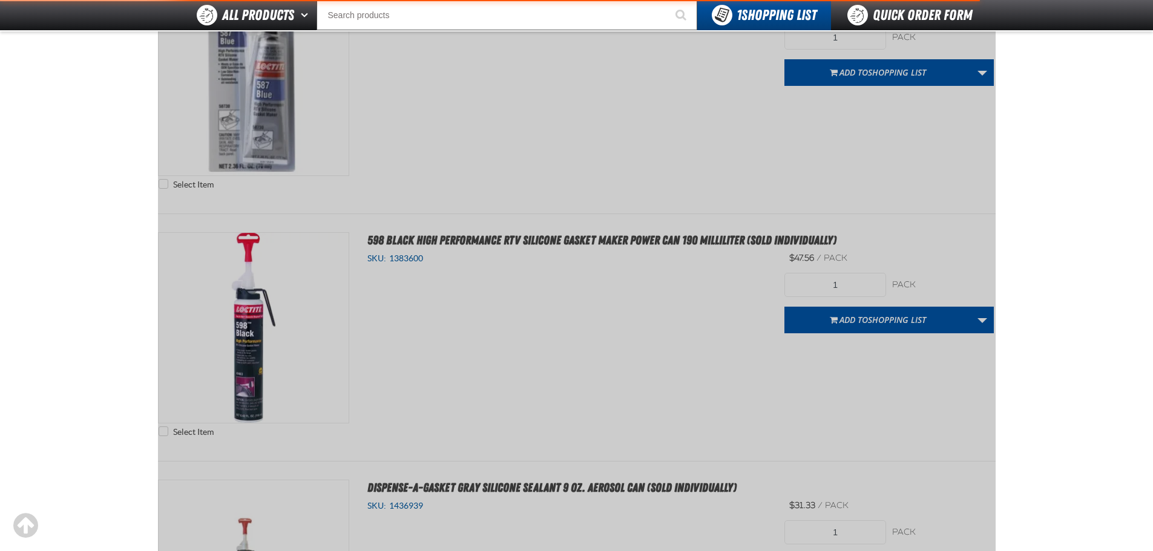
scroll to position [0, 0]
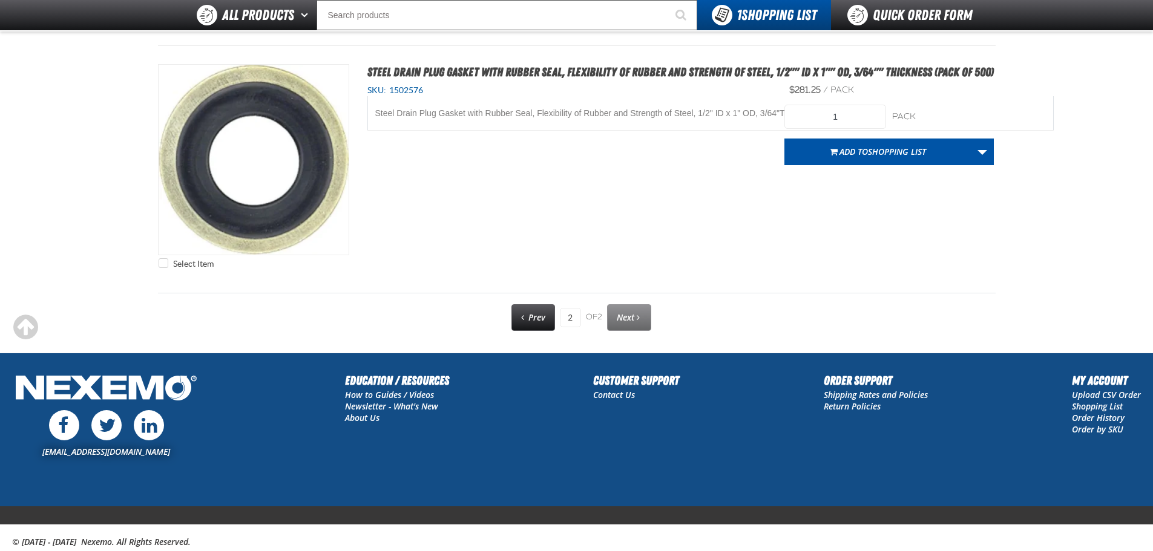
scroll to position [709, 0]
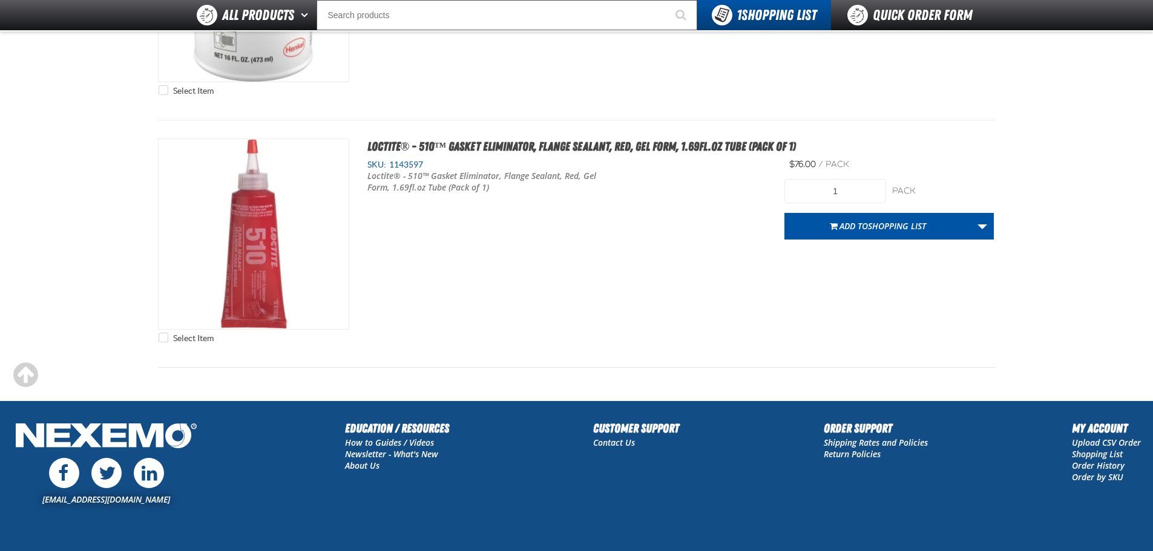
scroll to position [5384, 0]
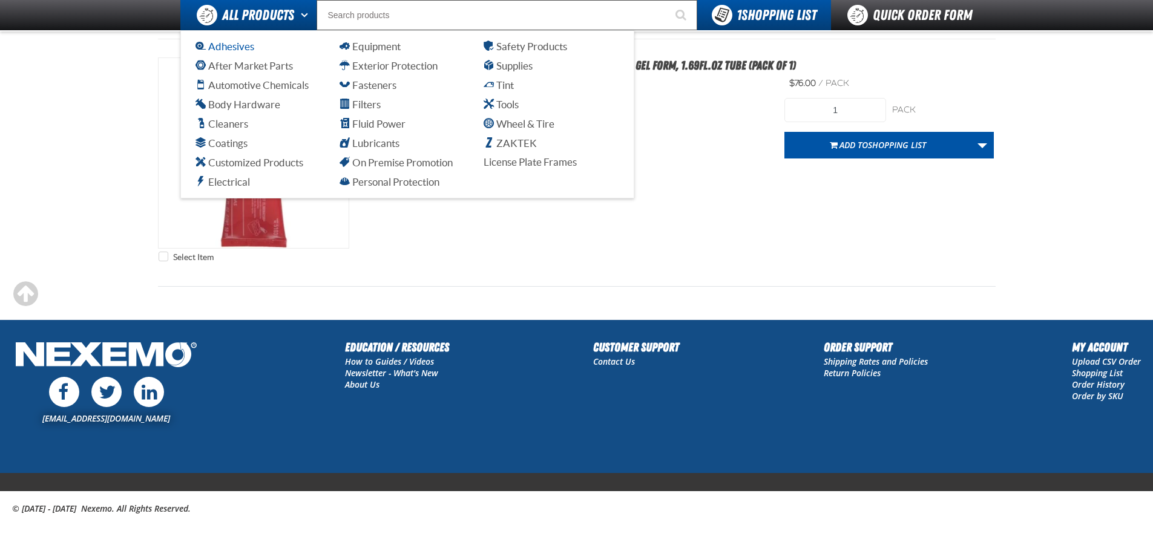
click at [231, 46] on span "Adhesives" at bounding box center [224, 46] width 59 height 11
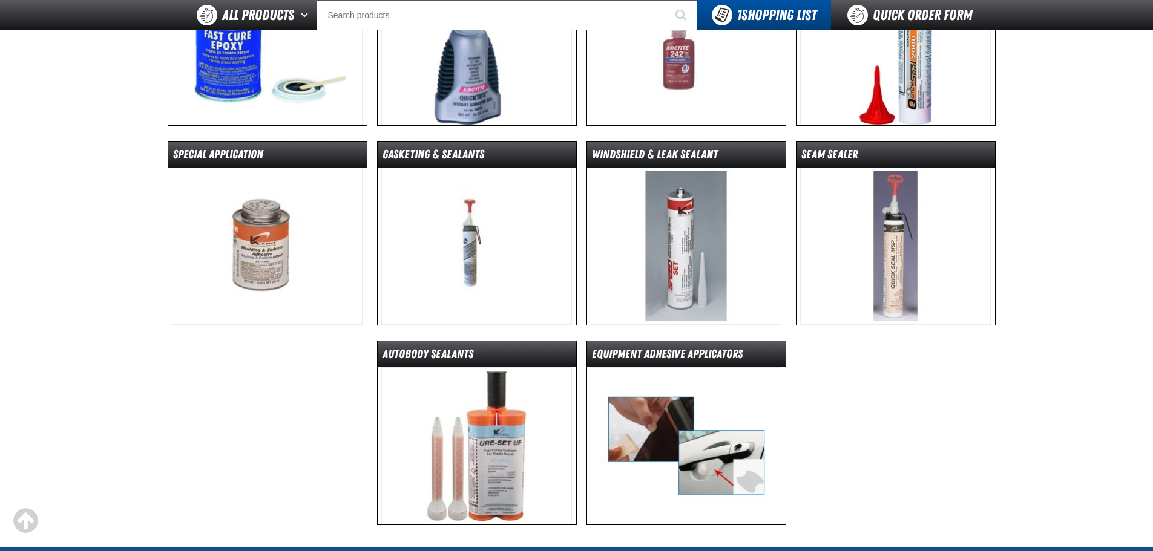
scroll to position [242, 0]
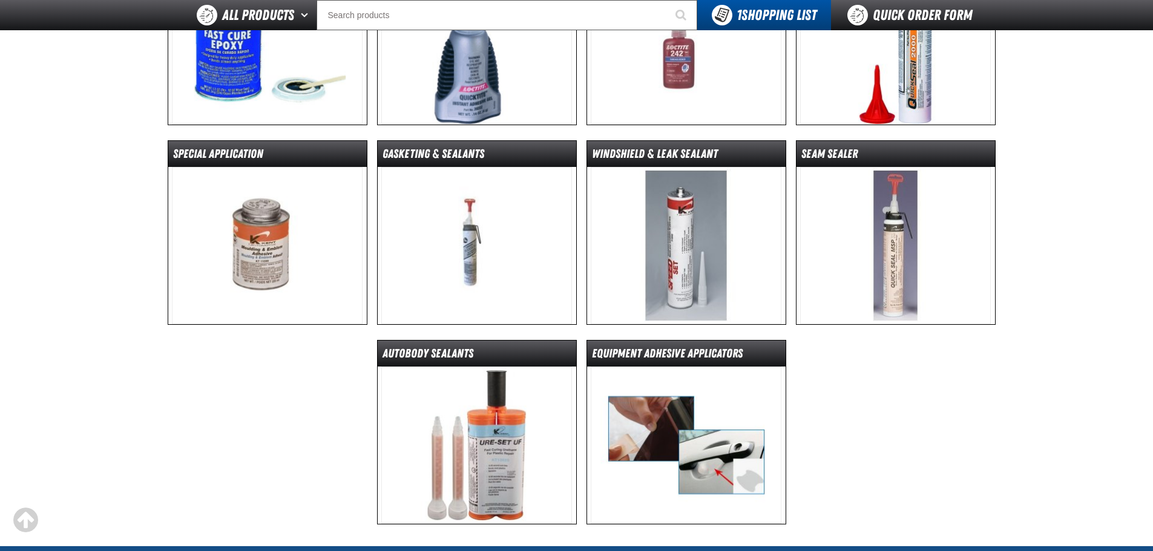
click at [675, 230] on img at bounding box center [685, 245] width 191 height 157
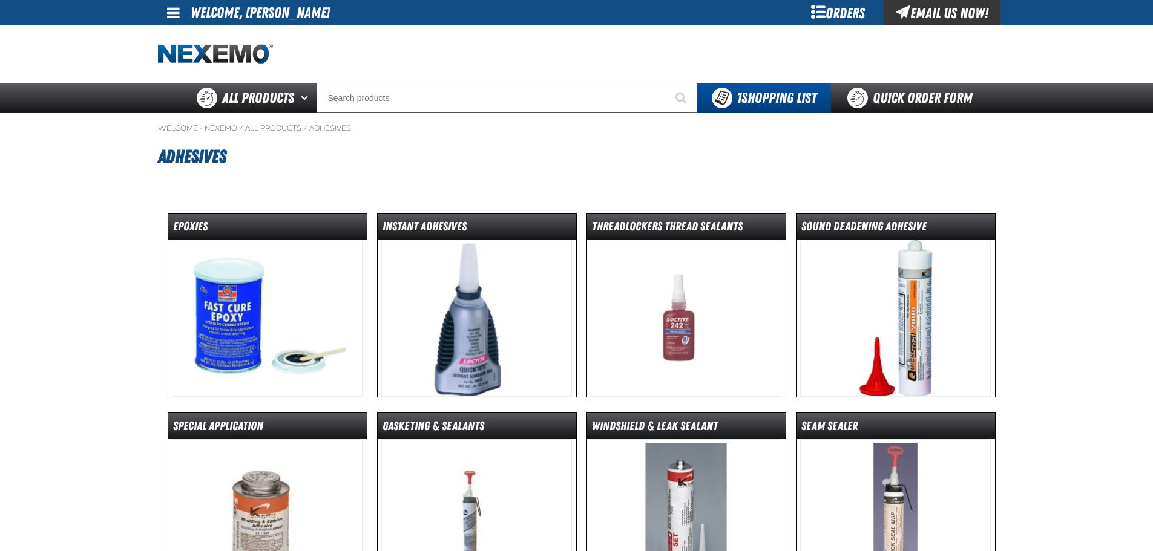
scroll to position [272, 0]
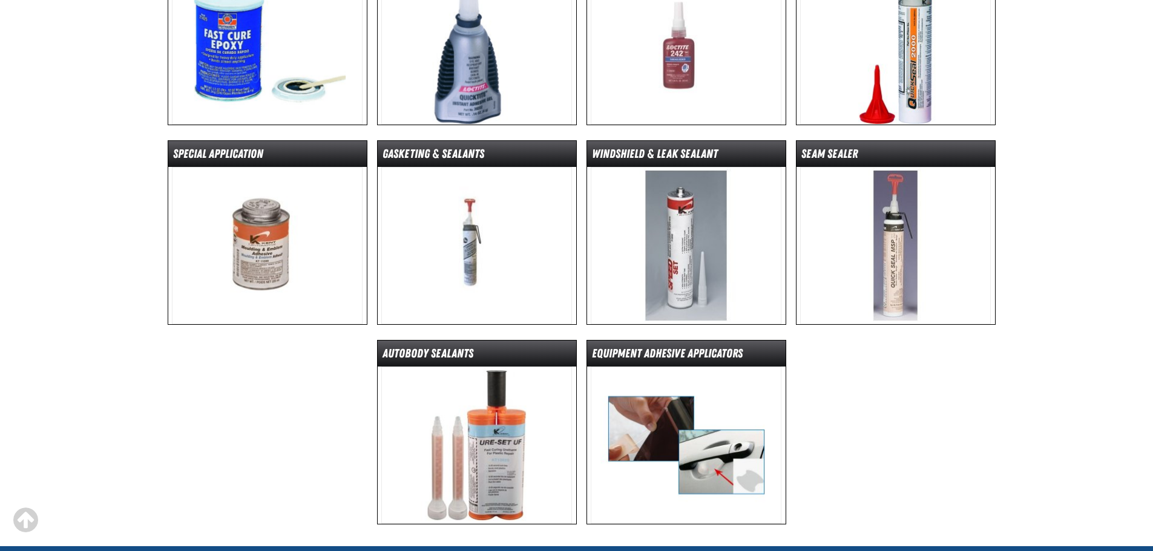
click at [883, 232] on img at bounding box center [895, 245] width 191 height 157
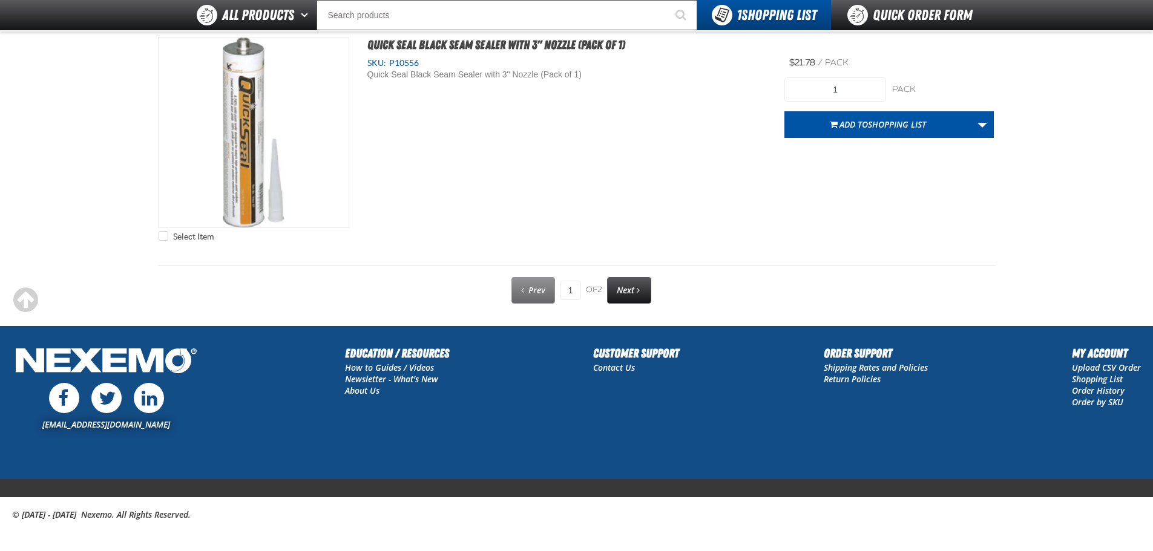
scroll to position [6153, 0]
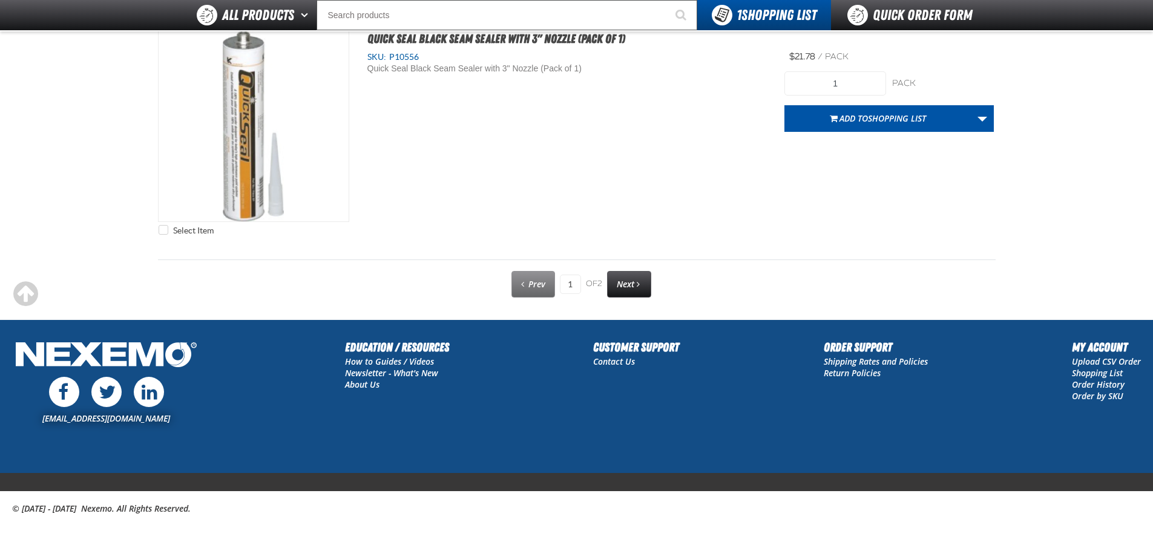
click at [635, 277] on link "Next" at bounding box center [629, 284] width 44 height 27
type input "2"
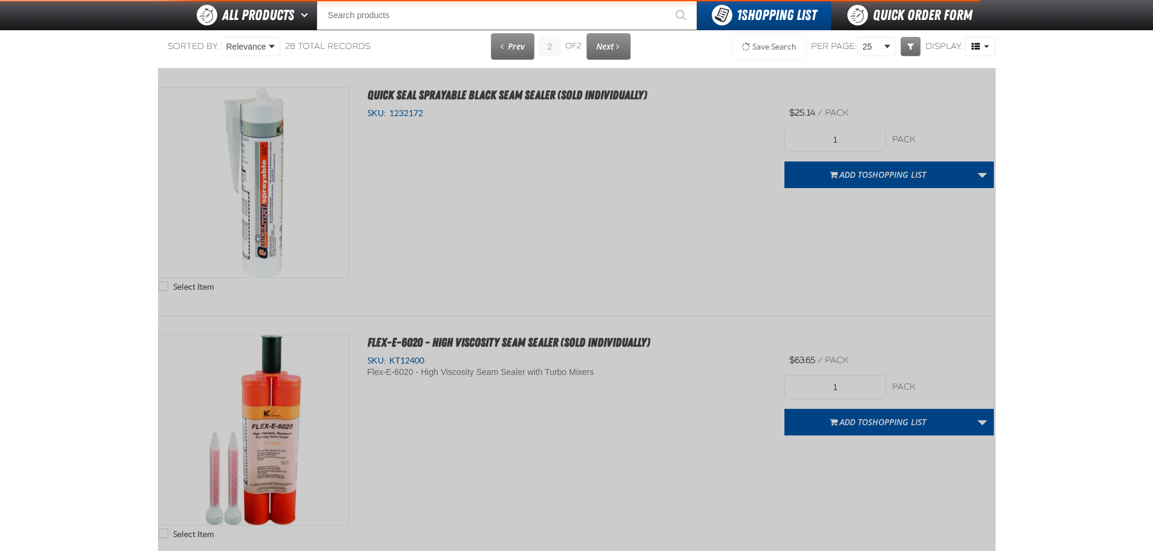
scroll to position [0, 0]
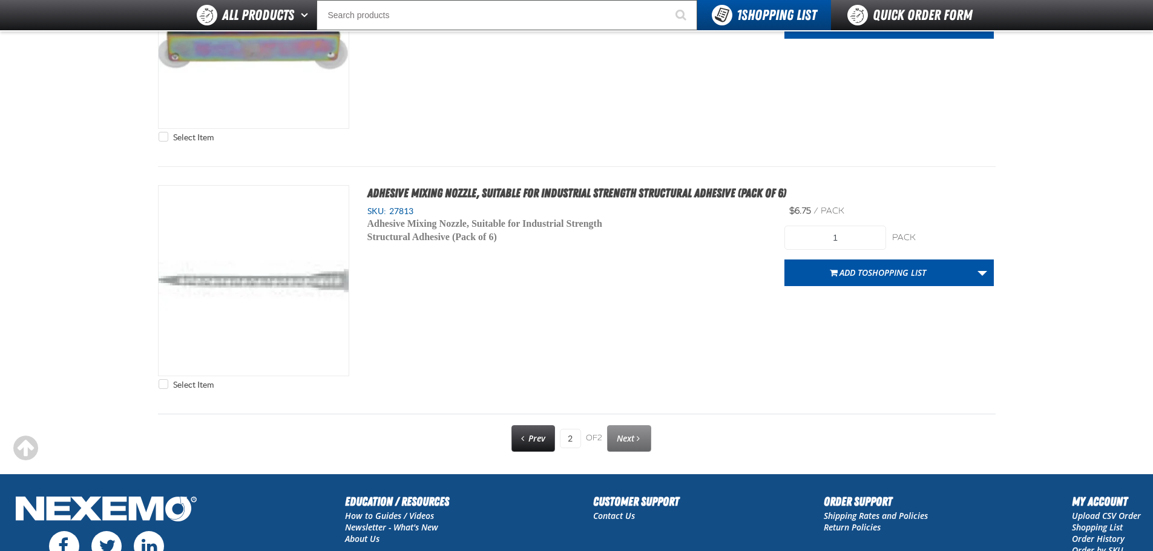
scroll to position [605, 0]
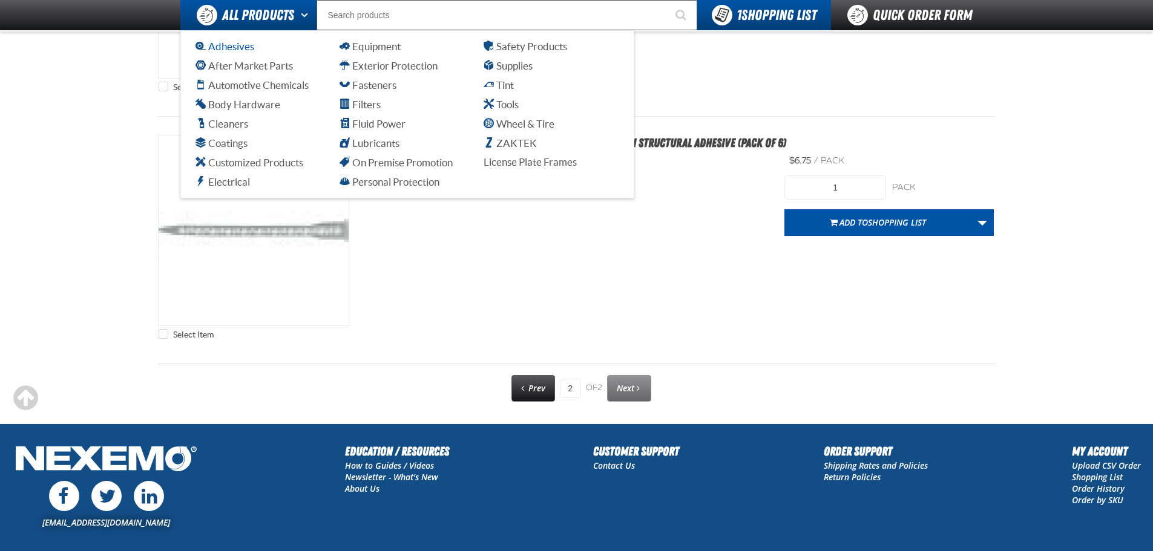
click at [260, 50] on link "Adhesives" at bounding box center [263, 46] width 136 height 15
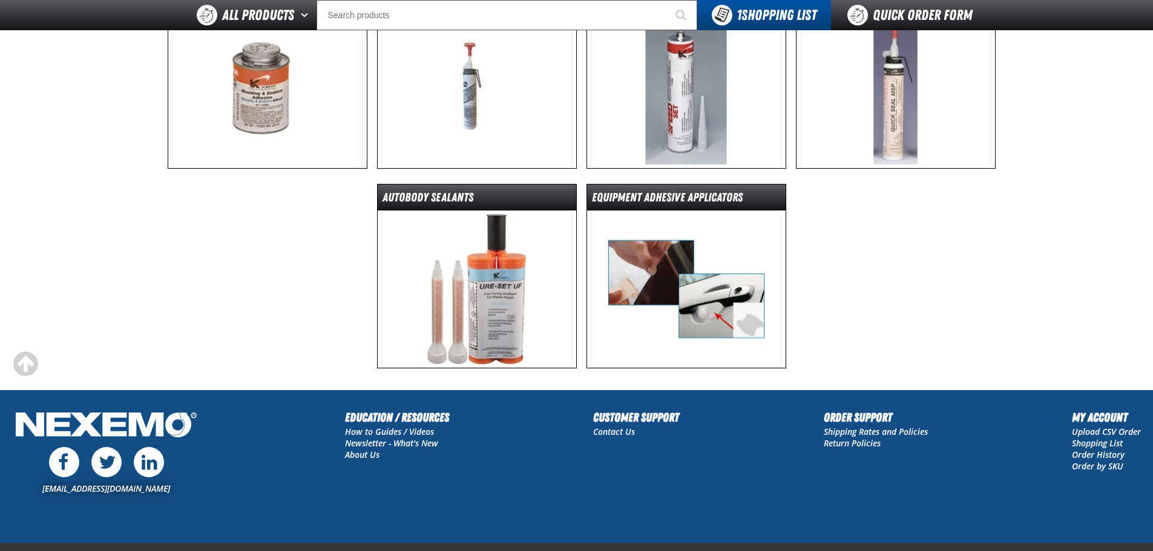
scroll to position [423, 0]
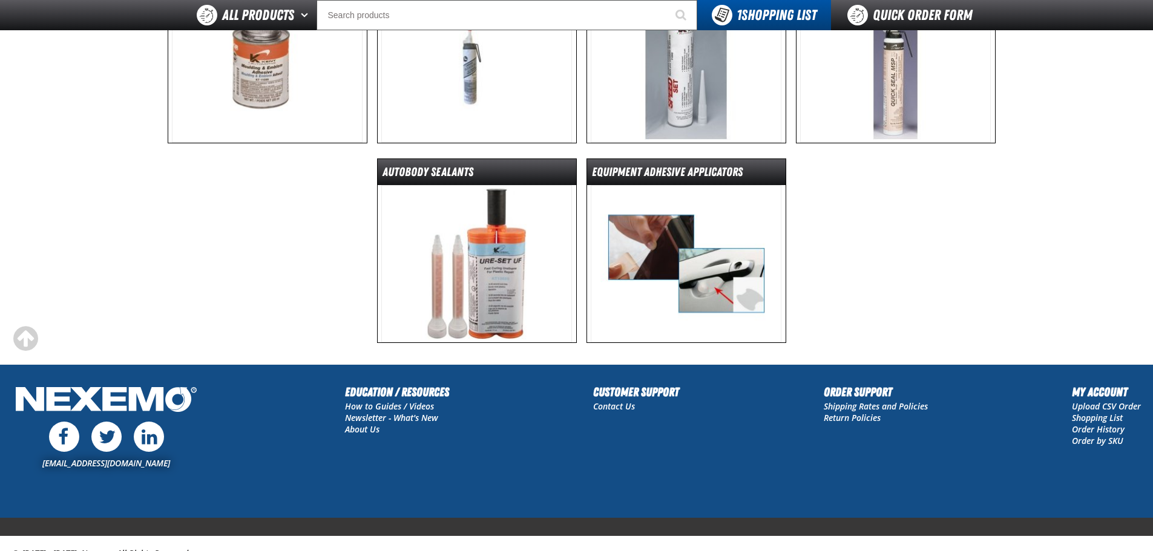
click at [512, 244] on img at bounding box center [476, 263] width 191 height 157
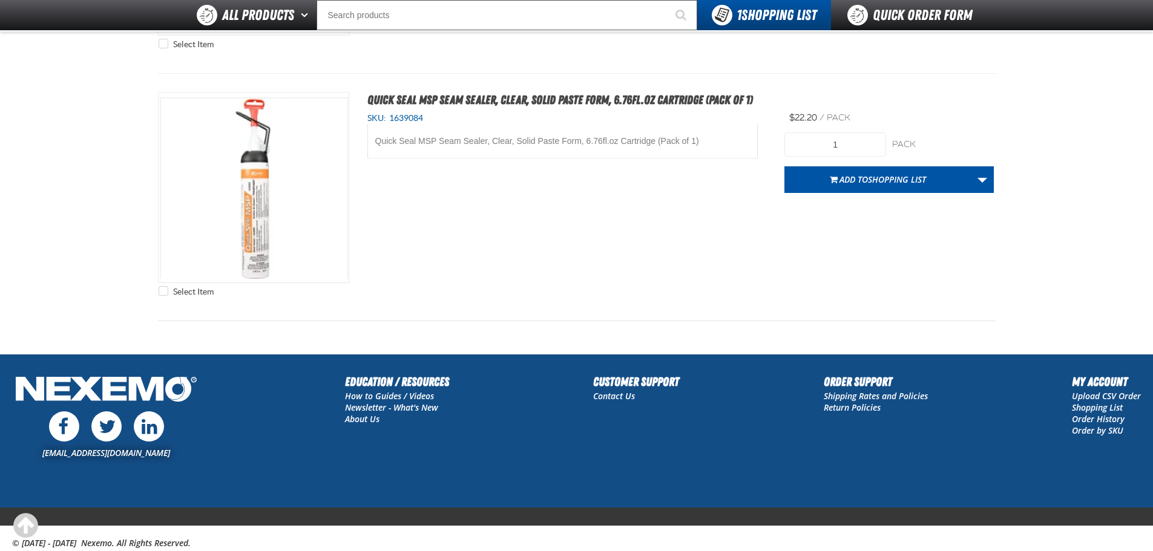
scroll to position [5879, 0]
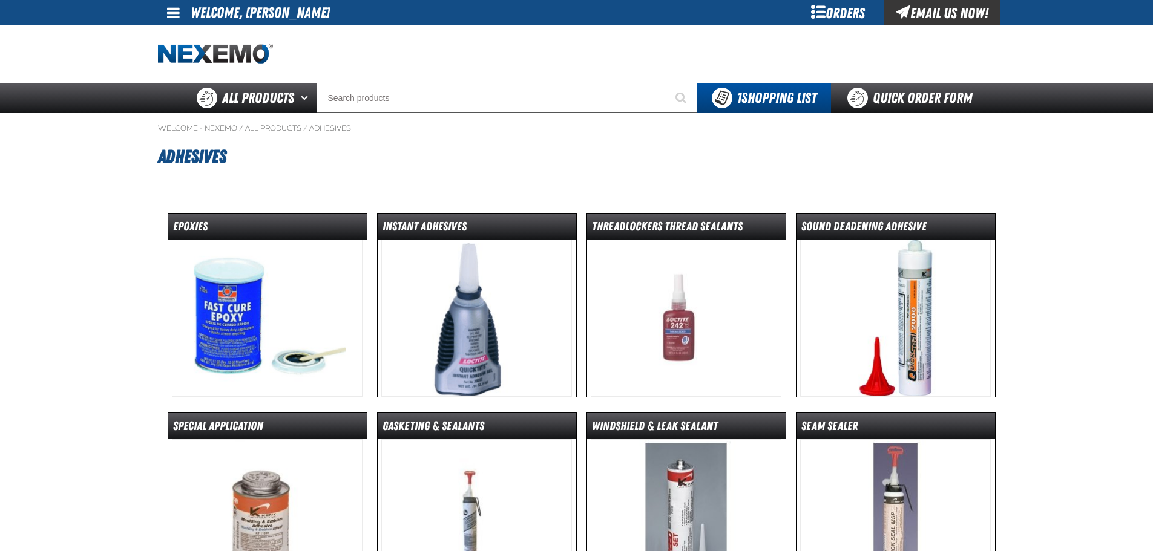
scroll to position [454, 0]
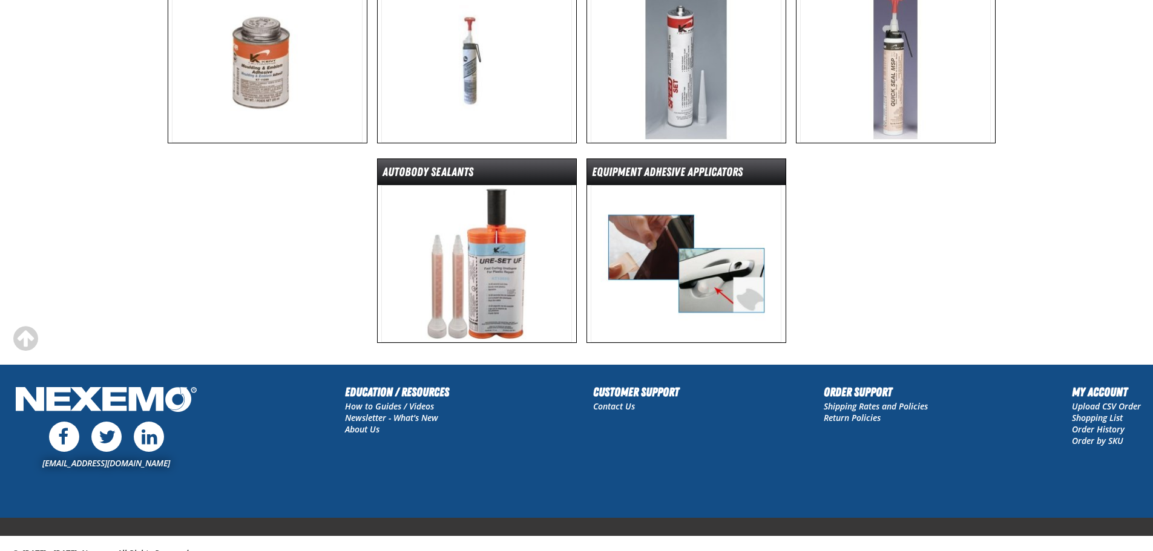
click at [669, 264] on img at bounding box center [685, 263] width 191 height 157
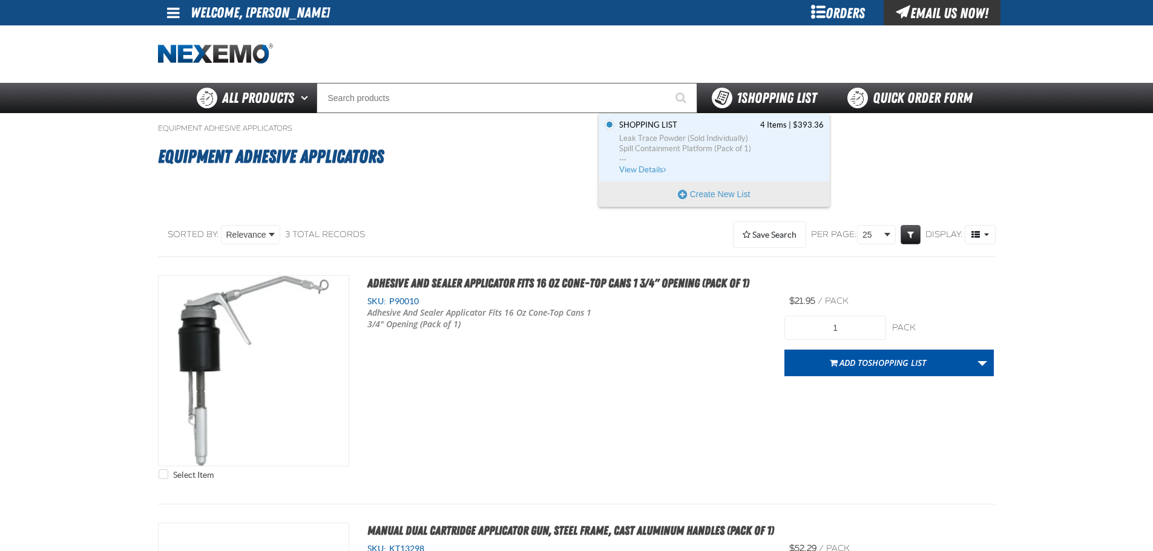
click at [769, 100] on span "1 Shopping List" at bounding box center [776, 98] width 80 height 17
click at [641, 172] on span "View Details" at bounding box center [643, 169] width 49 height 9
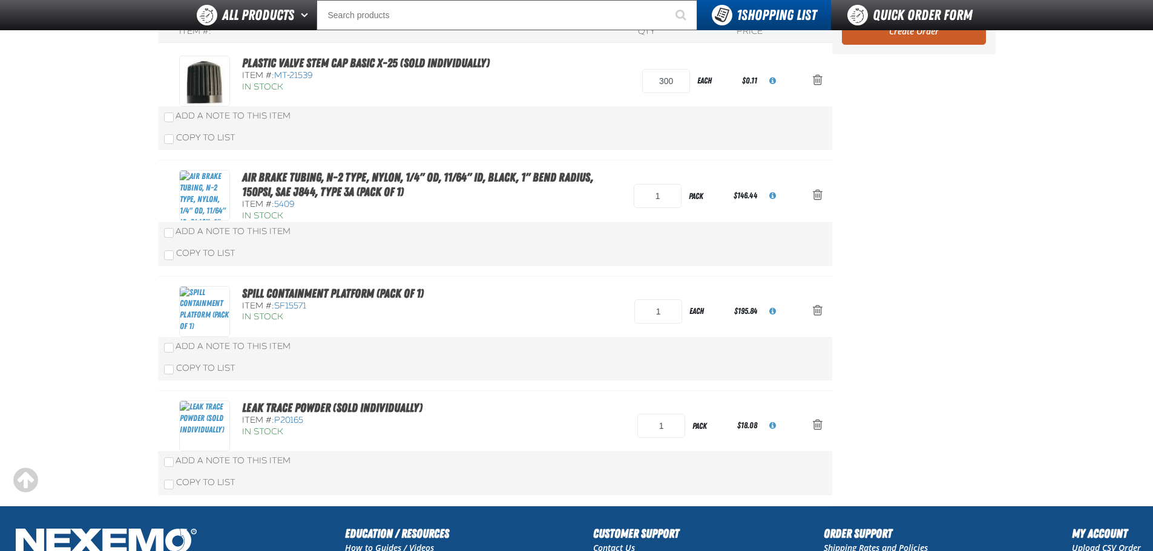
scroll to position [121, 0]
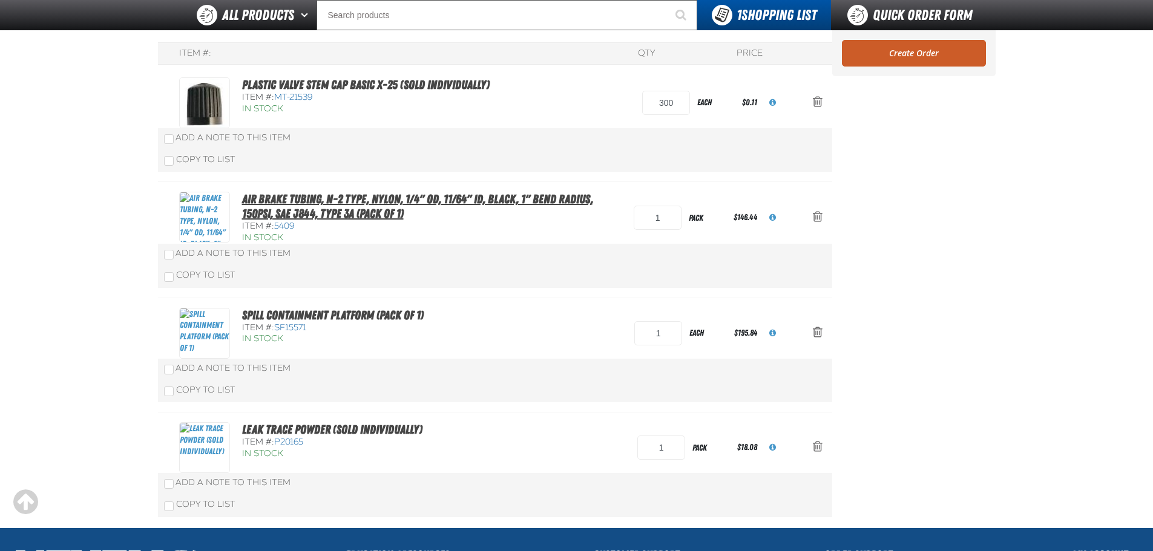
click at [273, 198] on link "Air Brake Tubing, N-2 Type, Nylon, 1/4" OD, 11/64" ID, Black, 1" Bend Radius, 1…" at bounding box center [417, 206] width 351 height 29
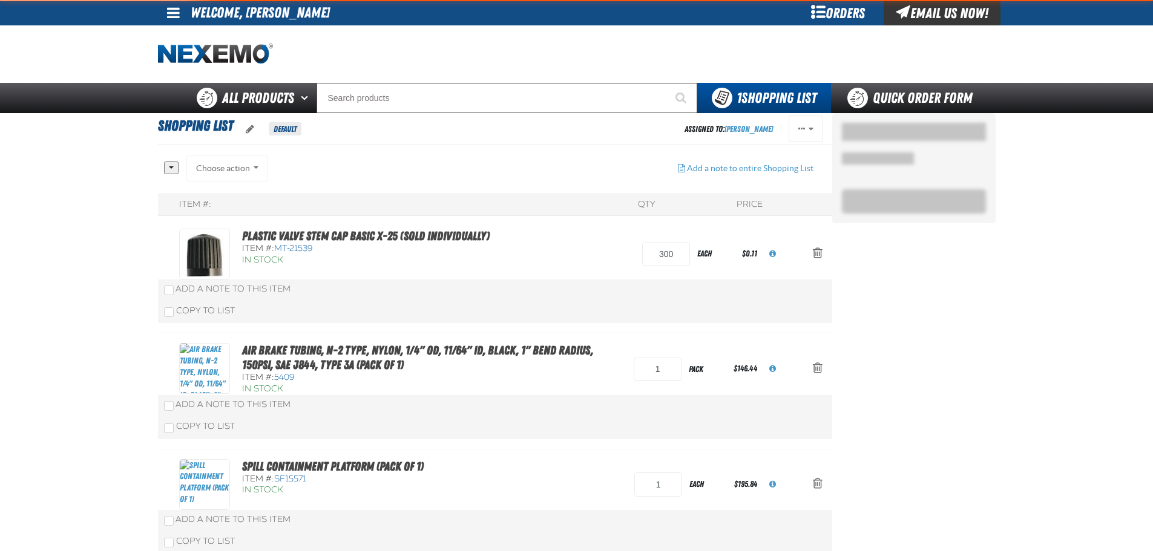
scroll to position [151, 0]
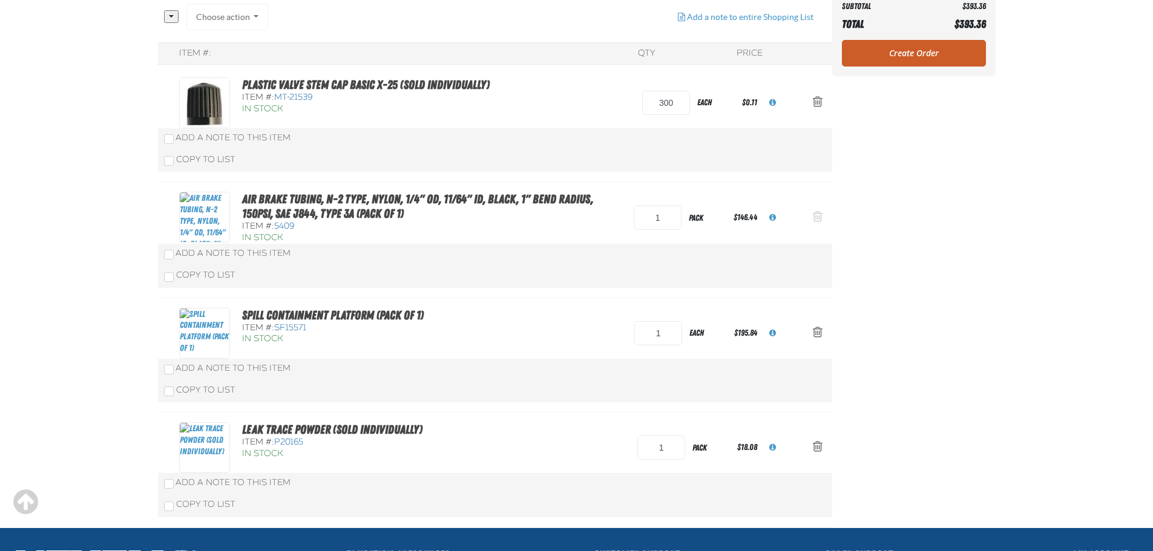
click at [817, 216] on span "Action Remove Air Brake Tubing, N-2 Type, Nylon, 1/4&quot; OD, 11/64&quot; ID, …" at bounding box center [817, 217] width 10 height 12
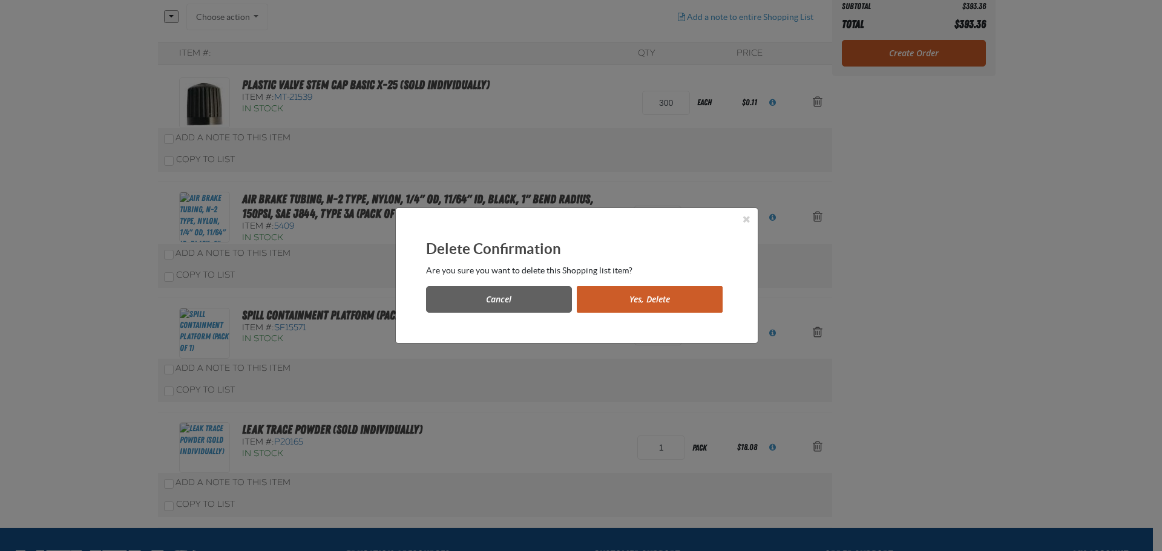
click at [641, 299] on button "Yes, Delete" at bounding box center [650, 299] width 146 height 27
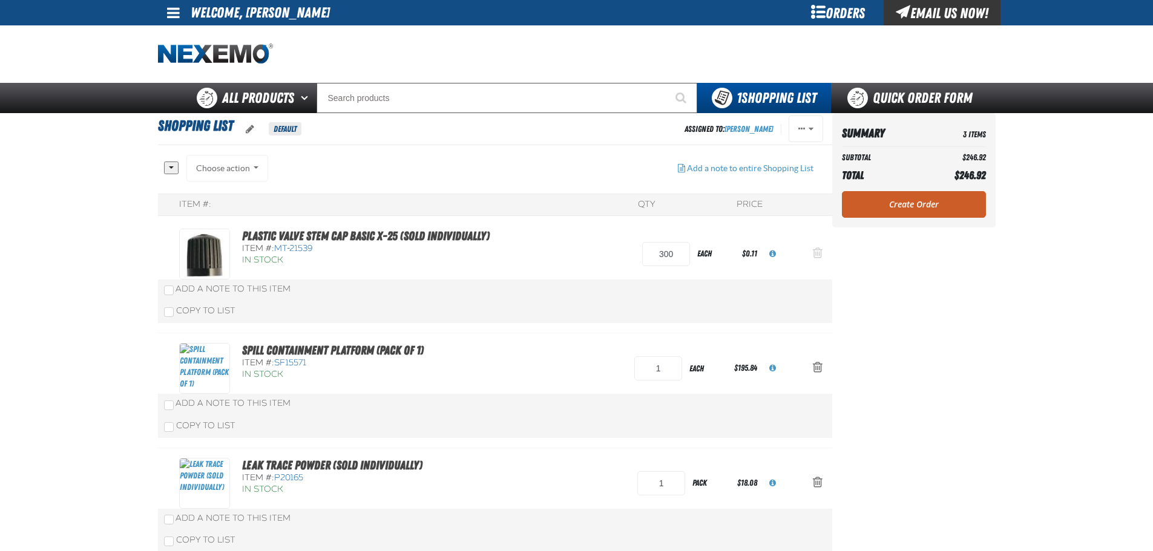
click at [813, 252] on span "Action Remove Plastic Valve Stem Cap Basic X-25 (Sold Individually) from Shoppi…" at bounding box center [817, 253] width 10 height 12
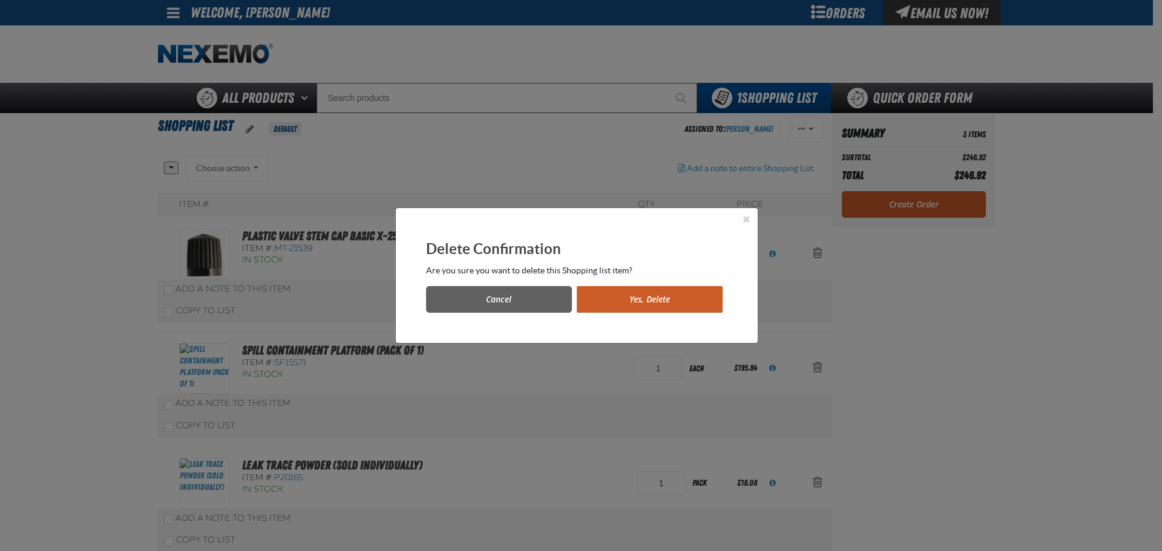
click at [646, 297] on button "Yes, Delete" at bounding box center [650, 299] width 146 height 27
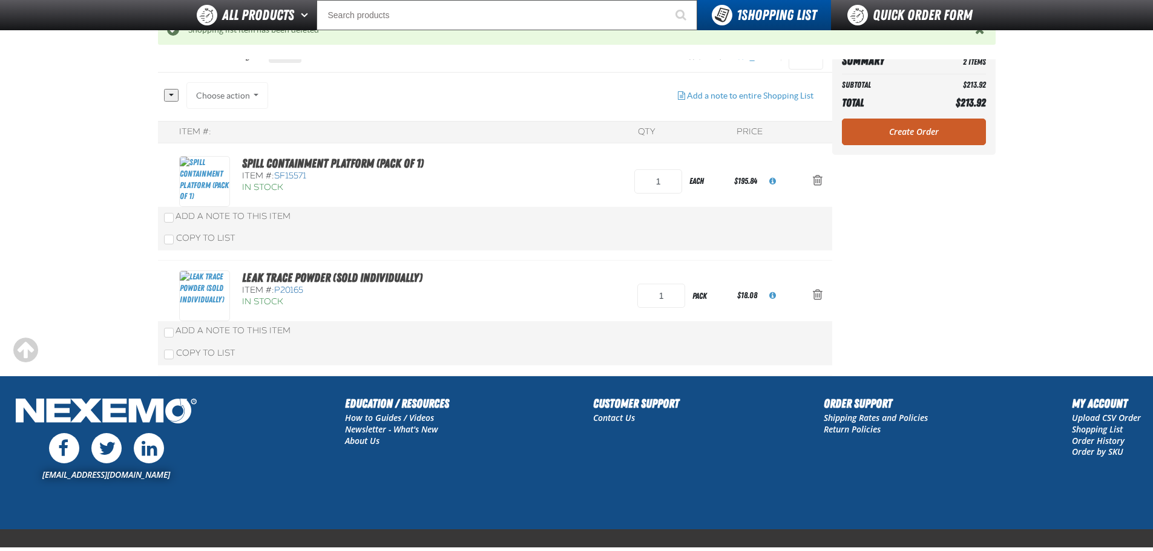
scroll to position [36, 0]
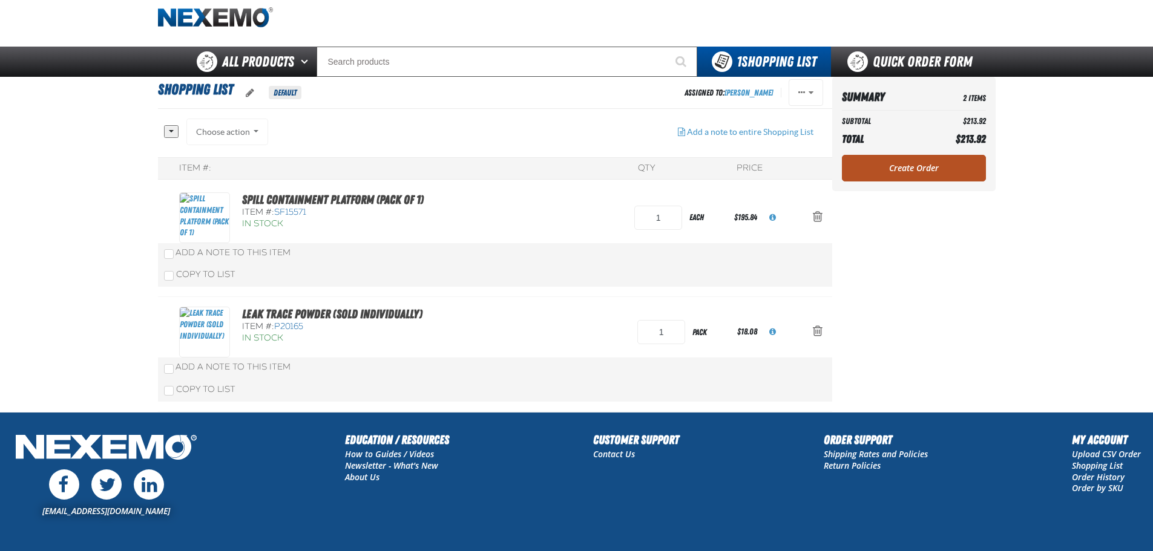
click at [889, 170] on link "Create Order" at bounding box center [914, 168] width 144 height 27
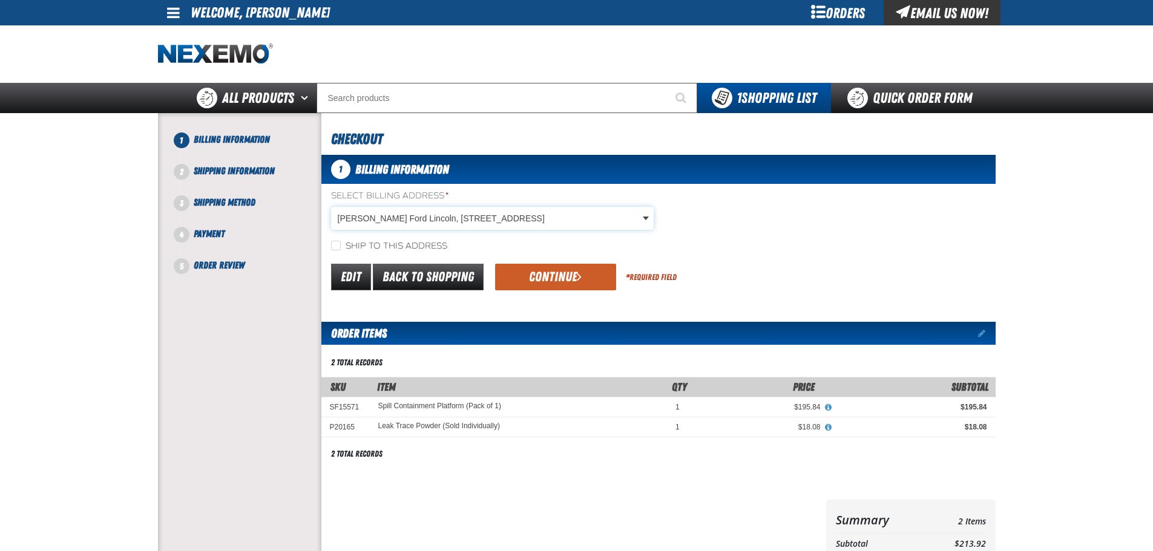
click at [401, 217] on body "Skip to Main Content Staging Site 5.1 Upgrade Site My Account My Account Suppor…" at bounding box center [576, 409] width 1153 height 818
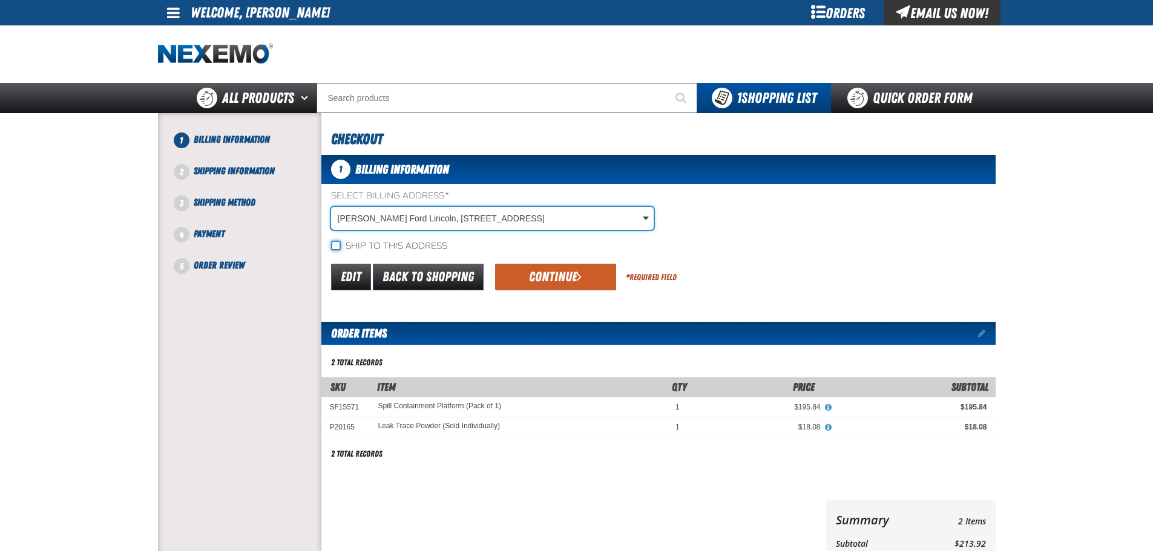
click at [334, 247] on input "Ship to this address" at bounding box center [336, 246] width 10 height 10
checkbox input "true"
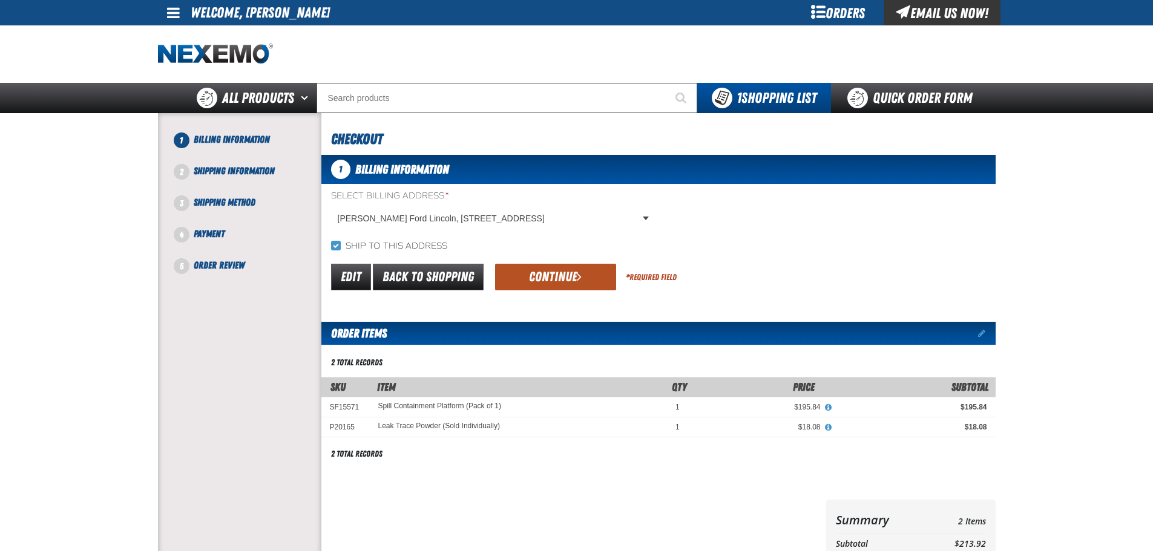
click at [548, 278] on button "Continue" at bounding box center [555, 277] width 121 height 27
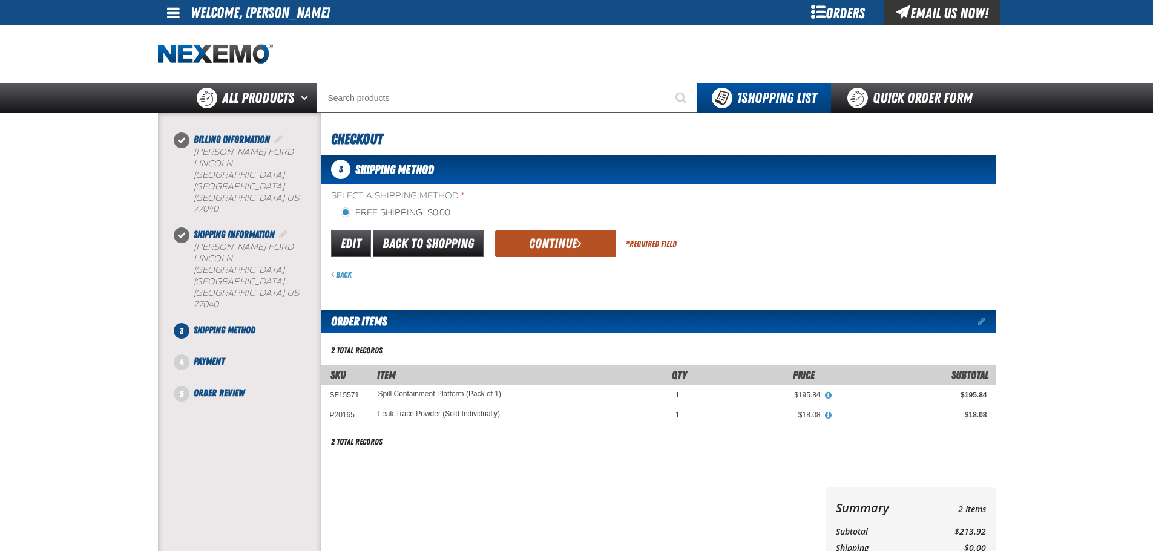
click at [551, 242] on button "Continue" at bounding box center [555, 244] width 121 height 27
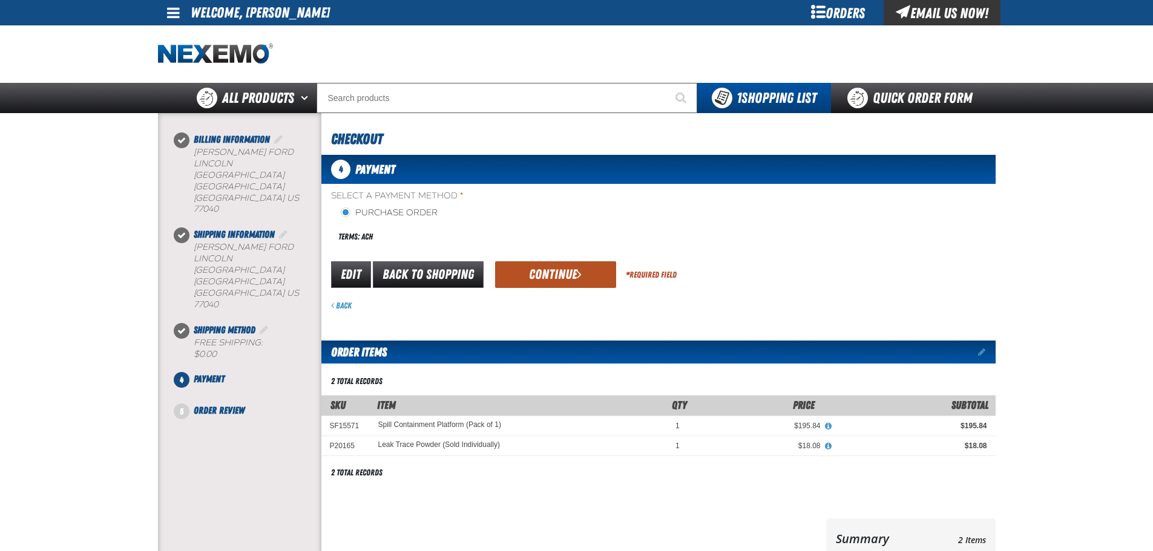
click at [551, 270] on button "Continue" at bounding box center [555, 274] width 121 height 27
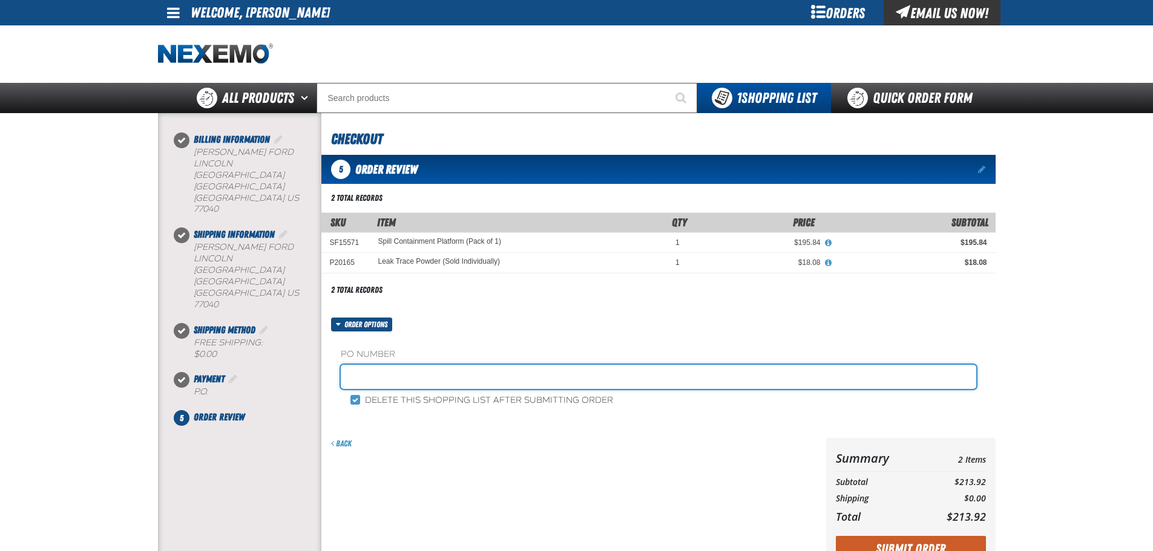
click at [373, 381] on input "text" at bounding box center [658, 377] width 635 height 24
drag, startPoint x: 483, startPoint y: 375, endPoint x: 338, endPoint y: 385, distance: 146.2
click at [338, 385] on div "PO Number Delete this shopping list after submitting order" at bounding box center [658, 378] width 674 height 93
click at [468, 387] on input "text" at bounding box center [658, 377] width 635 height 24
click at [468, 381] on input "text" at bounding box center [658, 377] width 635 height 24
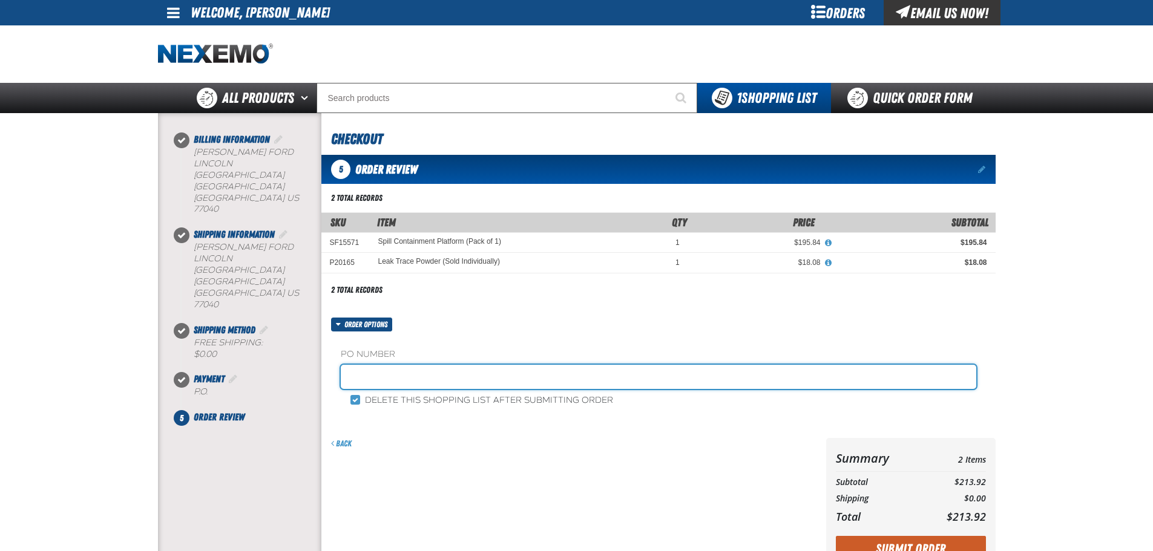
click at [468, 381] on input "text" at bounding box center [658, 377] width 635 height 24
click at [385, 382] on input "text" at bounding box center [658, 377] width 635 height 24
click at [388, 376] on input "text" at bounding box center [658, 377] width 635 height 24
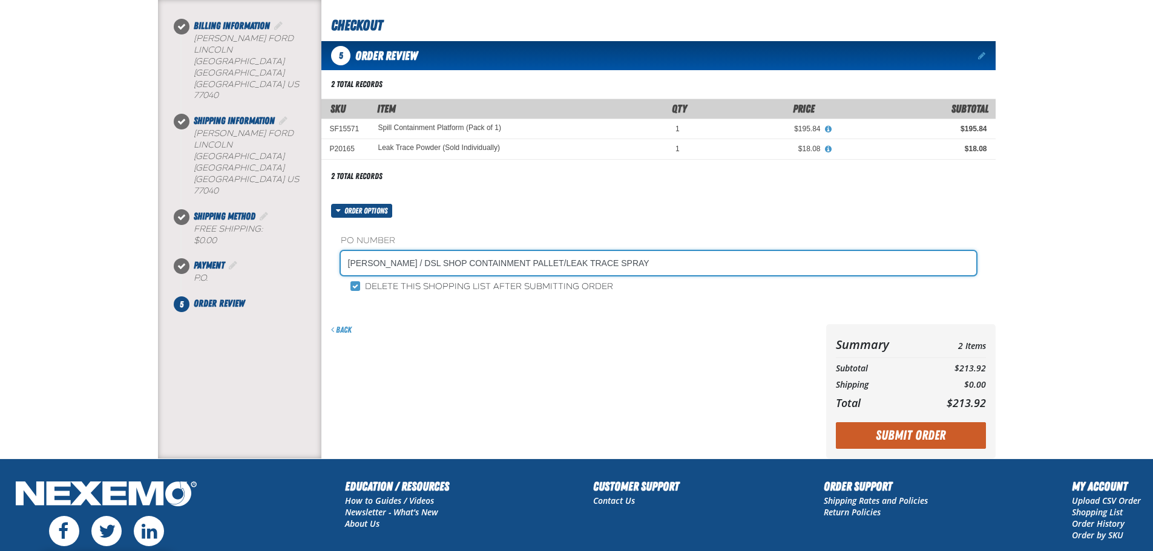
scroll to position [121, 0]
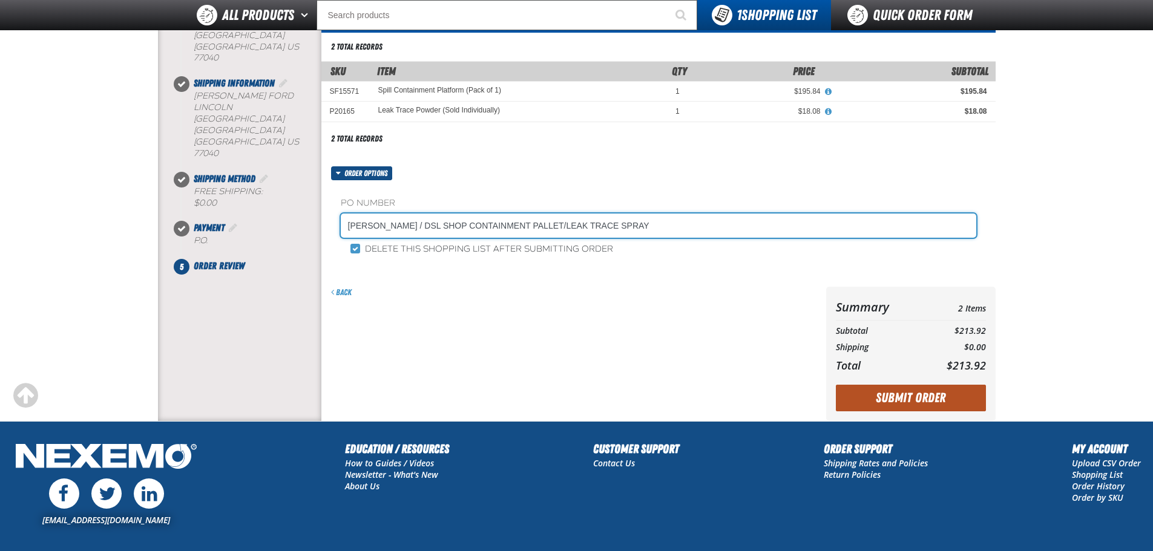
type input "EDDIE SUMMERS / DSL SHOP CONTAINMENT PALLET/LEAK TRACE SPRAY"
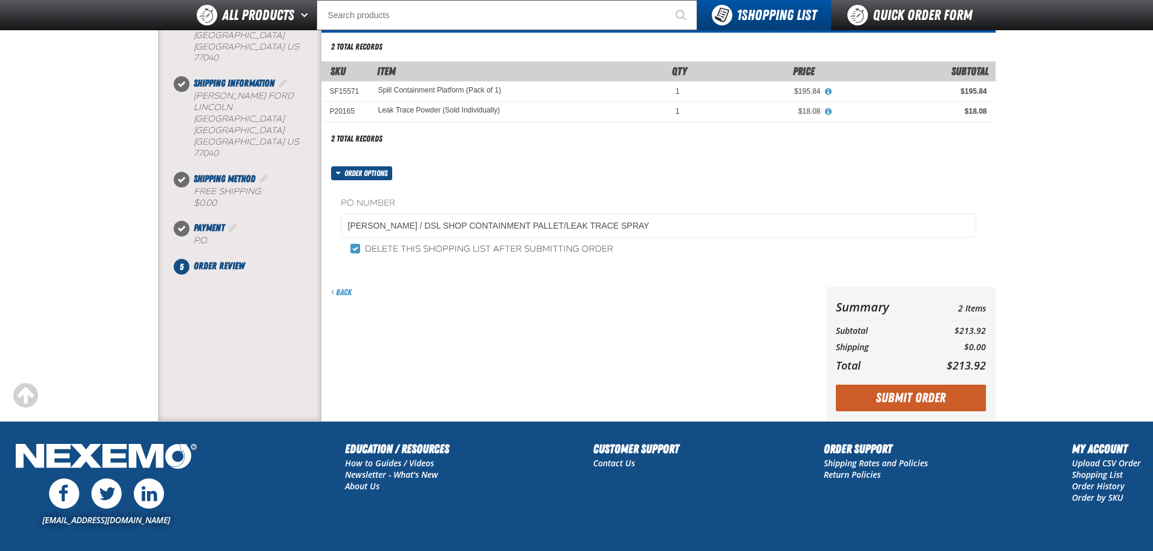
click at [913, 392] on button "Submit Order" at bounding box center [910, 398] width 150 height 27
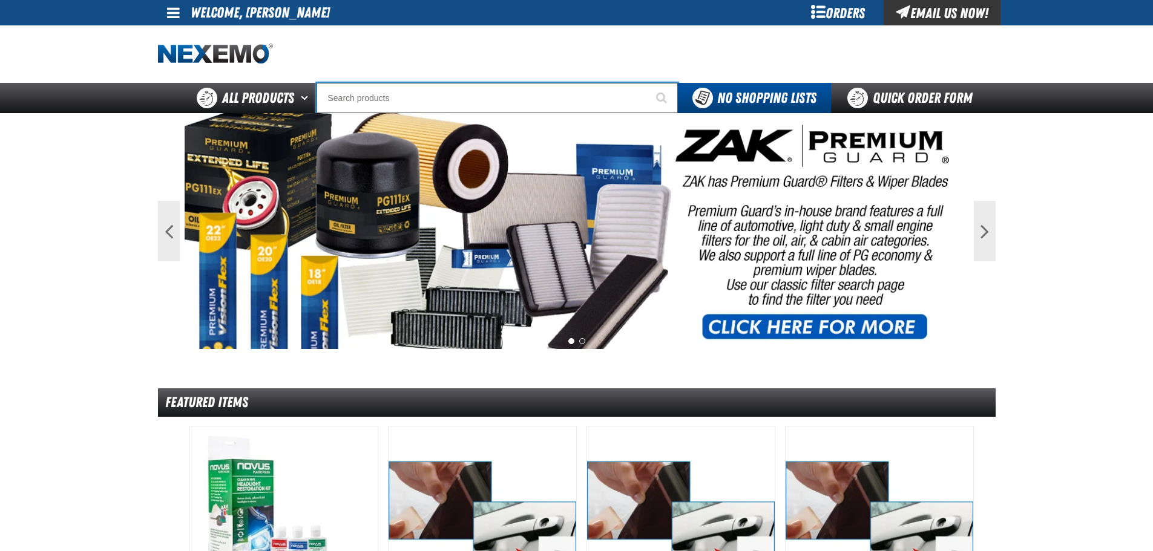
click at [358, 94] on input "Search" at bounding box center [496, 98] width 361 height 30
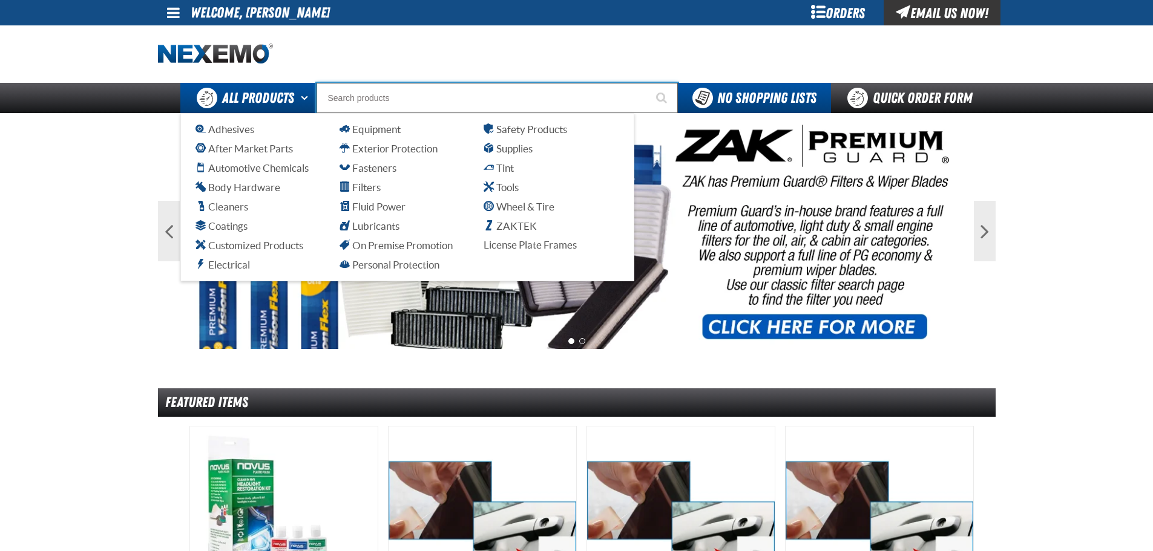
click at [255, 94] on span "All Products" at bounding box center [258, 98] width 72 height 22
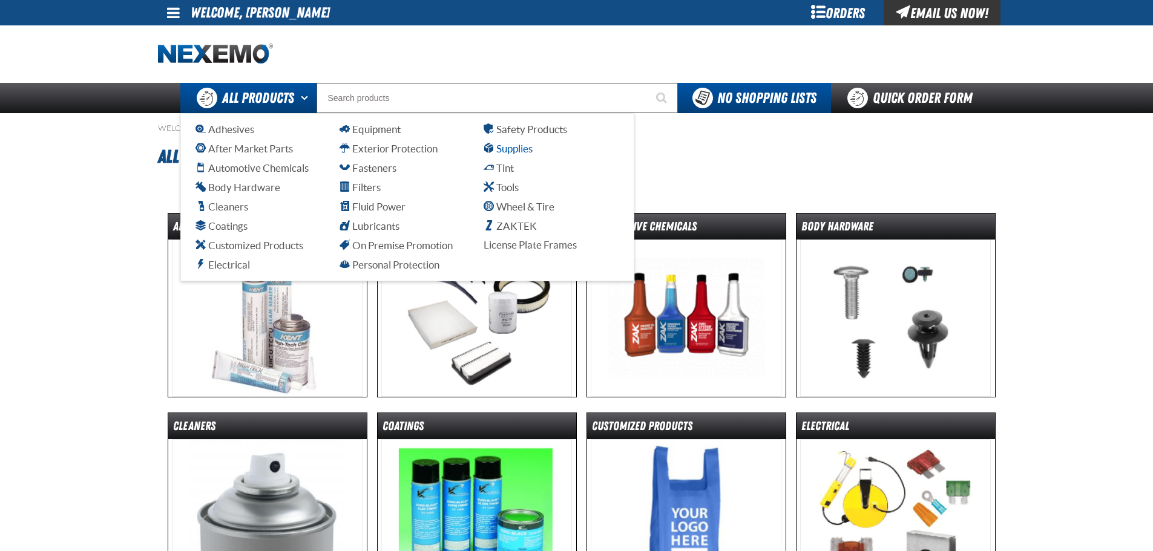
click at [499, 148] on span "Supplies" at bounding box center [507, 148] width 49 height 11
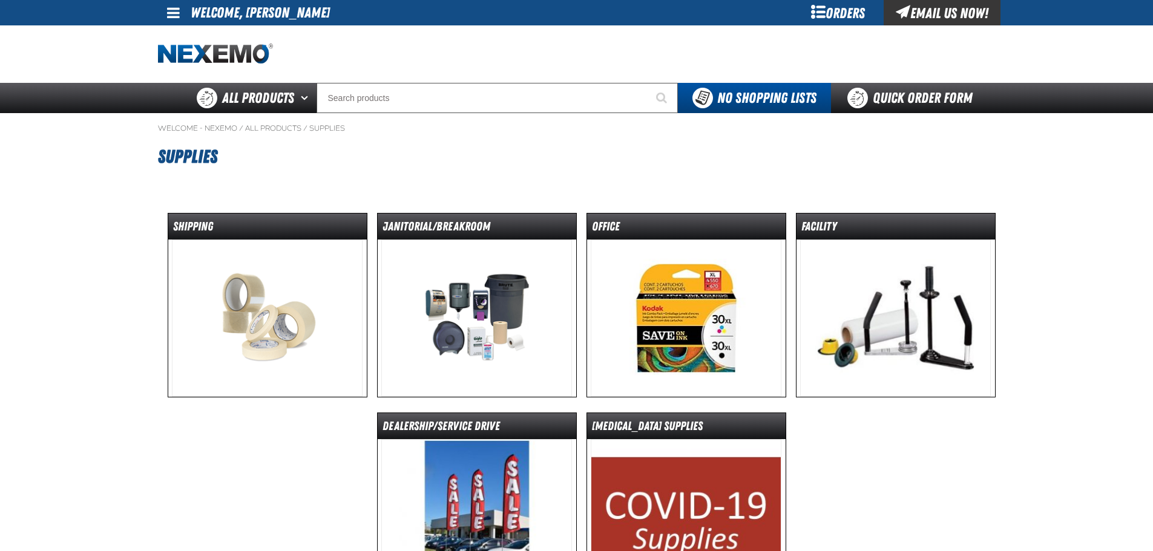
click at [885, 327] on img at bounding box center [895, 318] width 191 height 157
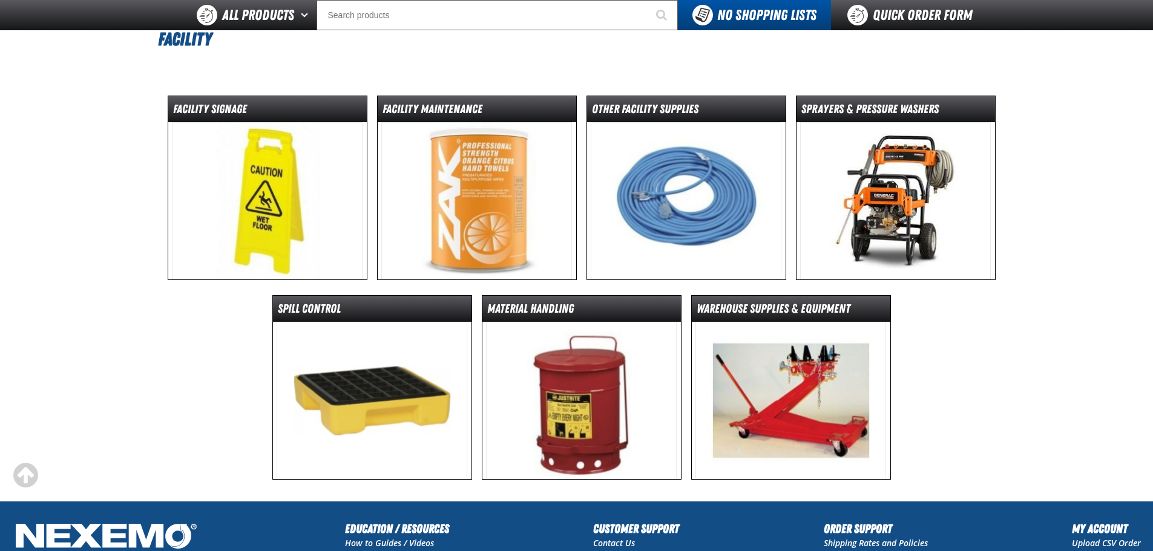
scroll to position [121, 0]
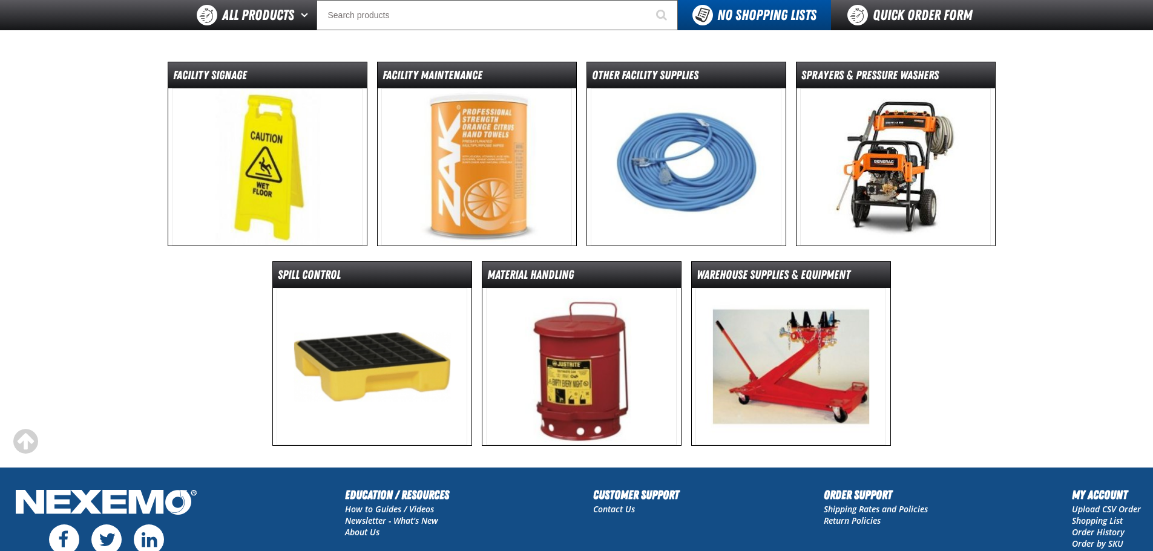
click at [803, 341] on img at bounding box center [790, 366] width 191 height 157
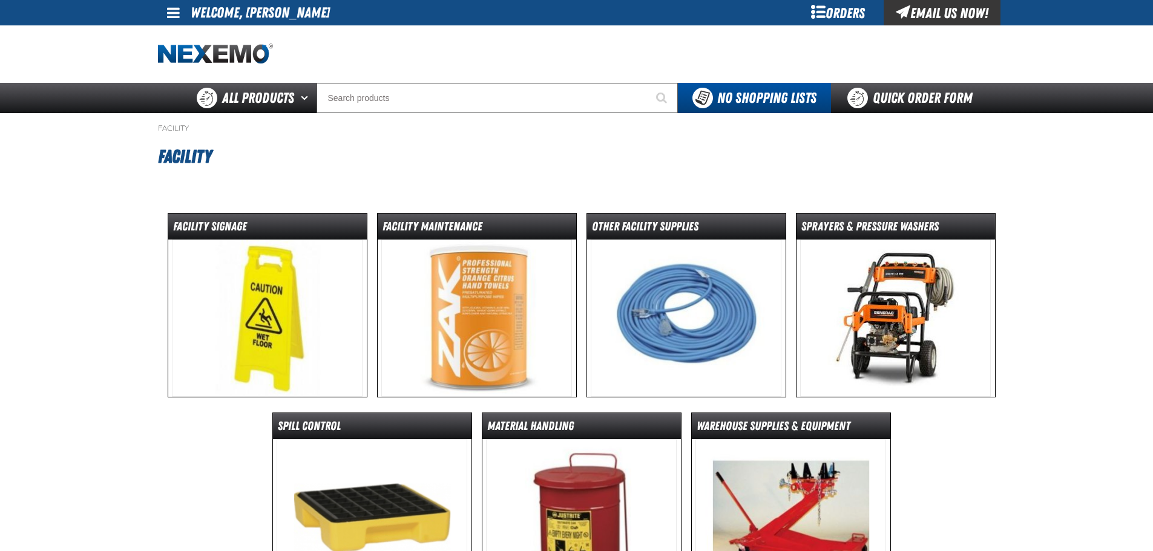
scroll to position [146, 0]
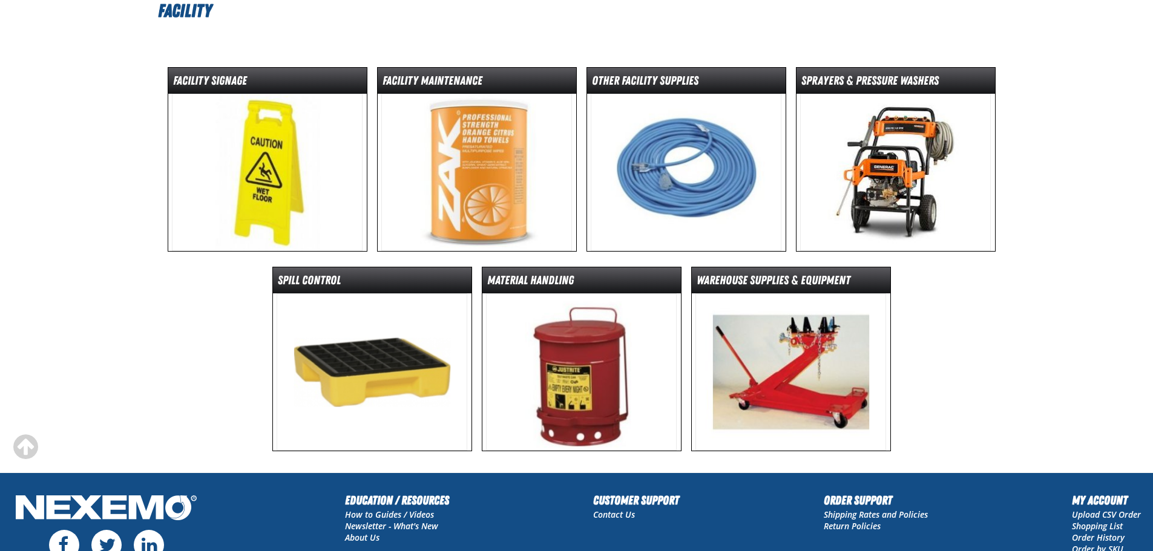
click at [600, 373] on img at bounding box center [581, 371] width 191 height 157
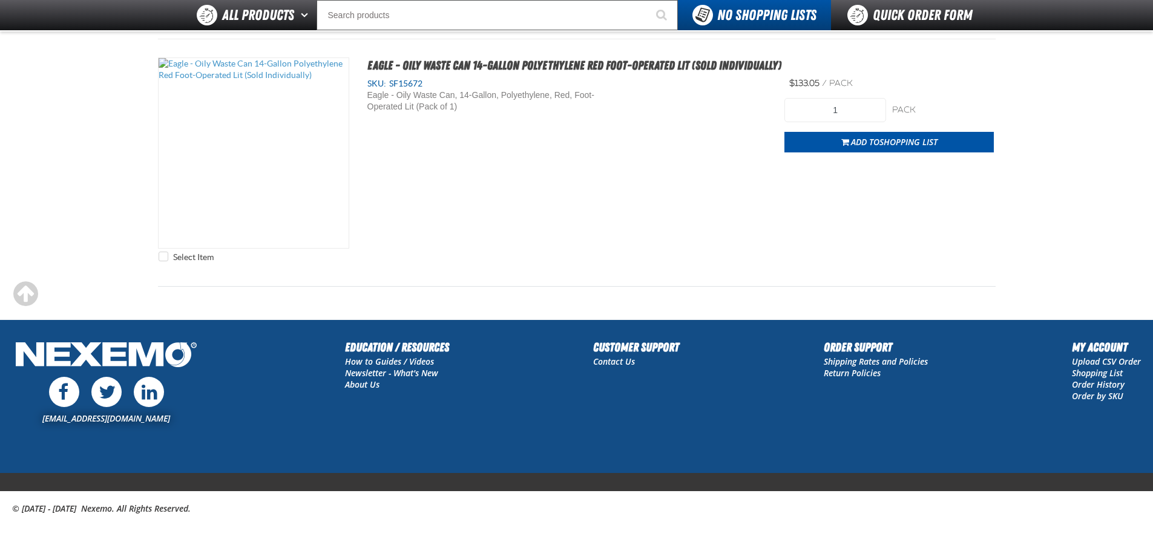
scroll to position [72, 0]
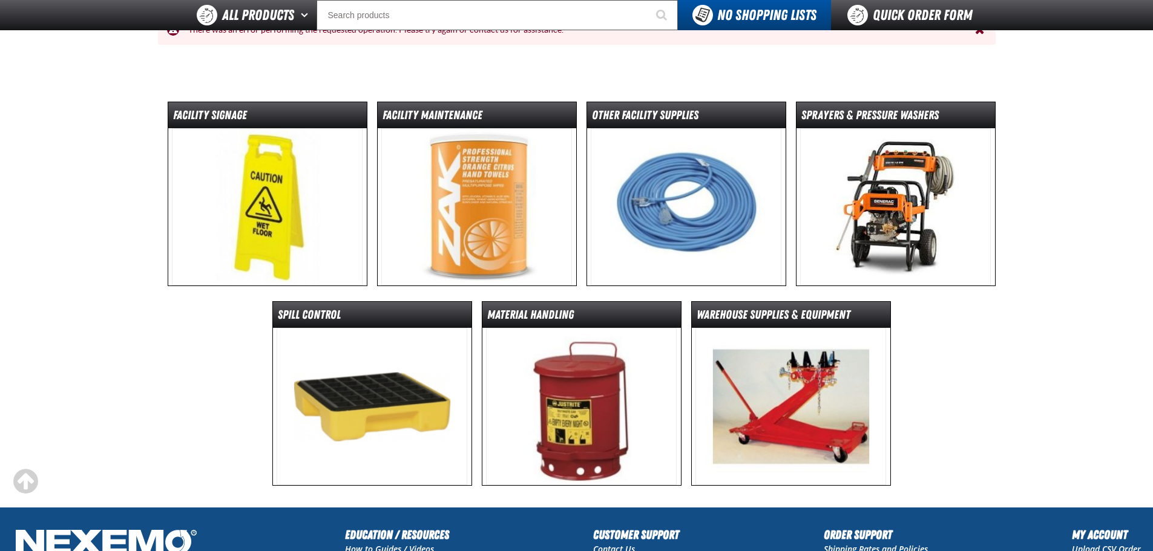
scroll to position [200, 0]
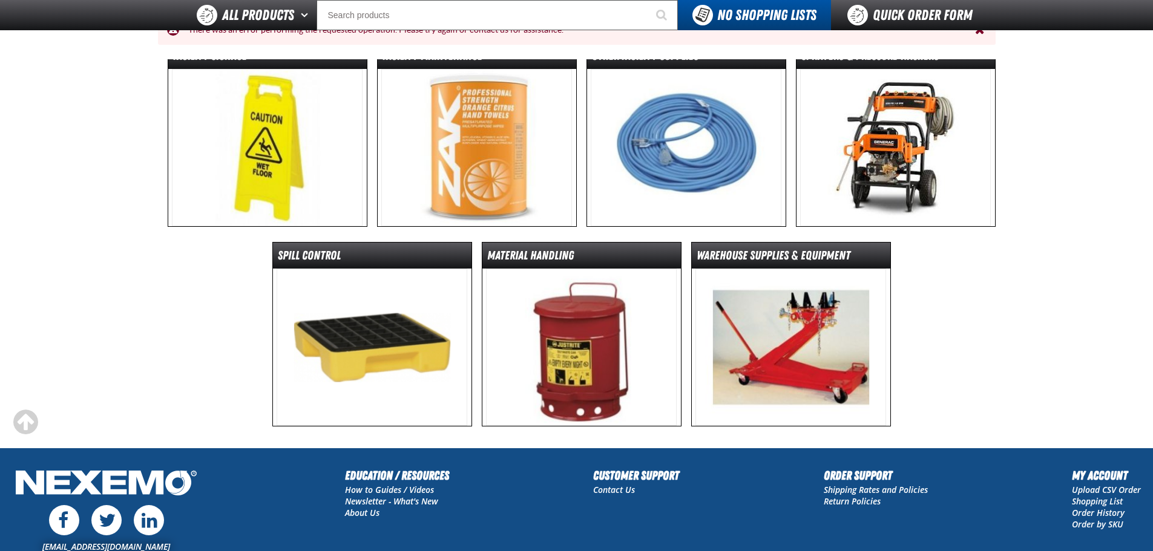
click at [357, 359] on img at bounding box center [371, 347] width 191 height 157
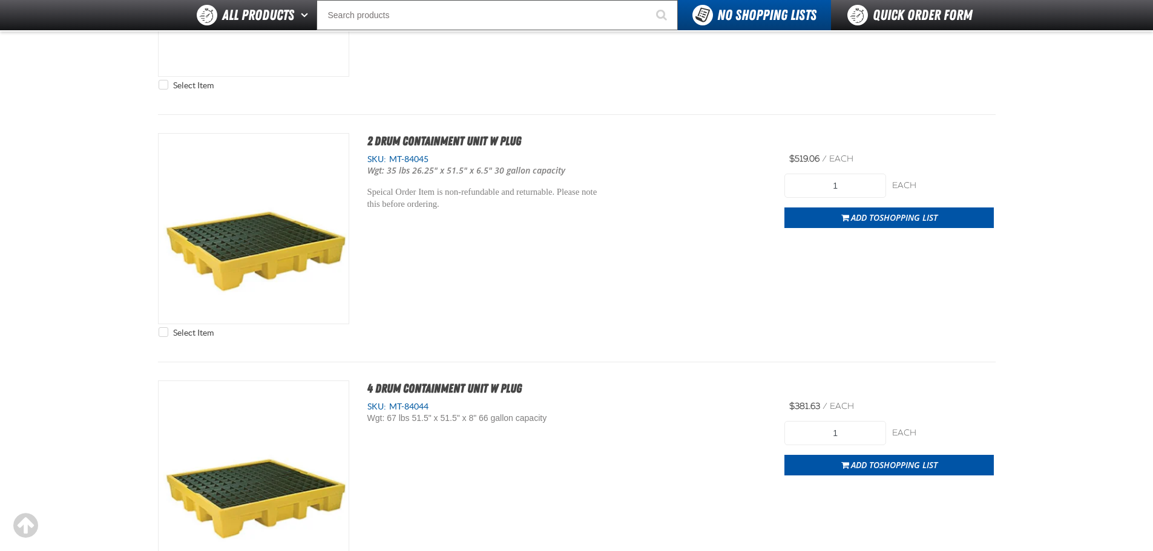
scroll to position [5566, 0]
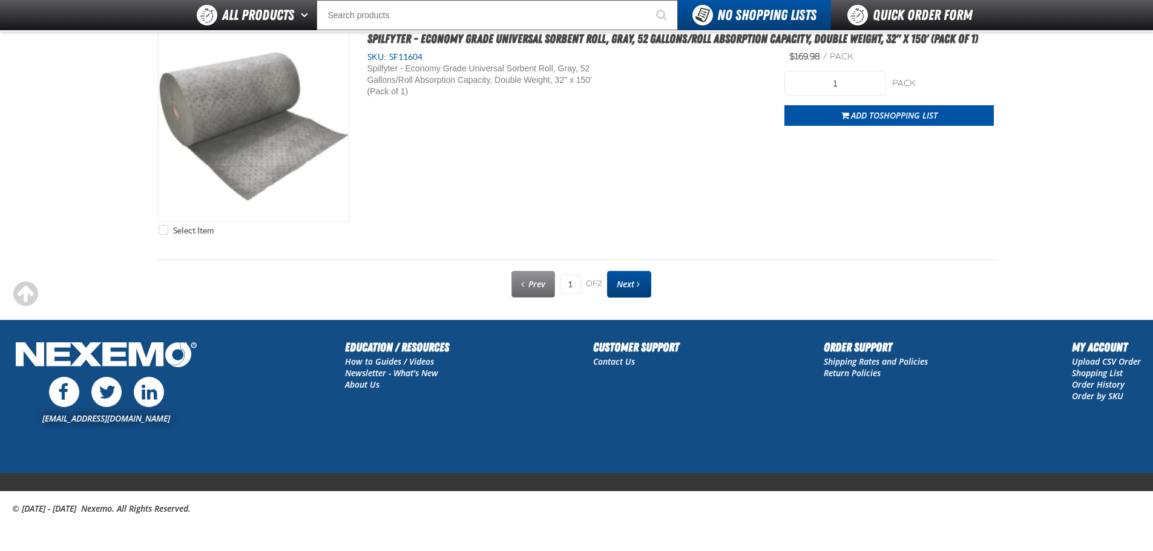
click at [636, 289] on link "Next" at bounding box center [629, 284] width 44 height 27
type input "2"
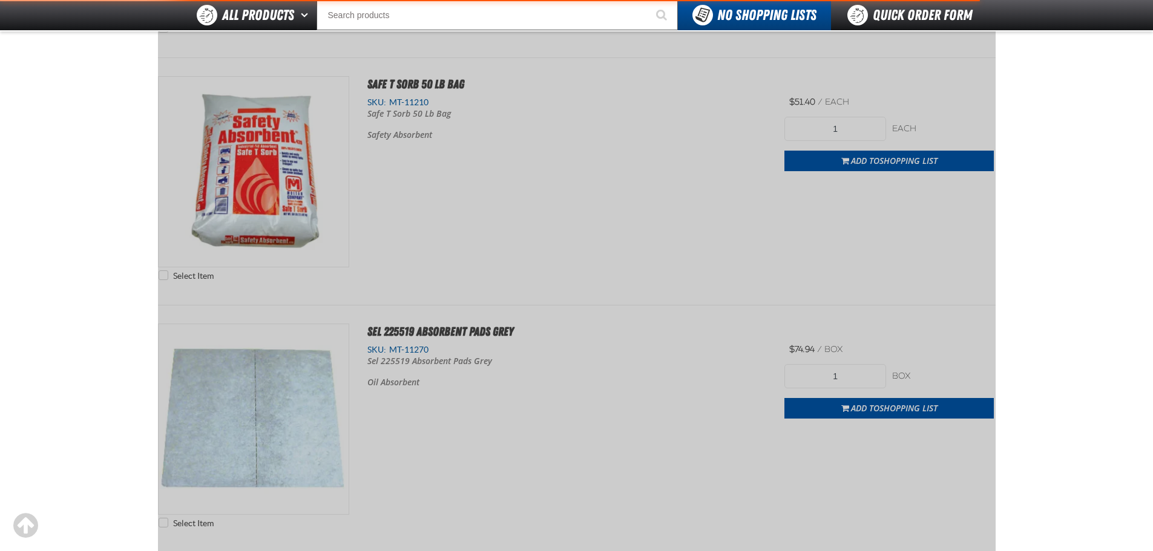
scroll to position [0, 0]
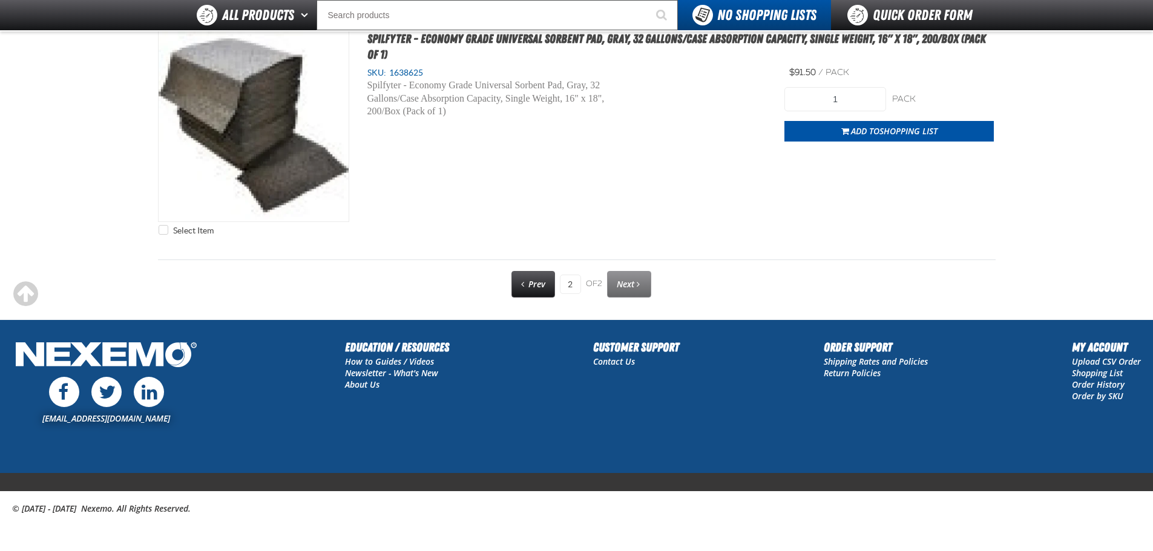
scroll to position [654, 0]
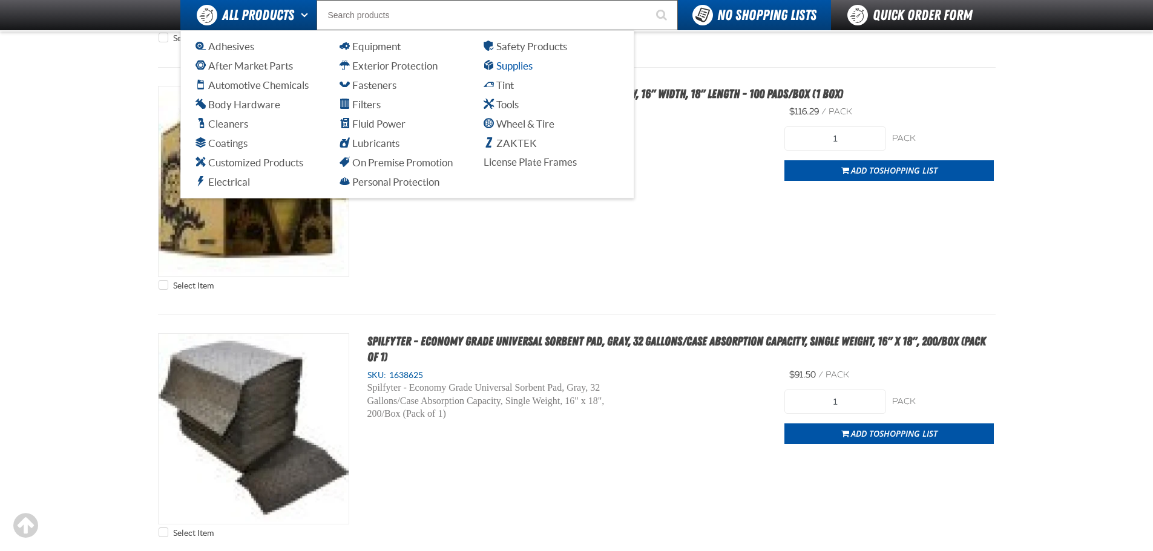
click at [505, 62] on span "Supplies" at bounding box center [507, 65] width 49 height 11
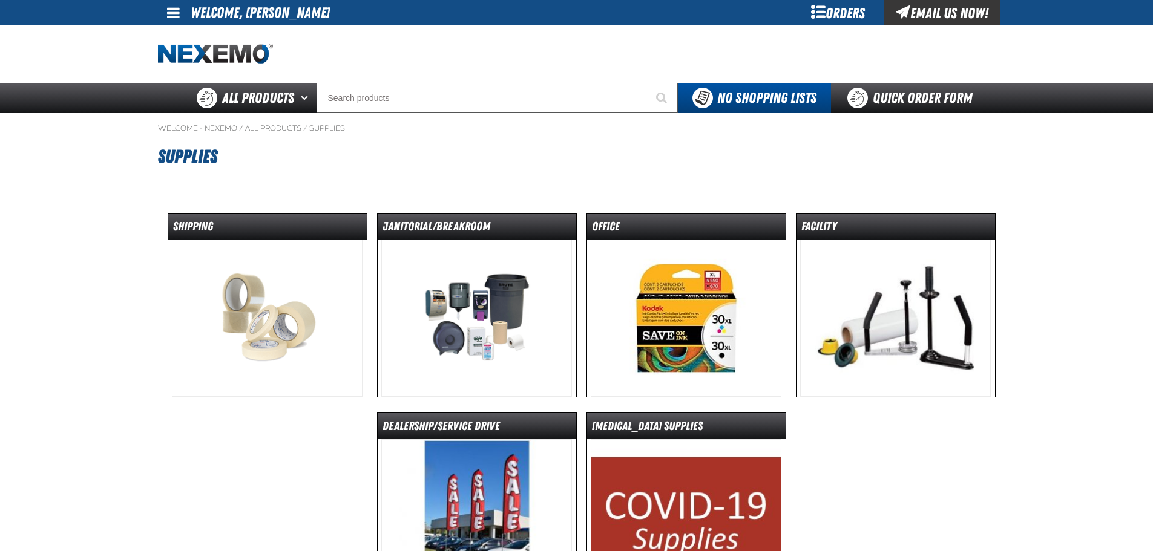
click at [891, 313] on img at bounding box center [895, 318] width 191 height 157
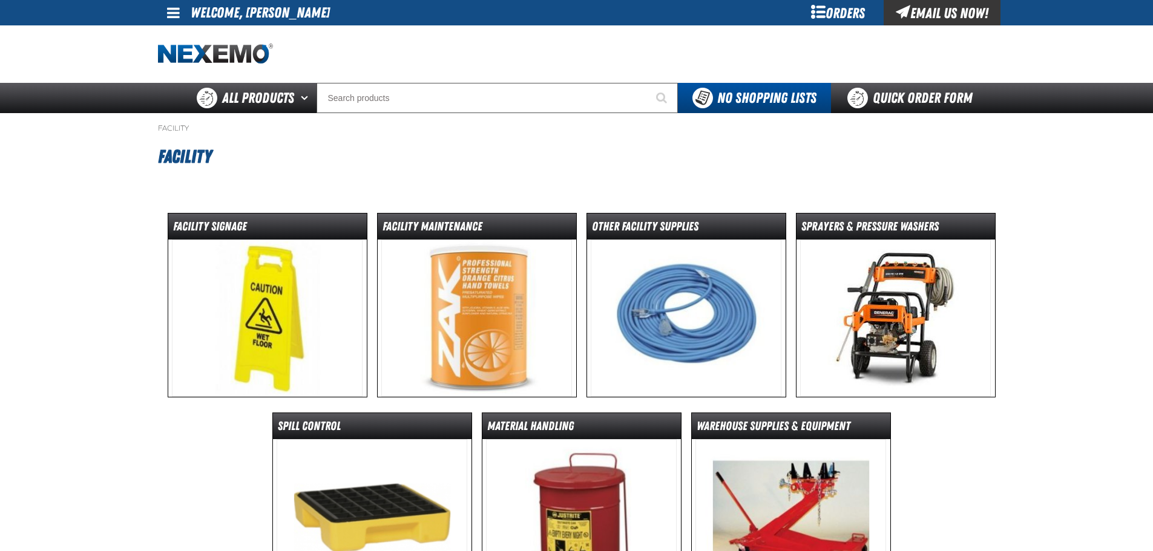
click at [664, 287] on img at bounding box center [685, 318] width 191 height 157
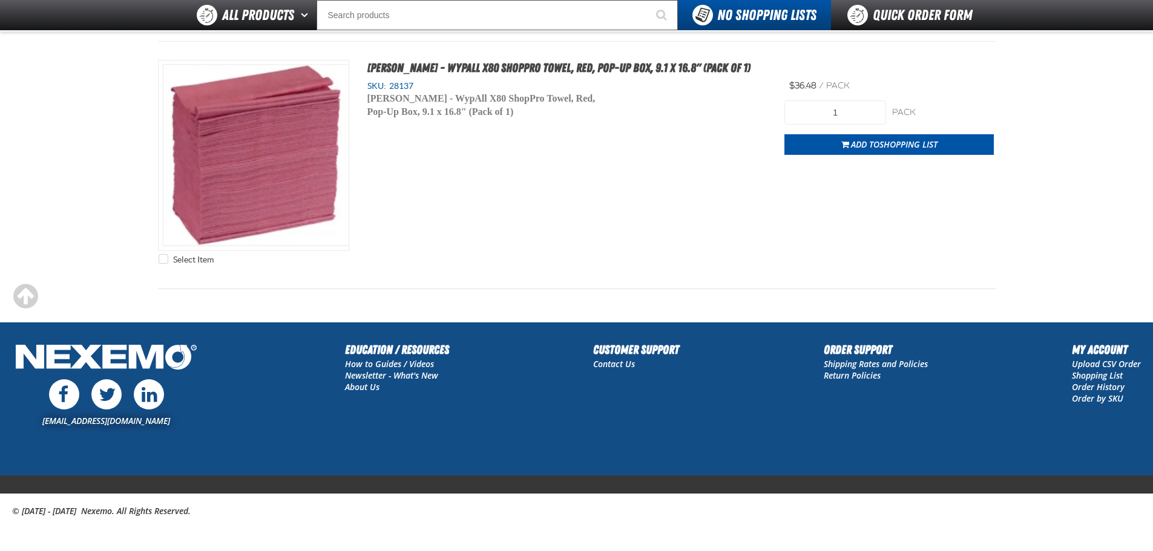
scroll to position [1425, 0]
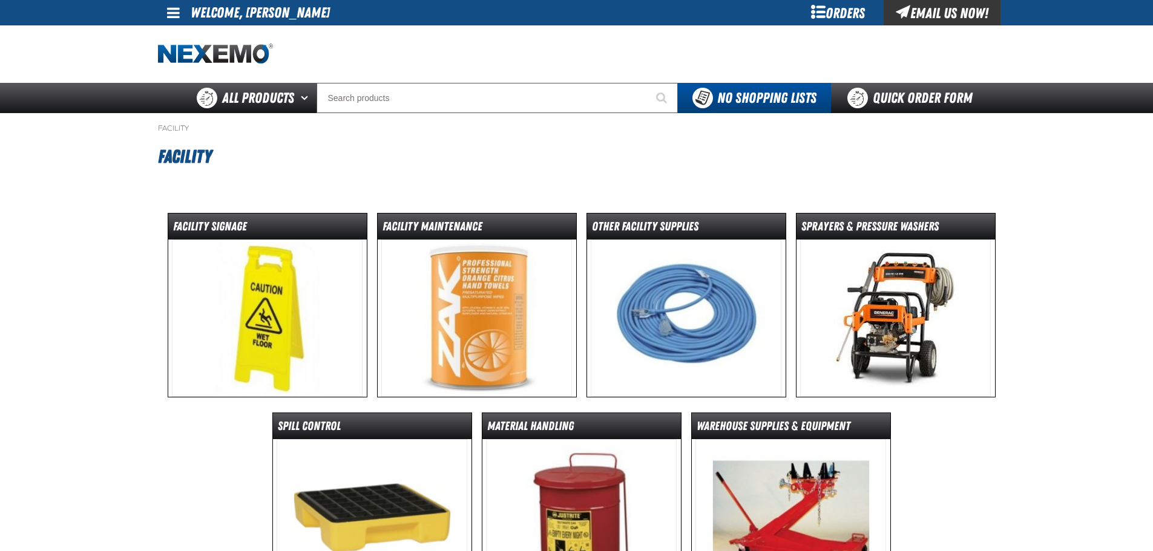
click at [470, 319] on img at bounding box center [476, 318] width 191 height 157
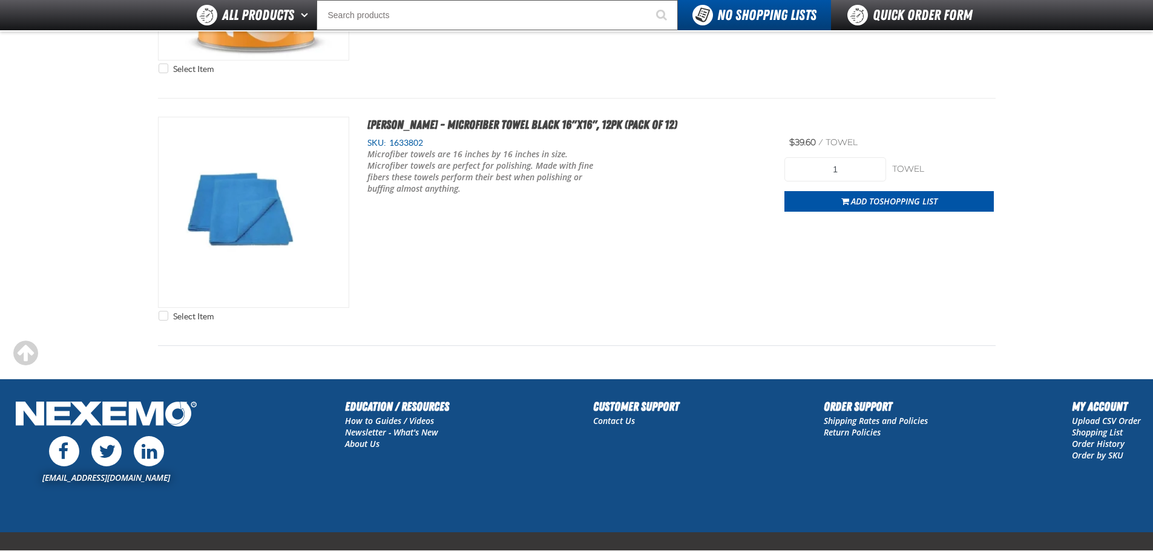
scroll to position [1875, 0]
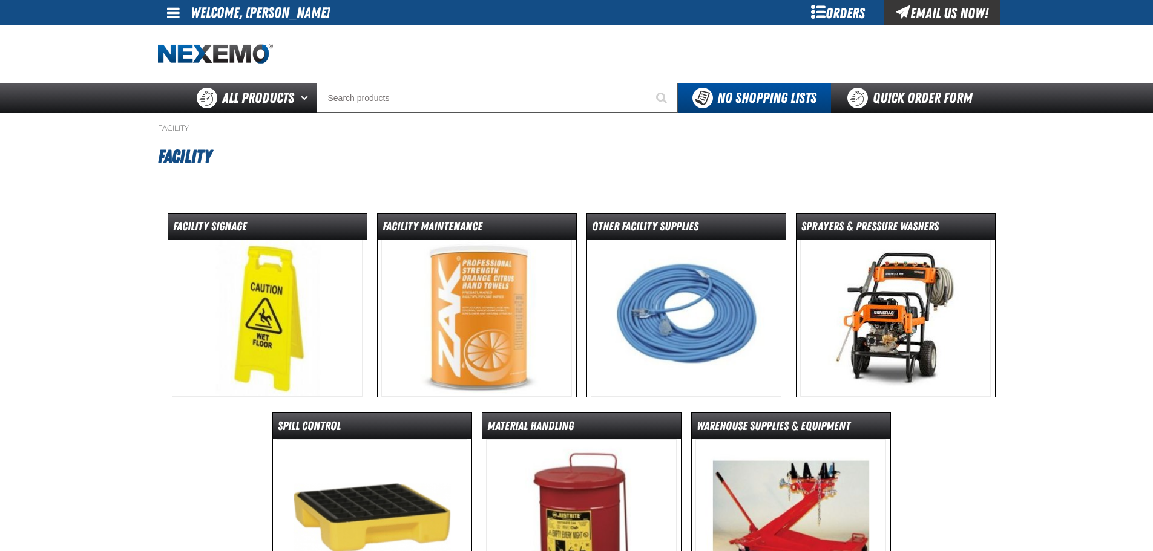
click at [266, 292] on img at bounding box center [267, 318] width 191 height 157
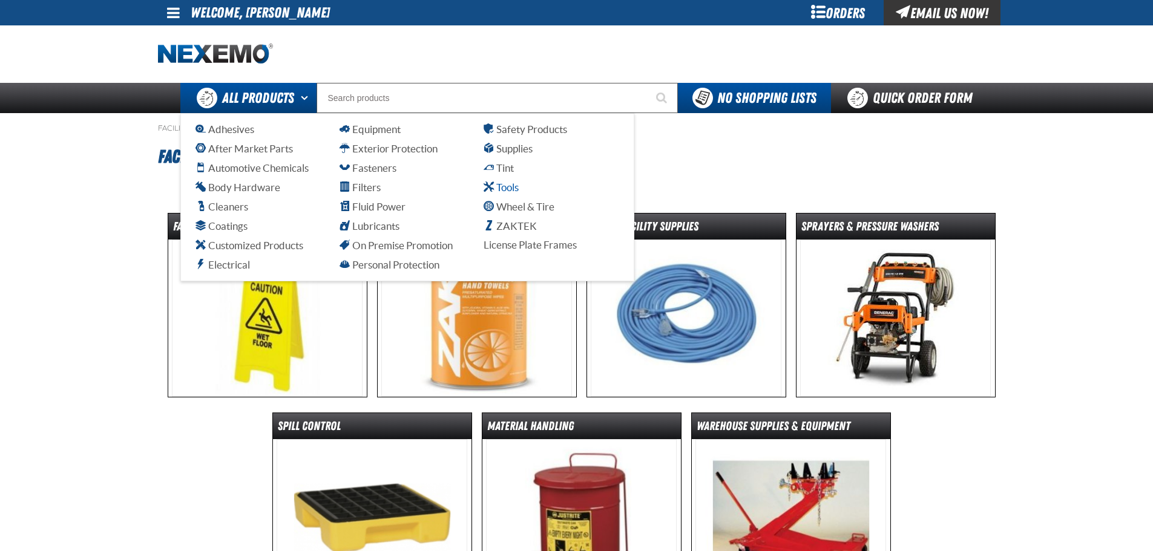
click at [499, 186] on span "Tools" at bounding box center [500, 186] width 35 height 11
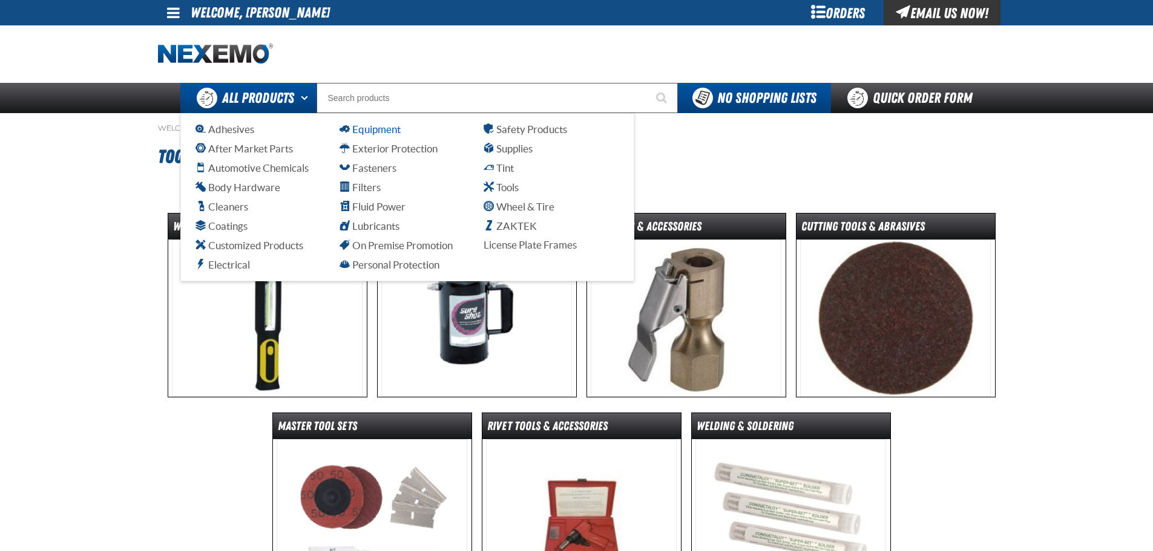
click at [370, 126] on span "Equipment" at bounding box center [369, 128] width 61 height 11
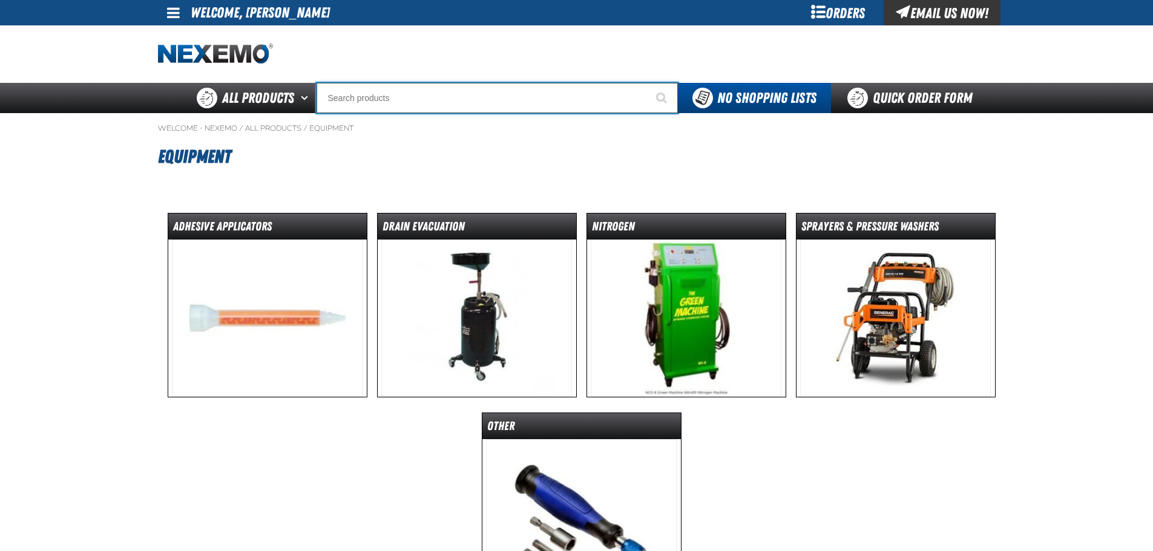
click at [358, 94] on input "Search" at bounding box center [496, 98] width 361 height 30
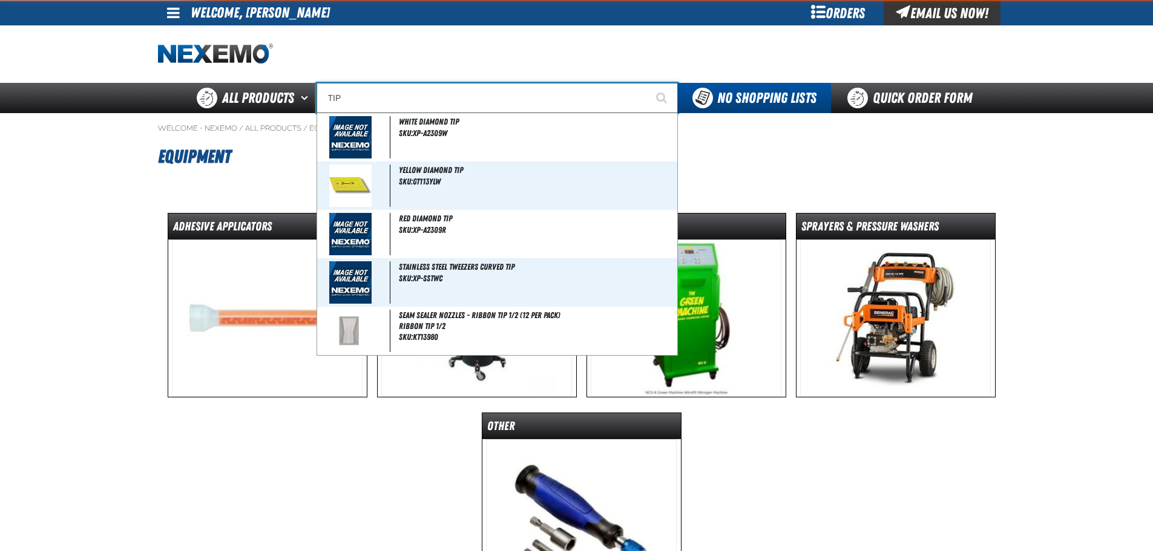
type input "TI"
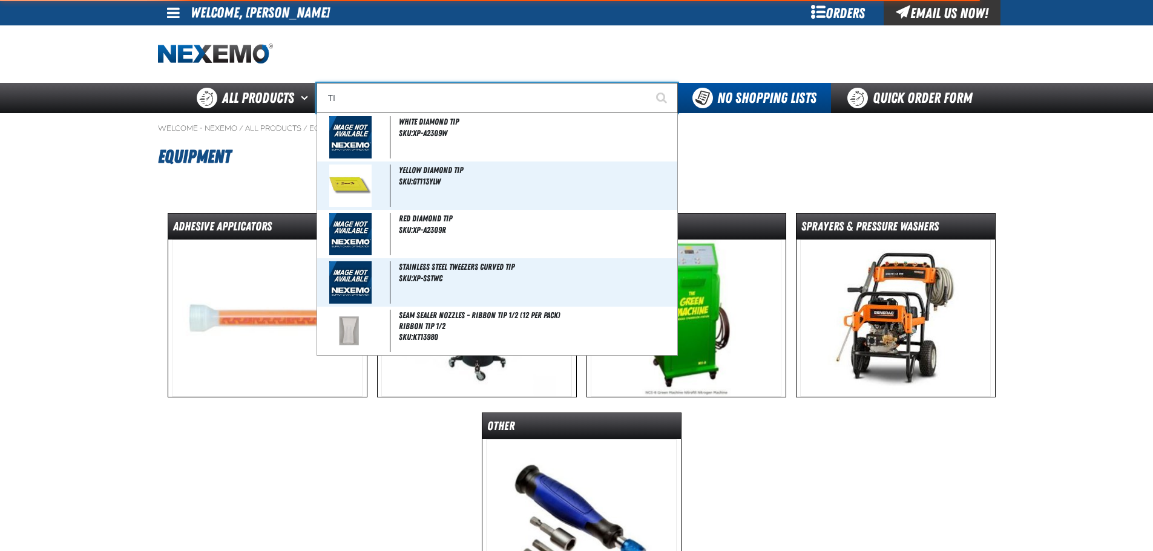
type input "TIRE SALE"
type input "T"
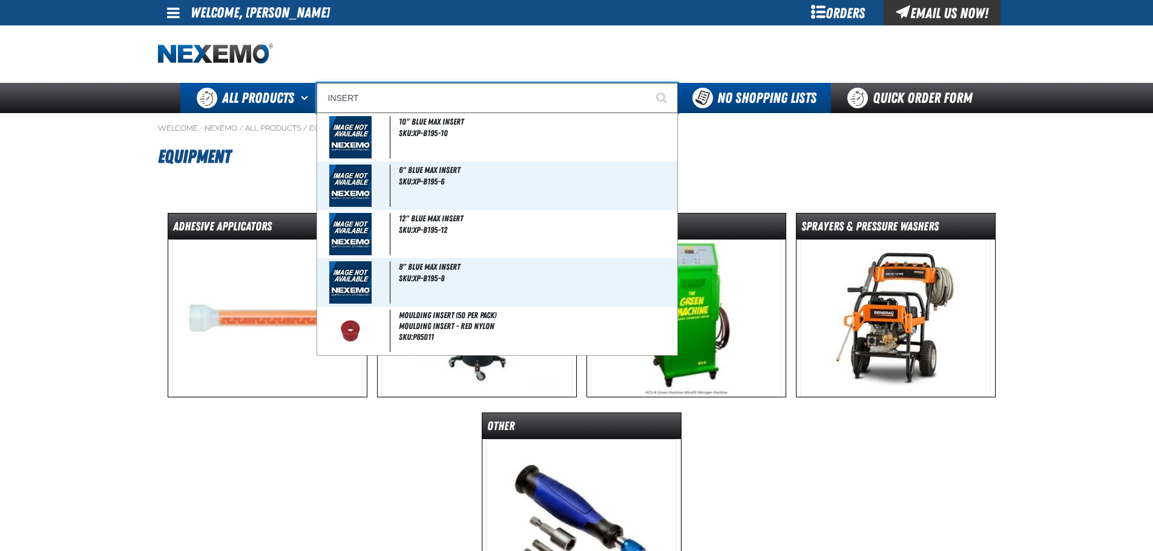
drag, startPoint x: 364, startPoint y: 97, endPoint x: 306, endPoint y: 98, distance: 58.1
click at [306, 98] on div "Back All Products Adhesives After Market Parts Automotive Chemicals Body Hardwa…" at bounding box center [576, 98] width 847 height 30
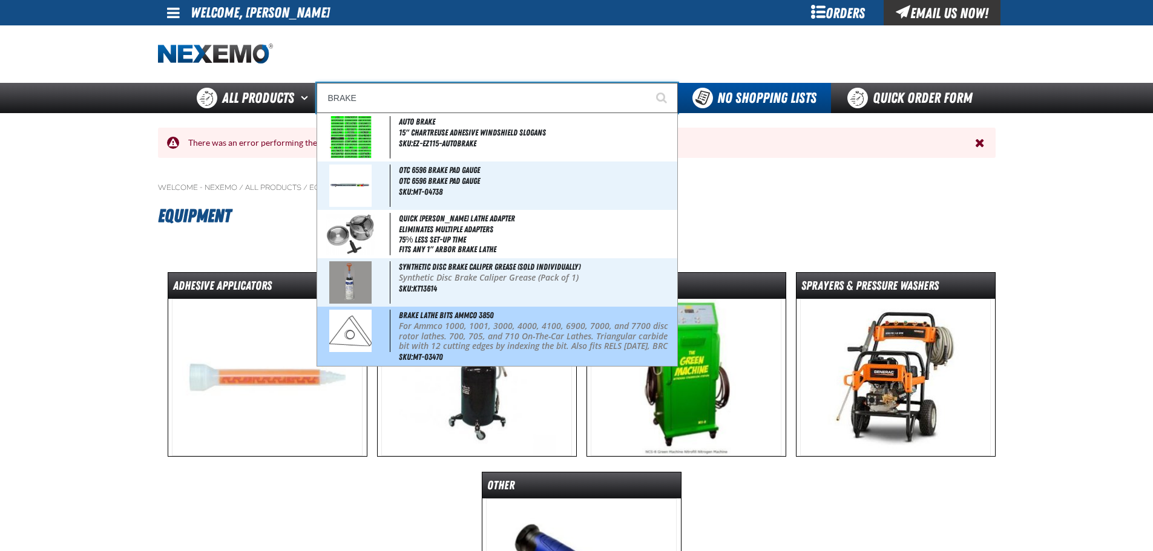
click at [355, 327] on img at bounding box center [350, 331] width 42 height 42
type input "Brake Lathe Bits Ammco 3850"
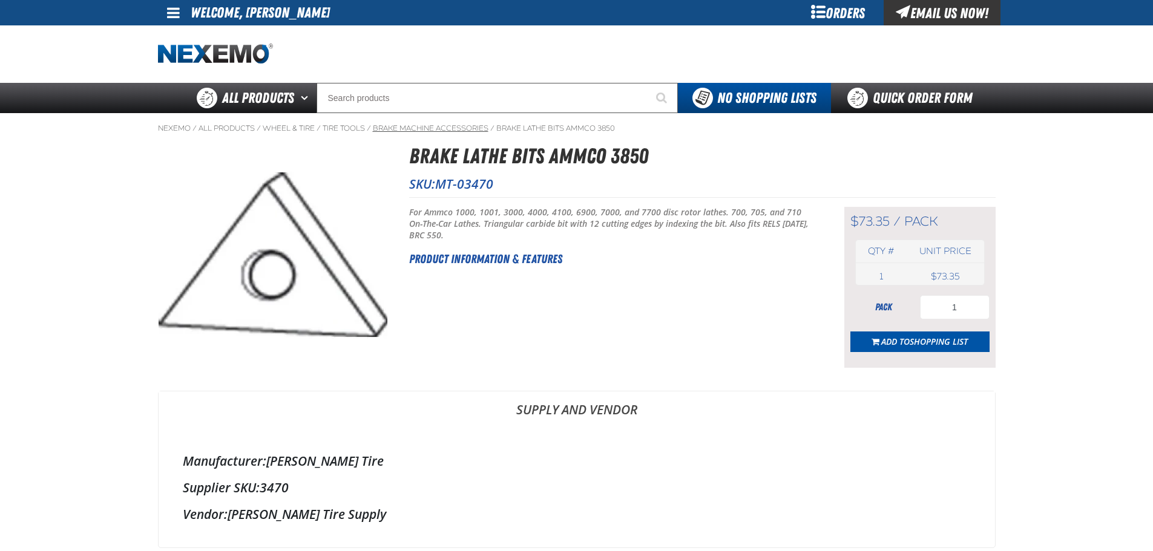
click at [411, 126] on link "Brake Machine Accessories" at bounding box center [431, 128] width 116 height 10
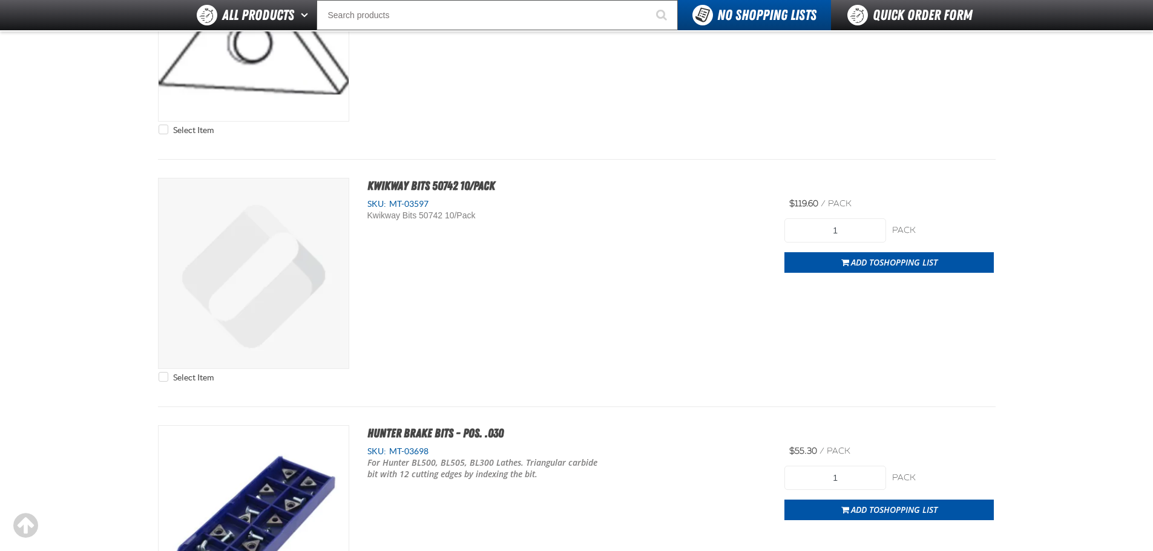
scroll to position [4779, 0]
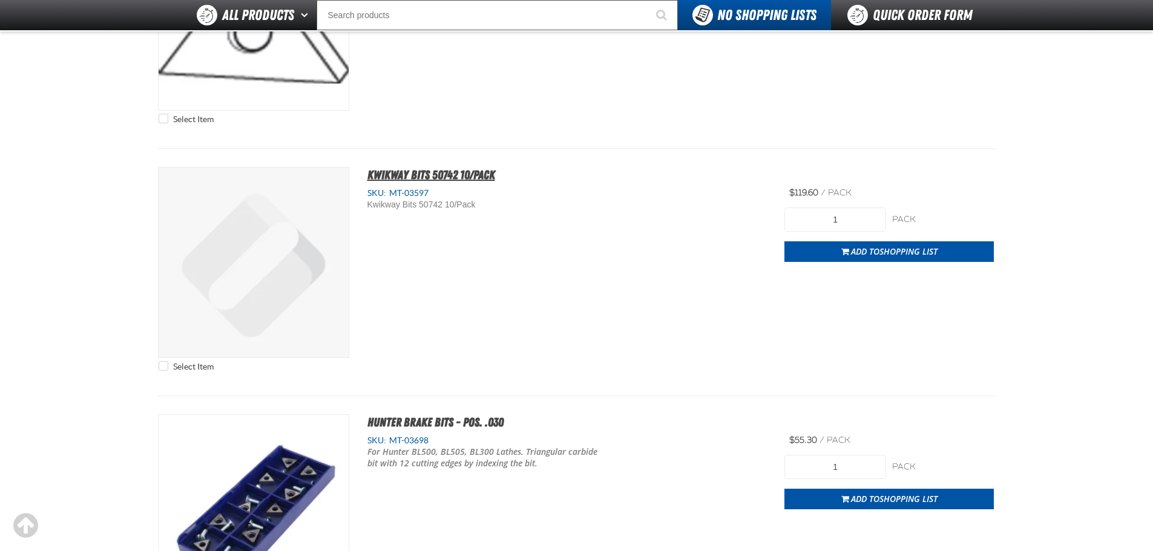
click at [385, 171] on span "Kwikway Bits 50742 10/Pack" at bounding box center [431, 175] width 128 height 15
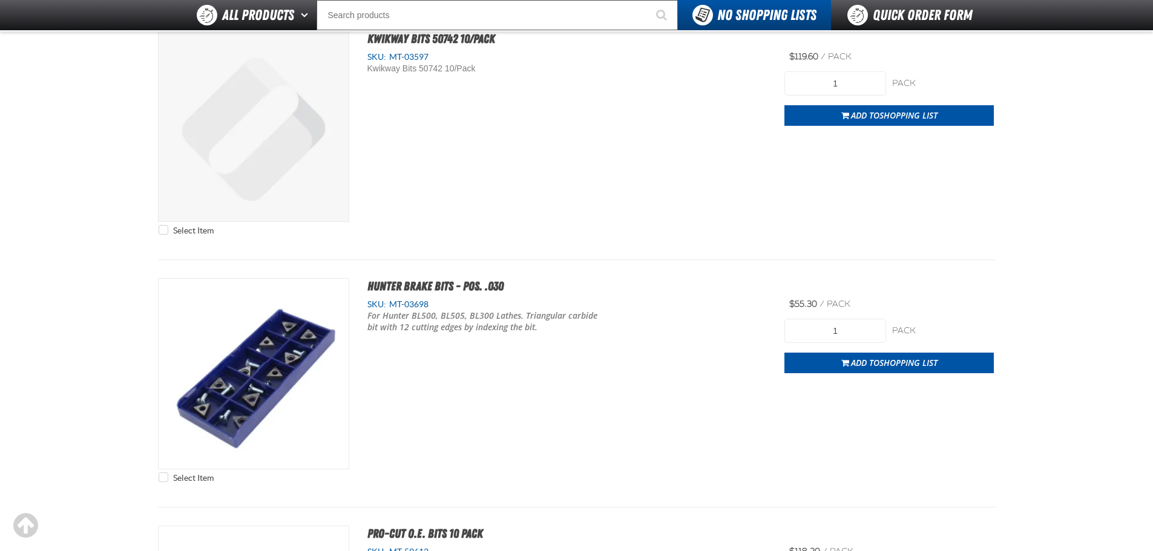
scroll to position [4961, 0]
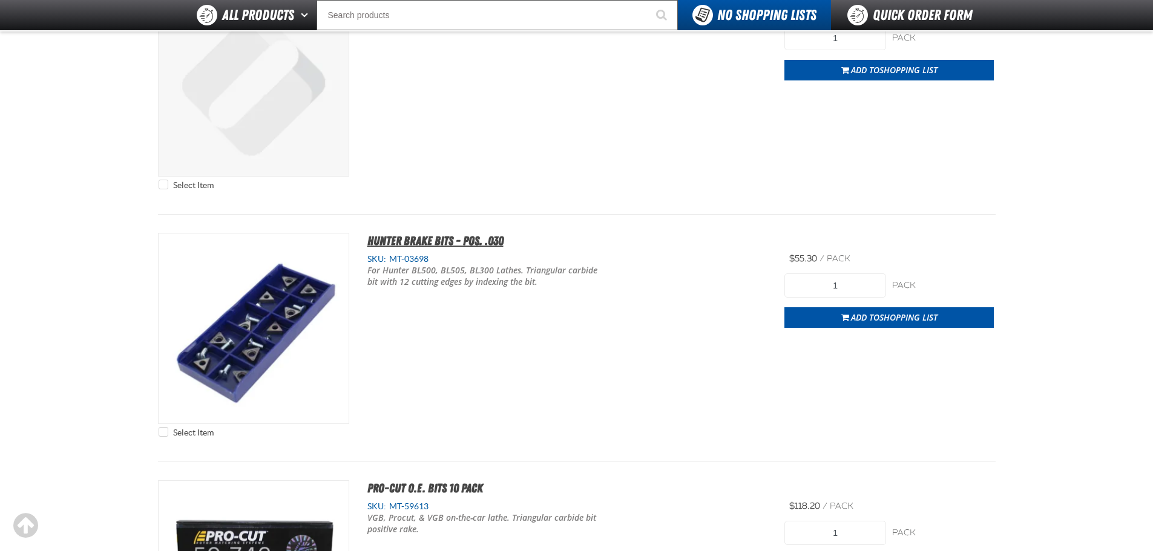
click at [437, 240] on span "Hunter Brake Bits - Pos. .030" at bounding box center [435, 241] width 136 height 15
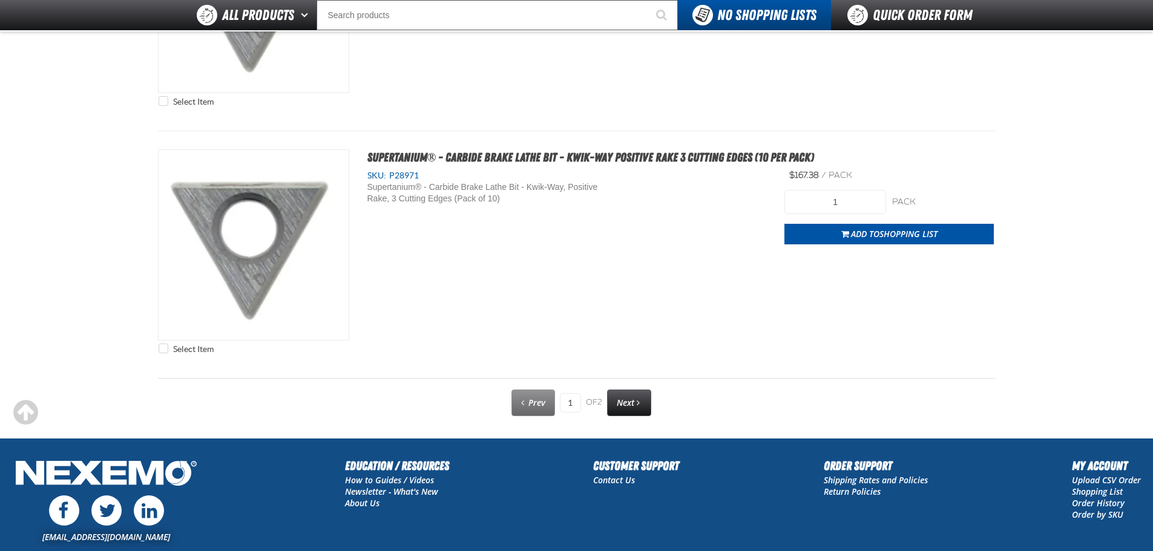
scroll to position [6050, 0]
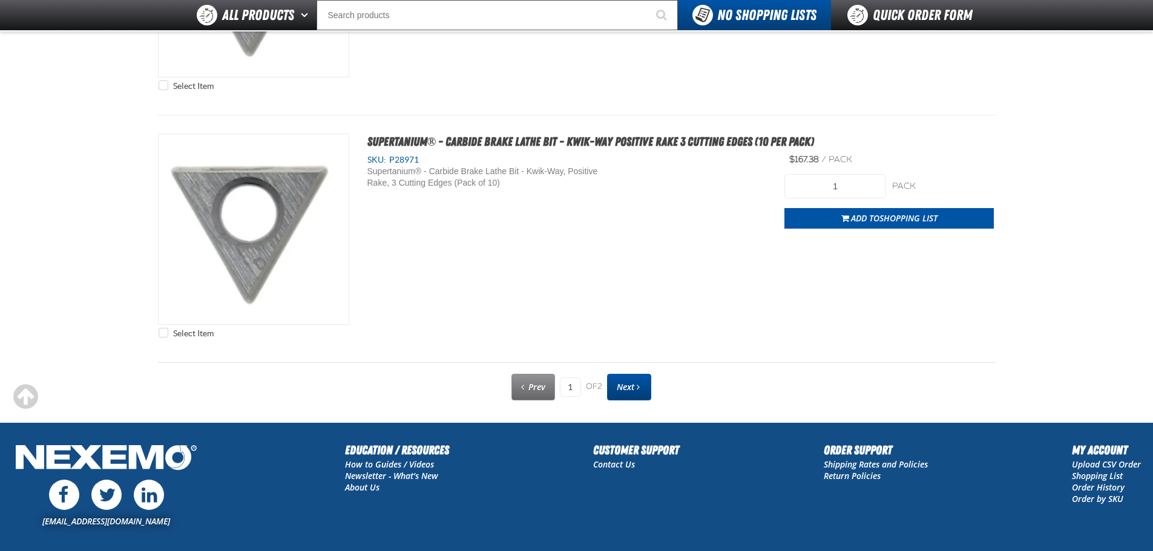
click at [621, 386] on span "Next" at bounding box center [625, 386] width 18 height 11
type input "2"
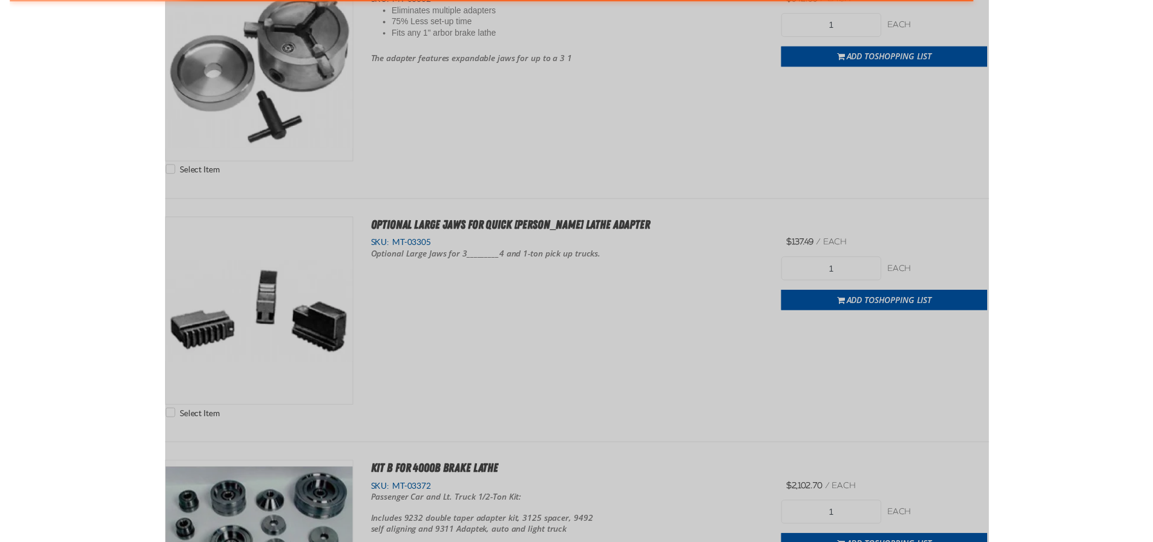
scroll to position [0, 0]
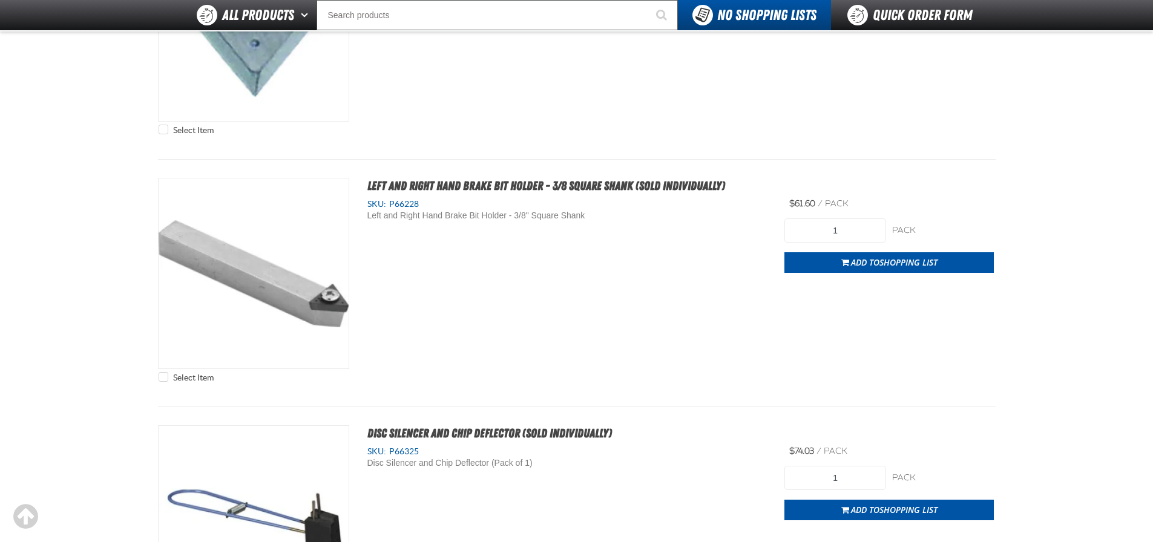
scroll to position [1685, 0]
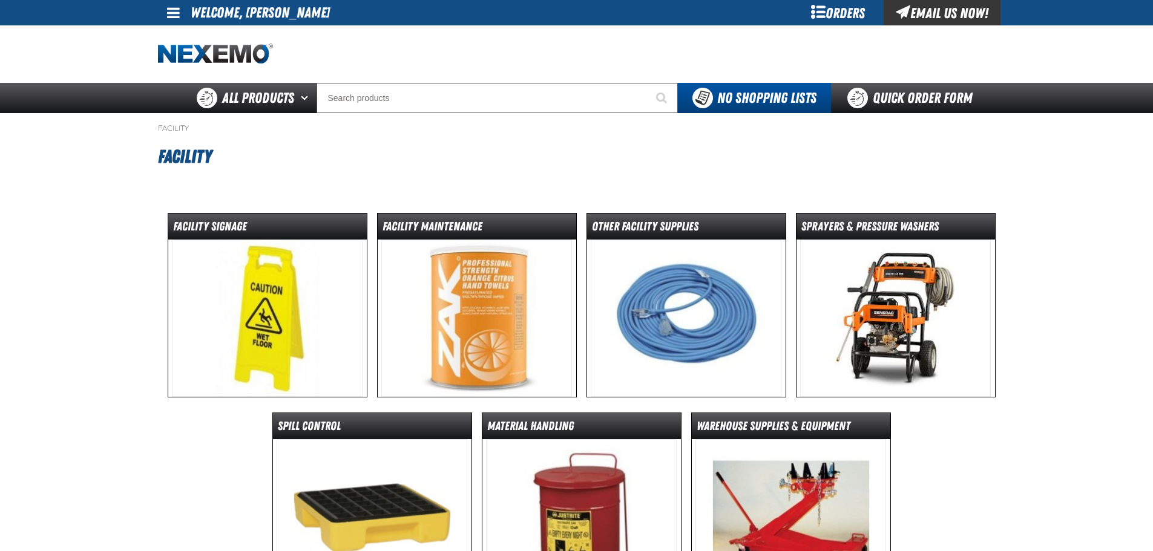
scroll to position [171, 0]
